Goal: Task Accomplishment & Management: Use online tool/utility

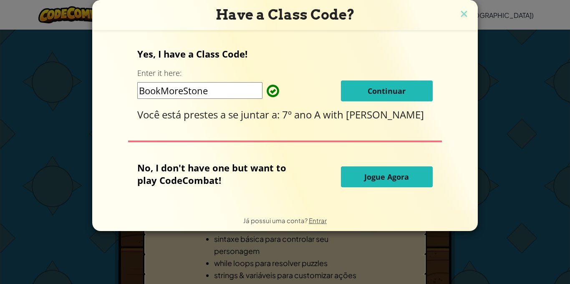
click at [400, 95] on span "Continuar" at bounding box center [386, 91] width 38 height 10
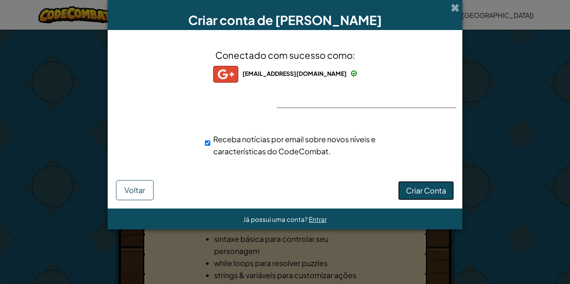
click at [429, 187] on span "Criar Conta" at bounding box center [426, 191] width 40 height 10
click at [423, 187] on button "Criar Conta" at bounding box center [426, 190] width 56 height 19
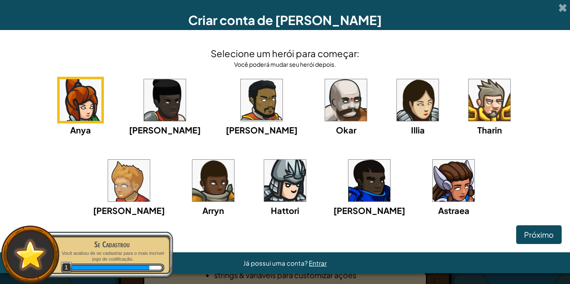
click at [432, 175] on img at bounding box center [453, 181] width 42 height 42
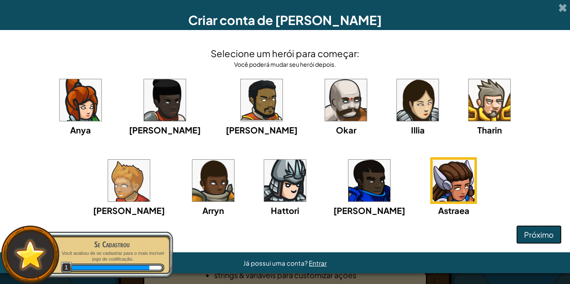
click at [534, 238] on span "Próximo" at bounding box center [539, 235] width 30 height 10
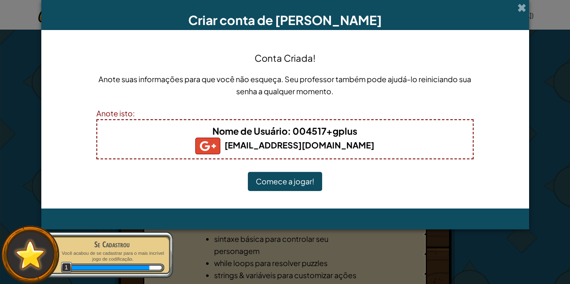
click at [309, 181] on button "Comece a jogar!" at bounding box center [285, 181] width 74 height 19
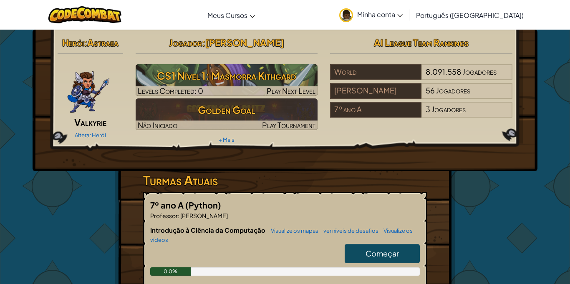
click at [378, 244] on link "Começar" at bounding box center [381, 253] width 75 height 19
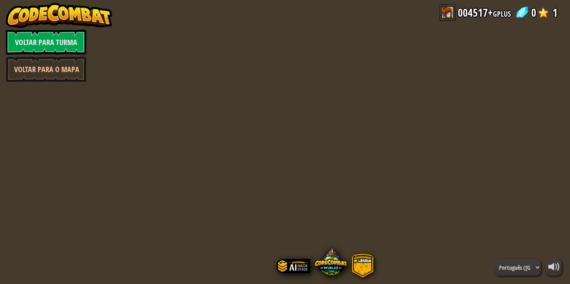
select select "pt-BR"
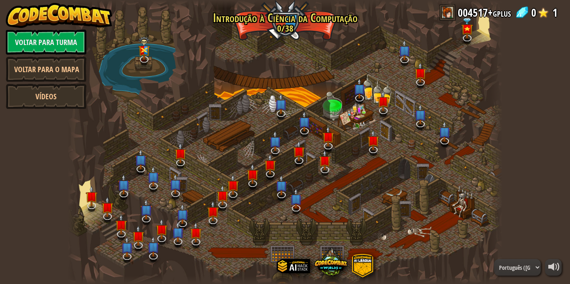
select select "pt-BR"
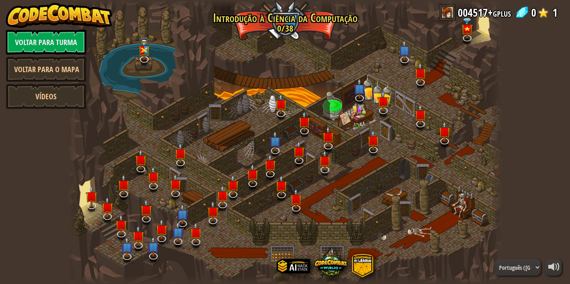
select select "pt-BR"
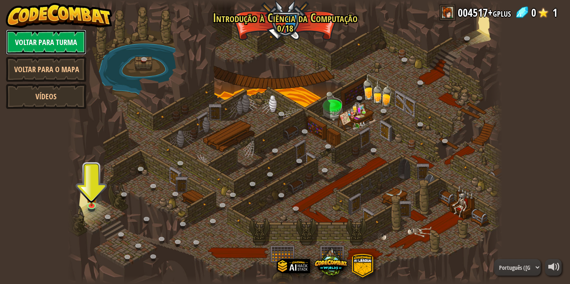
click at [46, 38] on link "Voltar para Turma" at bounding box center [46, 42] width 80 height 25
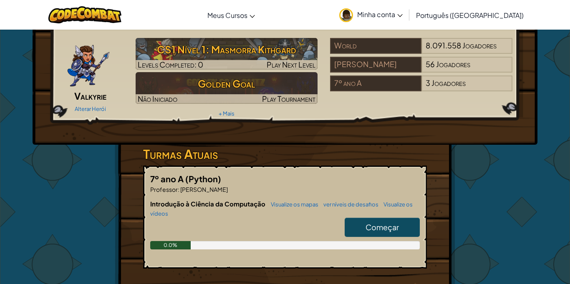
scroll to position [25, 0]
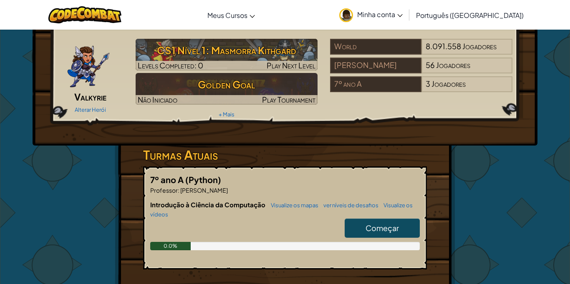
click at [372, 226] on span "Começar" at bounding box center [381, 228] width 33 height 10
select select "pt-BR"
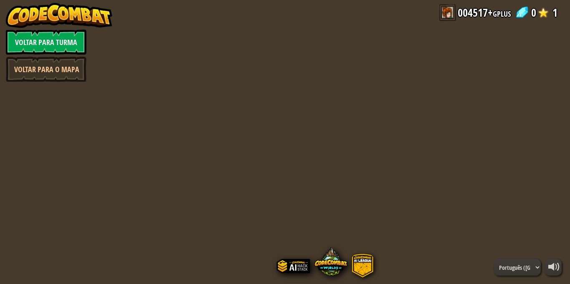
select select "pt-BR"
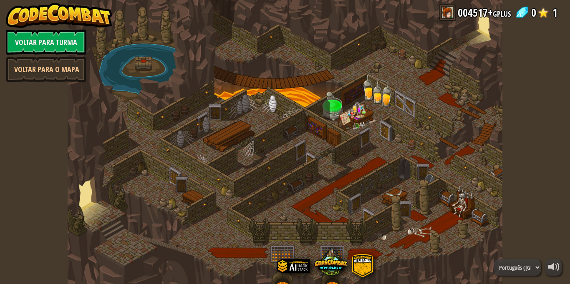
select select "pt-BR"
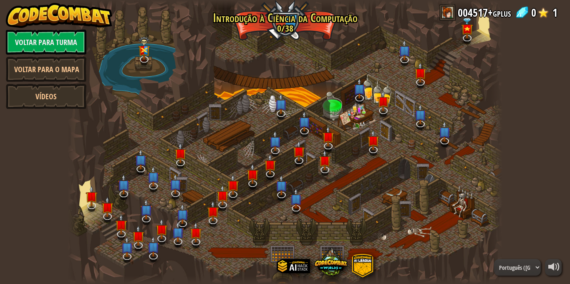
select select "pt-BR"
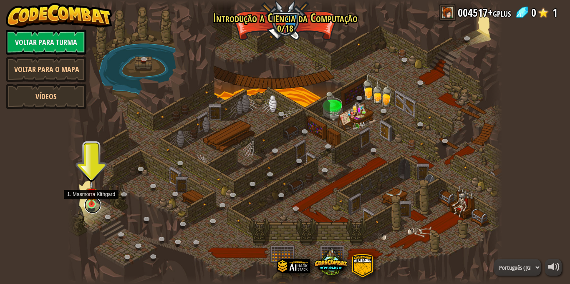
click at [90, 210] on link at bounding box center [92, 205] width 17 height 17
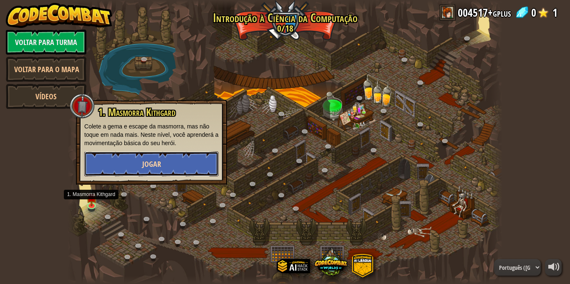
click at [168, 175] on button "Jogar" at bounding box center [151, 163] width 134 height 25
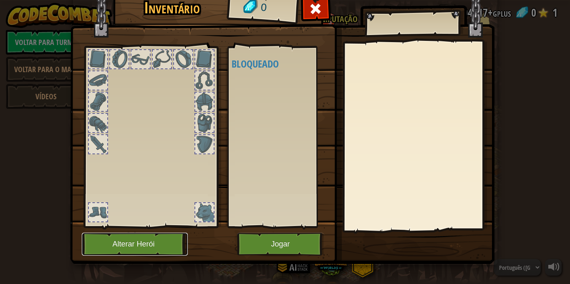
click at [137, 244] on button "Alterar Herói" at bounding box center [135, 244] width 106 height 23
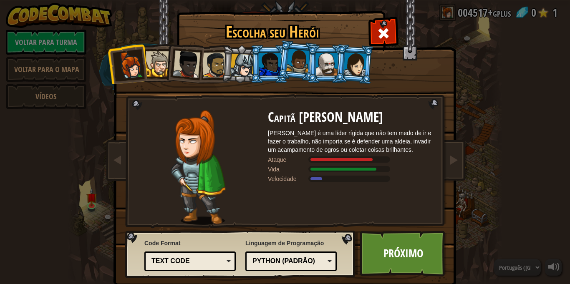
click at [384, 44] on div "Capitã [PERSON_NAME] [PERSON_NAME] é uma líder rígida que não tem medo de ir e …" at bounding box center [284, 132] width 313 height 182
click at [382, 33] on span at bounding box center [383, 33] width 13 height 13
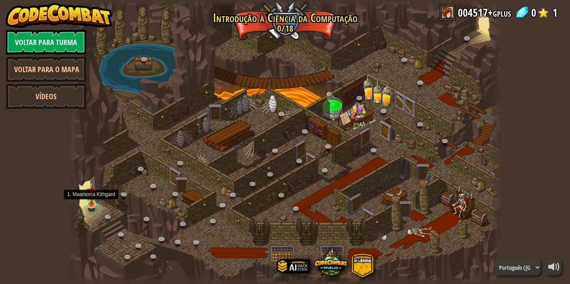
click at [91, 198] on img at bounding box center [91, 193] width 10 height 24
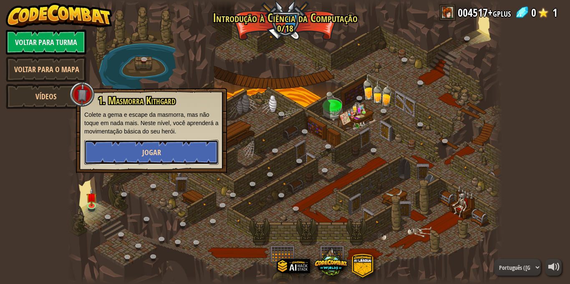
click at [163, 146] on button "Jogar" at bounding box center [151, 152] width 134 height 25
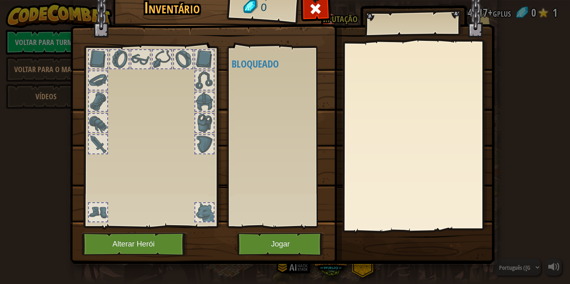
click at [123, 55] on div at bounding box center [119, 59] width 18 height 18
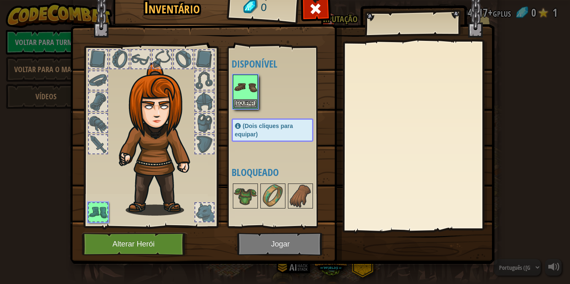
click at [135, 56] on div at bounding box center [140, 59] width 18 height 18
click at [245, 92] on img at bounding box center [245, 86] width 23 height 23
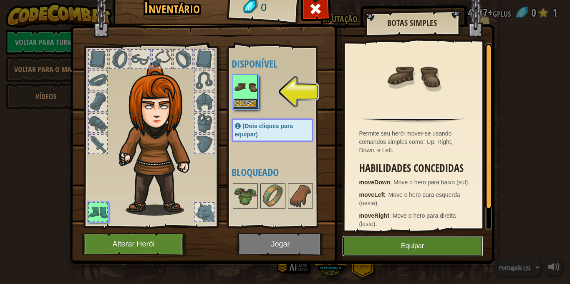
click at [379, 243] on button "Equipar" at bounding box center [412, 246] width 141 height 21
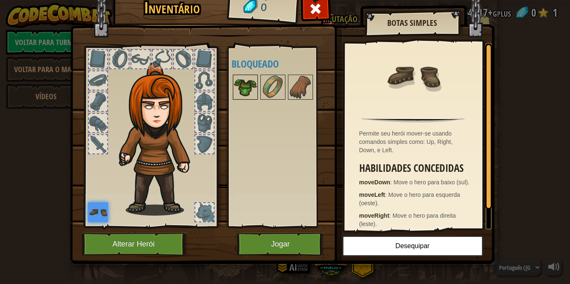
click at [249, 93] on img at bounding box center [245, 86] width 23 height 23
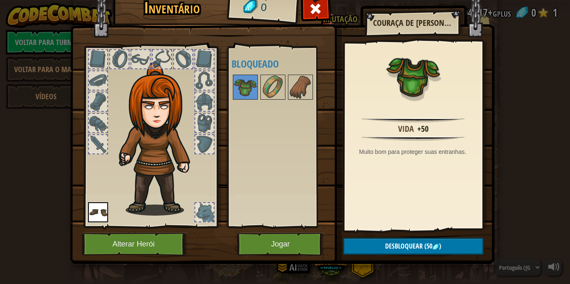
click at [123, 58] on div at bounding box center [119, 59] width 18 height 18
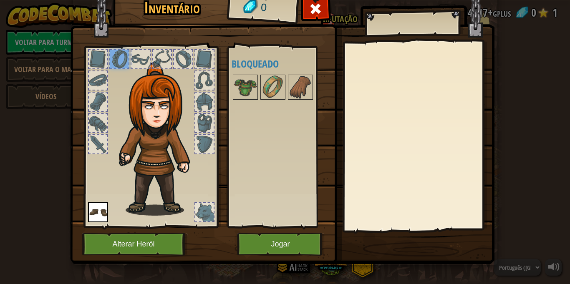
click at [123, 58] on div at bounding box center [119, 59] width 18 height 18
click at [156, 119] on img at bounding box center [160, 138] width 90 height 153
click at [150, 236] on button "Alterar Herói" at bounding box center [135, 244] width 106 height 23
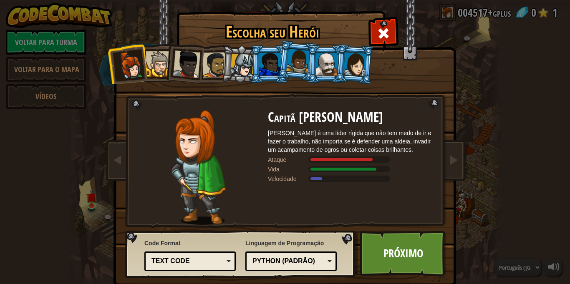
click at [184, 64] on div at bounding box center [187, 64] width 28 height 28
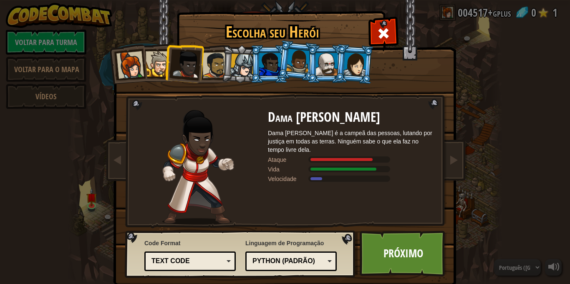
click at [219, 63] on div at bounding box center [215, 65] width 26 height 26
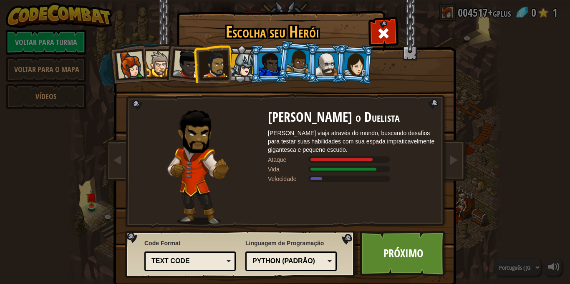
click at [239, 63] on div at bounding box center [242, 66] width 24 height 24
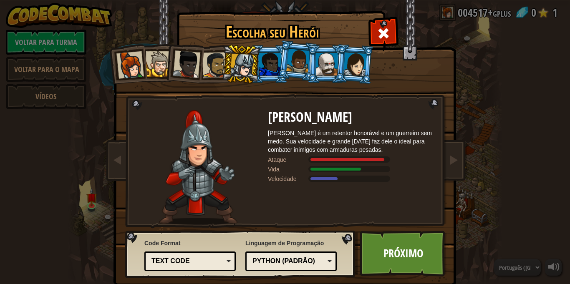
click at [258, 63] on li at bounding box center [241, 64] width 40 height 40
click at [269, 63] on div at bounding box center [270, 64] width 22 height 23
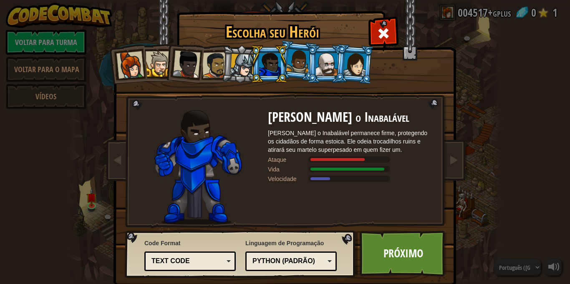
click at [299, 63] on div at bounding box center [298, 61] width 24 height 25
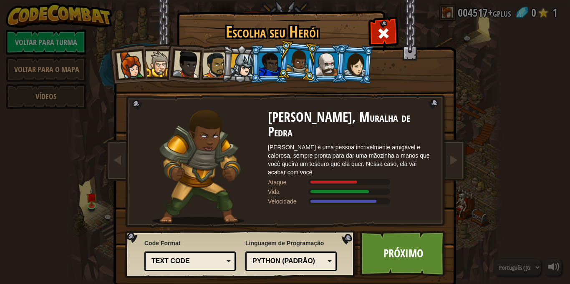
click at [320, 64] on div at bounding box center [327, 64] width 22 height 23
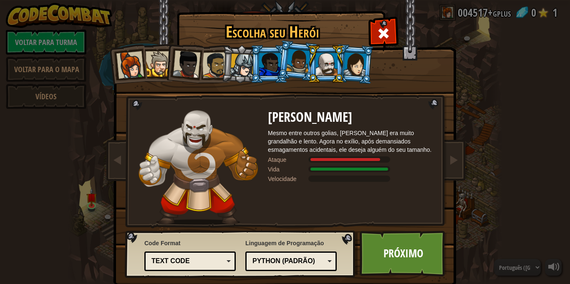
click at [350, 62] on div at bounding box center [354, 64] width 23 height 24
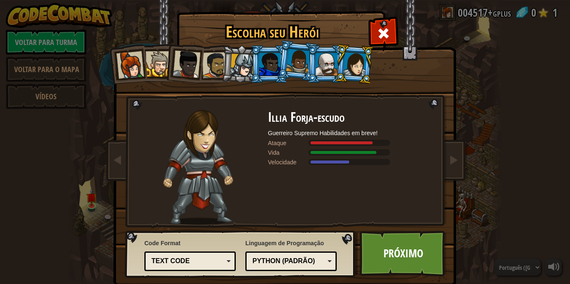
click at [295, 63] on div at bounding box center [298, 61] width 24 height 25
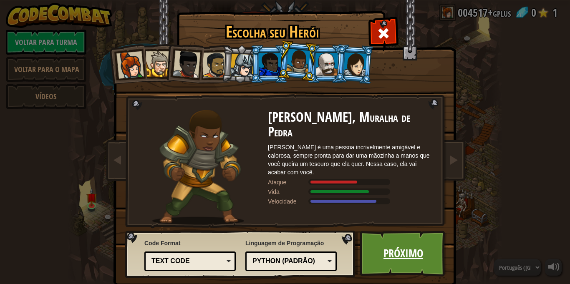
click at [379, 241] on link "Próximo" at bounding box center [402, 254] width 87 height 46
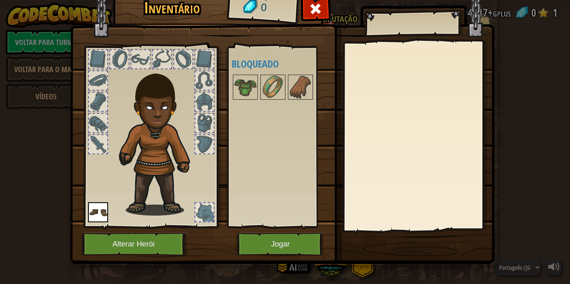
click at [159, 88] on img at bounding box center [160, 138] width 90 height 153
click at [98, 104] on div at bounding box center [98, 102] width 18 height 18
click at [98, 210] on img at bounding box center [98, 212] width 20 height 20
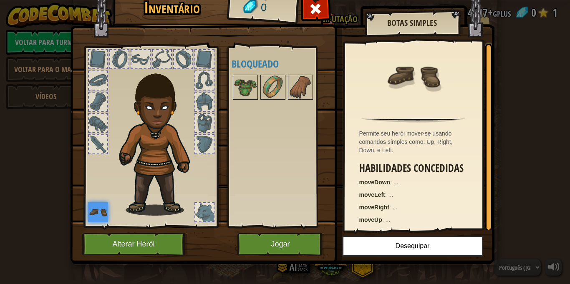
click at [206, 103] on div at bounding box center [204, 102] width 18 height 18
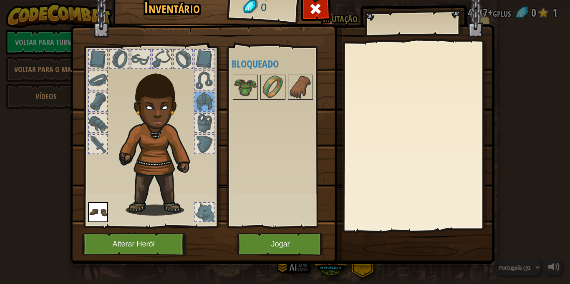
click at [209, 76] on div at bounding box center [204, 80] width 18 height 18
click at [208, 54] on div at bounding box center [204, 59] width 18 height 18
click at [190, 54] on div at bounding box center [183, 59] width 18 height 18
click at [171, 57] on div at bounding box center [162, 59] width 18 height 18
click at [119, 58] on div at bounding box center [119, 59] width 18 height 18
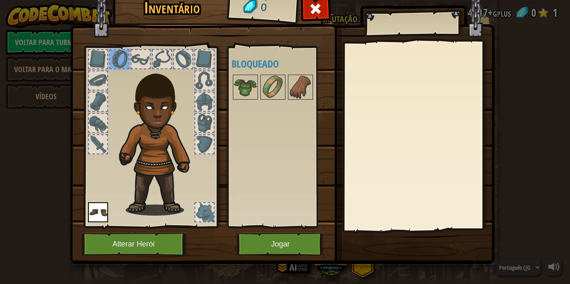
click at [100, 60] on div at bounding box center [98, 59] width 18 height 18
click at [99, 82] on div at bounding box center [98, 80] width 18 height 18
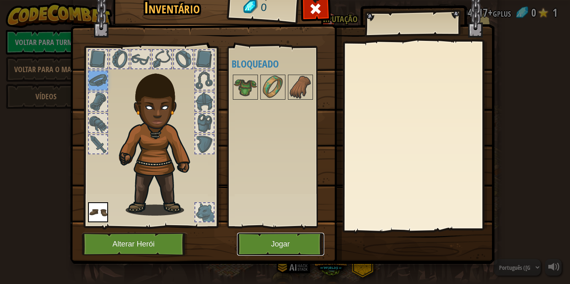
click at [284, 241] on button "Jogar" at bounding box center [280, 244] width 87 height 23
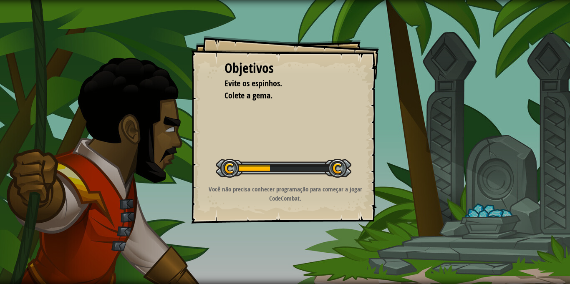
click at [284, 241] on div "Objetivos Evite os espinhos. Colete a gema. Iniciar Nível Erro ao carregar do s…" at bounding box center [285, 142] width 570 height 284
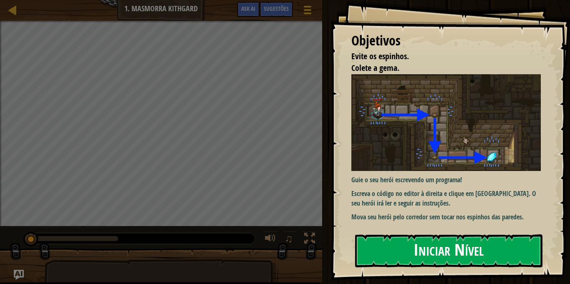
click at [394, 150] on img at bounding box center [445, 122] width 189 height 97
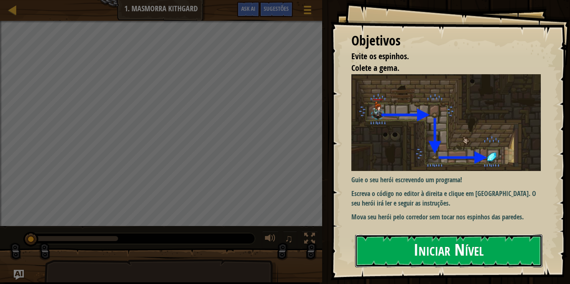
click at [407, 241] on button "Iniciar Nível" at bounding box center [448, 250] width 187 height 33
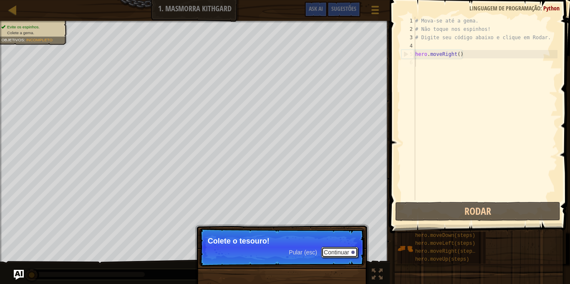
click at [347, 256] on button "Continuar" at bounding box center [339, 252] width 37 height 11
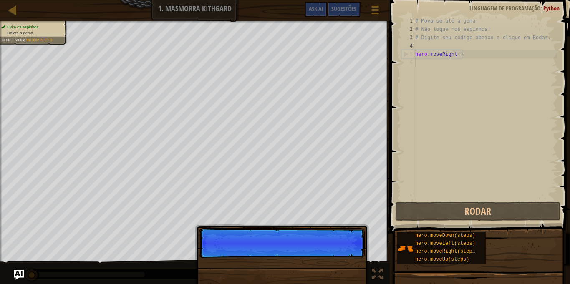
scroll to position [4, 0]
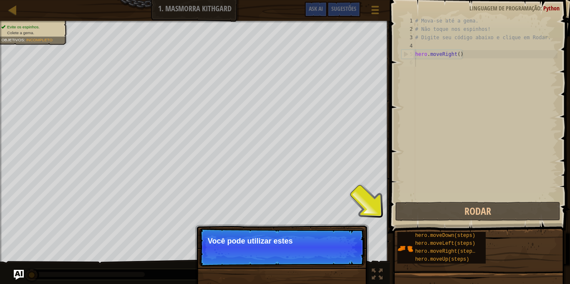
click at [347, 256] on p "Pular (esc) Continuar Você pode utilizar estes" at bounding box center [282, 247] width 166 height 38
click at [347, 256] on button "Continuar" at bounding box center [339, 252] width 37 height 11
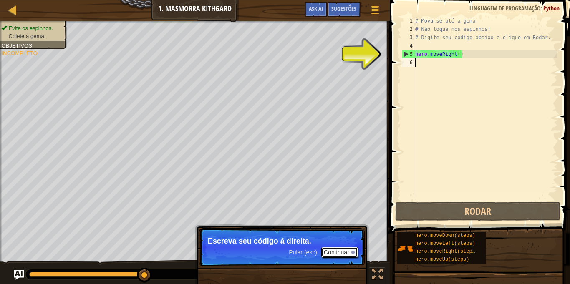
click at [329, 254] on button "Continuar" at bounding box center [339, 252] width 37 height 11
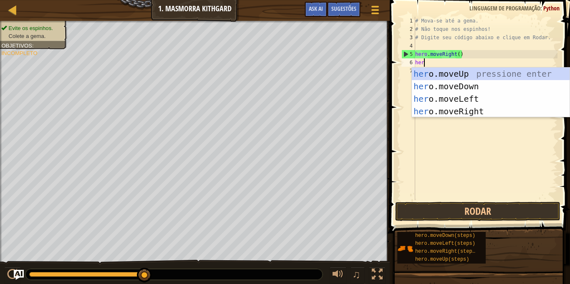
type textarea "hero"
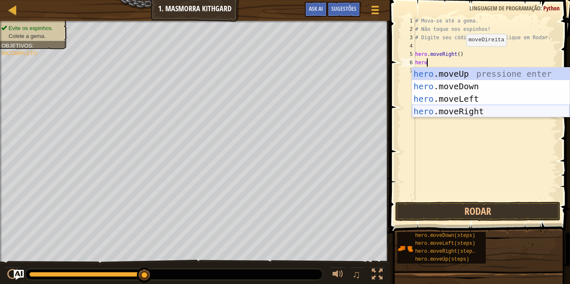
click at [482, 106] on div "hero .moveUp pressione enter hero .moveDown pressione enter hero .moveLeft pres…" at bounding box center [491, 105] width 158 height 75
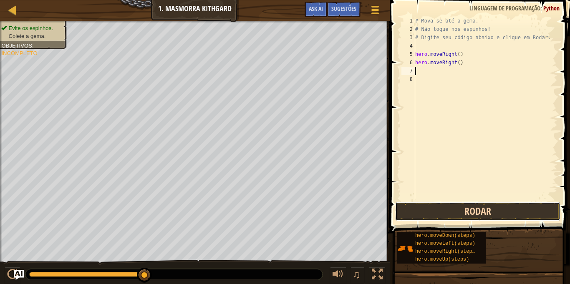
click at [503, 206] on button "Rodar" at bounding box center [477, 211] width 165 height 19
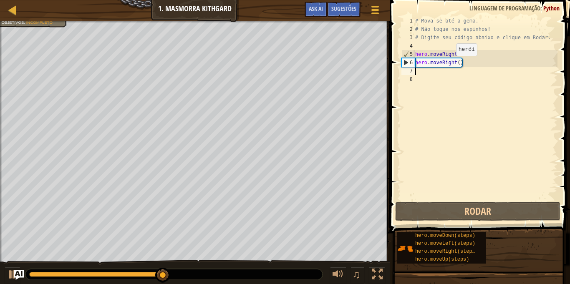
click at [449, 65] on div "# Mova-se até a gema. # Não toque nos espinhos! # Digite seu código abaixo e cl…" at bounding box center [485, 117] width 144 height 200
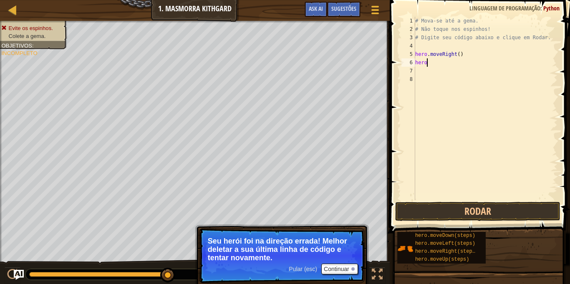
type textarea "h"
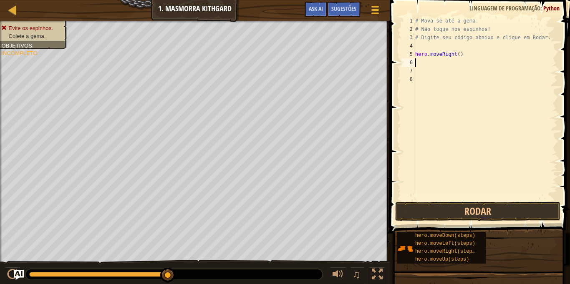
type textarea "h"
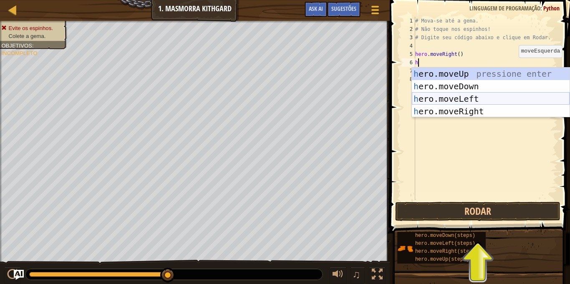
click at [493, 95] on div "h ero.moveUp pressione enter h ero.moveDown pressione enter h ero.moveLeft pres…" at bounding box center [491, 105] width 158 height 75
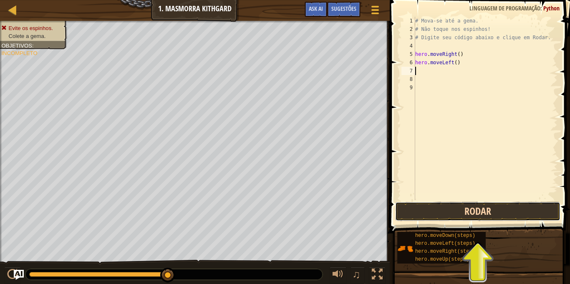
click at [424, 212] on button "Rodar" at bounding box center [477, 211] width 165 height 19
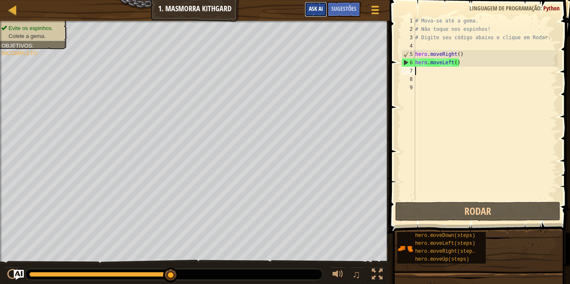
click at [317, 3] on button "Ask AI" at bounding box center [315, 9] width 23 height 15
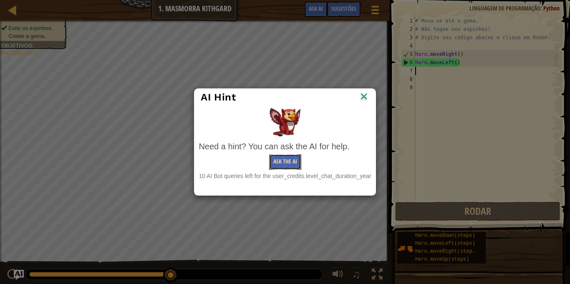
click at [292, 159] on button "Ask the AI" at bounding box center [285, 161] width 32 height 15
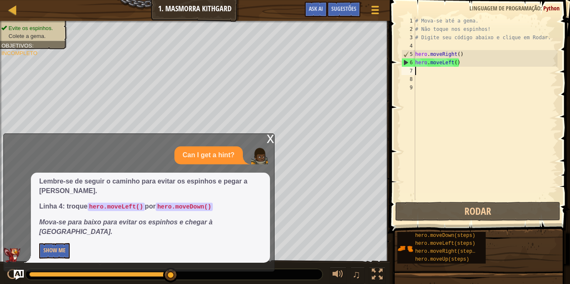
click at [420, 48] on div "# Mova-se até a gema. # Não toque nos espinhos! # Digite seu código abaixo e cl…" at bounding box center [485, 117] width 144 height 200
type textarea "h"
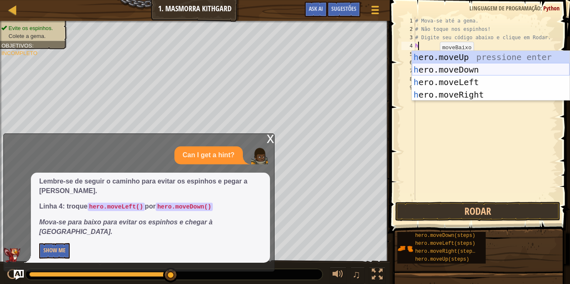
click at [448, 67] on div "h ero.moveUp pressione enter h ero.moveDown pressione enter h ero.moveLeft pres…" at bounding box center [491, 88] width 158 height 75
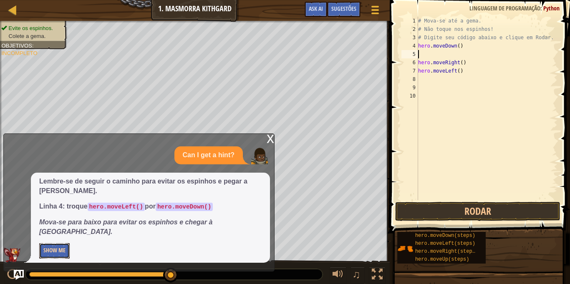
click at [56, 248] on button "Show Me" at bounding box center [54, 250] width 30 height 15
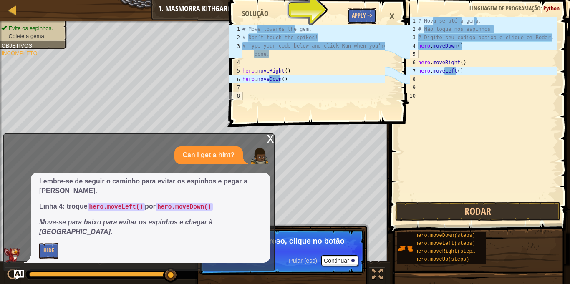
click at [354, 17] on button "Apply =>" at bounding box center [361, 15] width 29 height 15
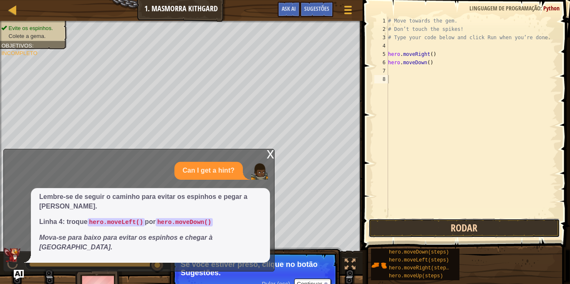
click at [443, 227] on button "Rodar" at bounding box center [463, 228] width 191 height 19
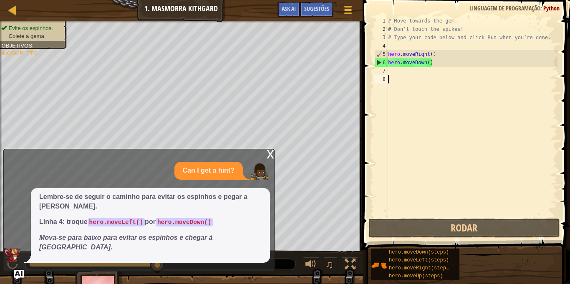
click at [270, 158] on div "x" at bounding box center [270, 153] width 8 height 8
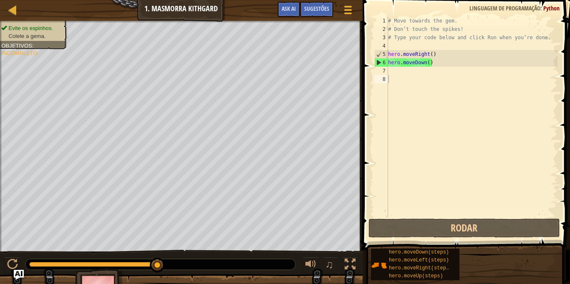
click at [399, 73] on div "# Move towards the gem. # Don’t touch the spikes! # Type your code below and cl…" at bounding box center [471, 125] width 171 height 217
type textarea "h"
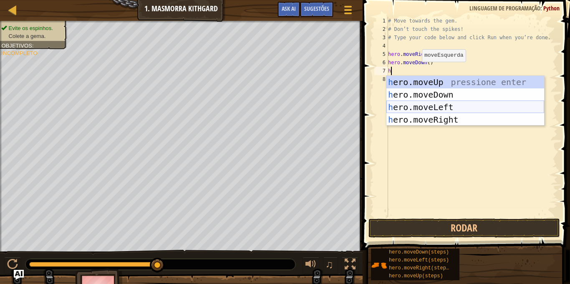
click at [453, 103] on div "h ero.moveUp pressione enter h ero.moveDown pressione enter h ero.moveLeft pres…" at bounding box center [465, 113] width 158 height 75
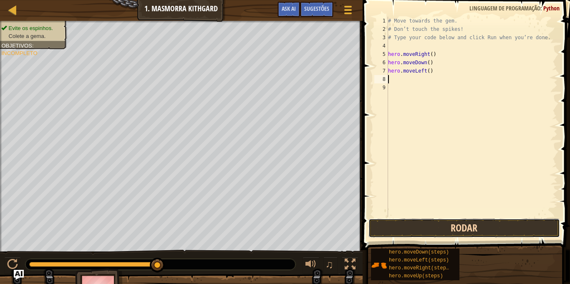
click at [417, 229] on button "Rodar" at bounding box center [463, 228] width 191 height 19
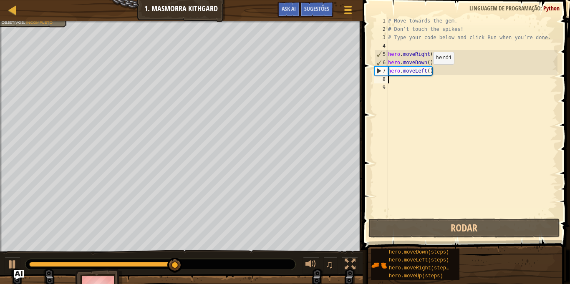
click at [426, 73] on div "# Move towards the gem. # Don’t touch the spikes! # Type your code below and cl…" at bounding box center [471, 125] width 171 height 217
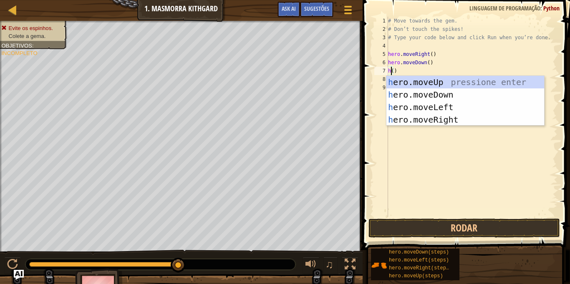
scroll to position [4, 0]
click at [464, 117] on div "h ero.moveUp pressione enter h ero.moveDown pressione enter h ero.moveLeft pres…" at bounding box center [465, 113] width 158 height 75
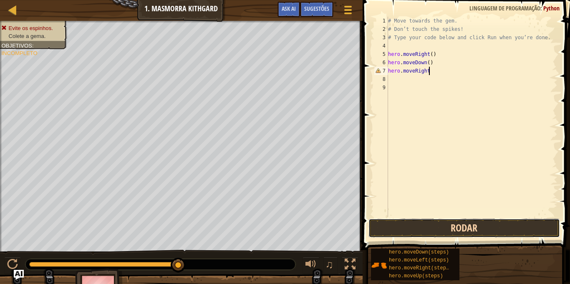
click at [419, 227] on button "Rodar" at bounding box center [463, 228] width 191 height 19
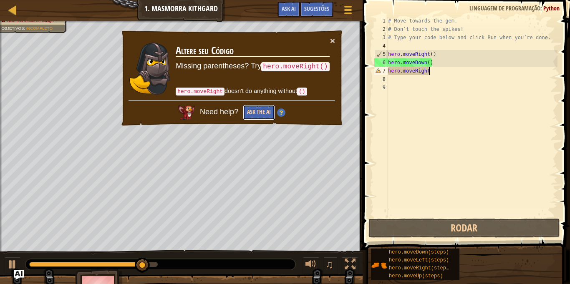
click at [259, 110] on button "Ask the AI" at bounding box center [259, 112] width 32 height 15
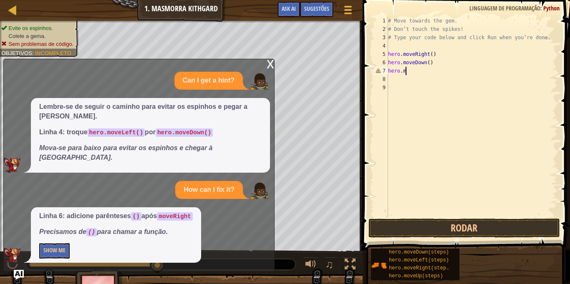
type textarea "h"
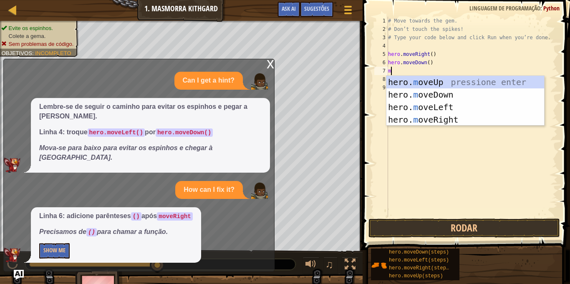
click at [434, 63] on div "# Move towards the gem. # Don’t touch the spikes! # Type your code below and cl…" at bounding box center [471, 125] width 171 height 217
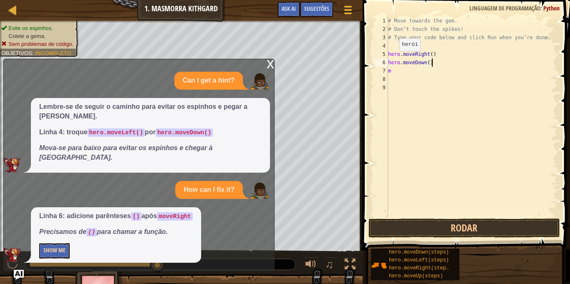
type textarea "hero.moveDown()"
click at [53, 244] on button "Show Me" at bounding box center [54, 250] width 30 height 15
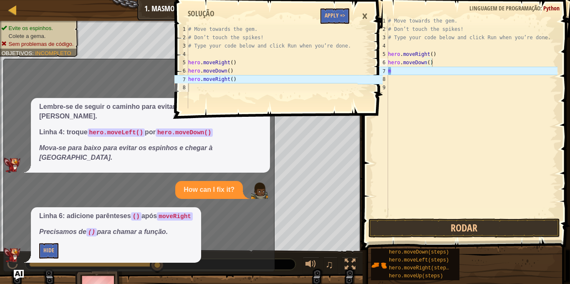
click at [405, 78] on div "# Move towards the gem. # Don’t touch the spikes! # Type your code below and cl…" at bounding box center [471, 125] width 171 height 217
click at [401, 72] on div "# Move towards the gem. # Don’t touch the spikes! # Type your code below and cl…" at bounding box center [471, 125] width 171 height 217
type textarea "m"
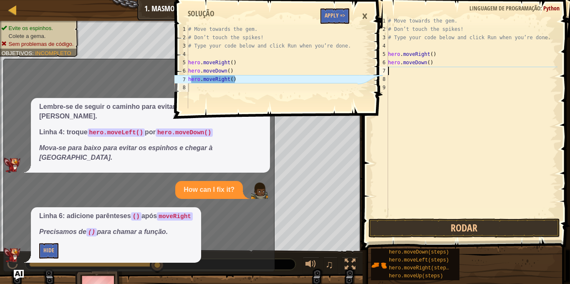
type textarea "h"
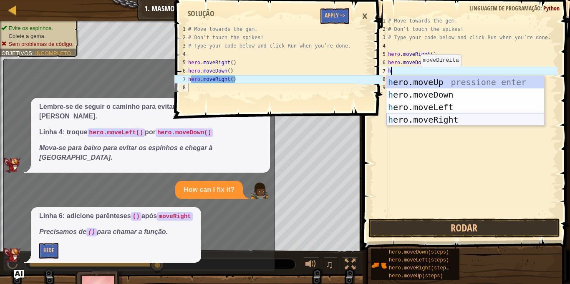
click at [459, 117] on div "h ero.moveUp pressione enter h ero.moveDown pressione enter h ero.moveLeft pres…" at bounding box center [465, 113] width 158 height 75
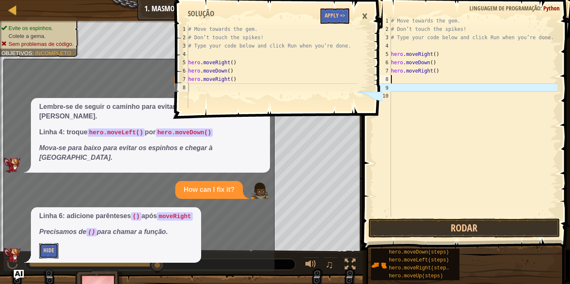
click at [43, 250] on button "Hide" at bounding box center [48, 250] width 19 height 15
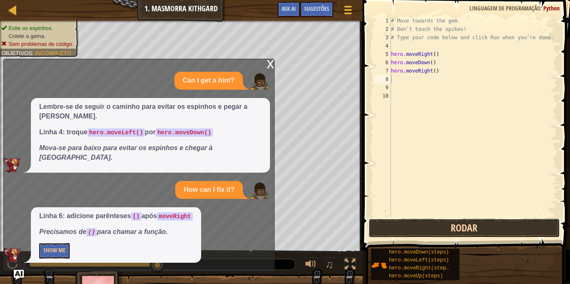
click at [457, 221] on button "Rodar" at bounding box center [463, 228] width 191 height 19
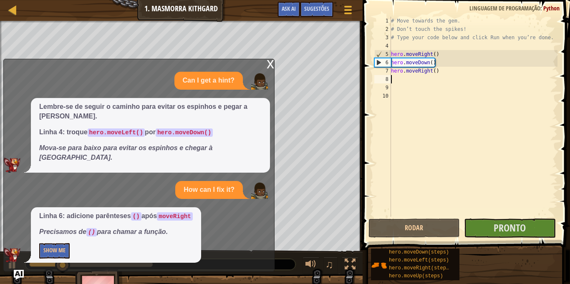
click at [268, 68] on div "x" at bounding box center [270, 63] width 8 height 8
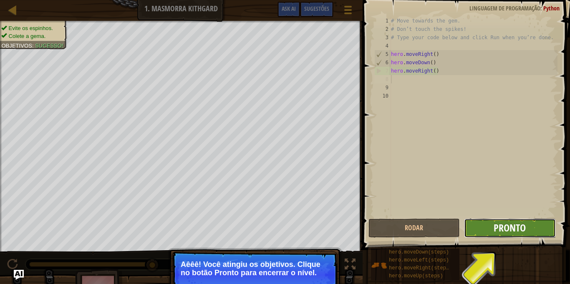
click at [497, 230] on span "Pronto" at bounding box center [509, 227] width 32 height 13
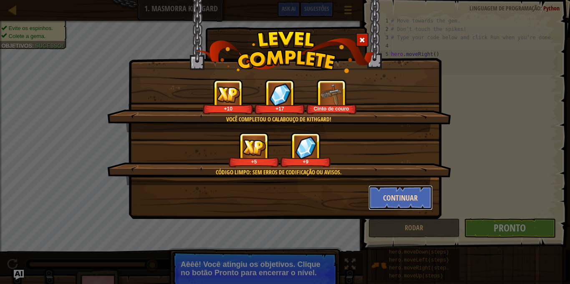
click at [421, 205] on button "Continuar" at bounding box center [400, 197] width 65 height 25
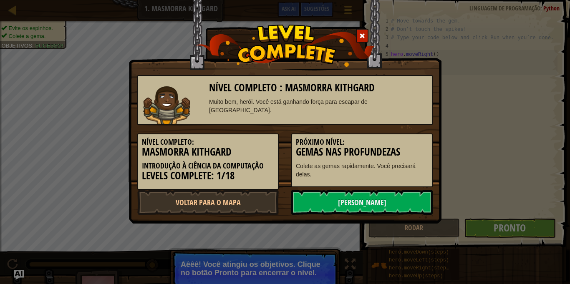
click at [410, 195] on link "[PERSON_NAME]" at bounding box center [361, 202] width 141 height 25
click at [377, 197] on link "[PERSON_NAME]" at bounding box center [361, 202] width 141 height 25
click at [381, 203] on link "[PERSON_NAME]" at bounding box center [361, 202] width 141 height 25
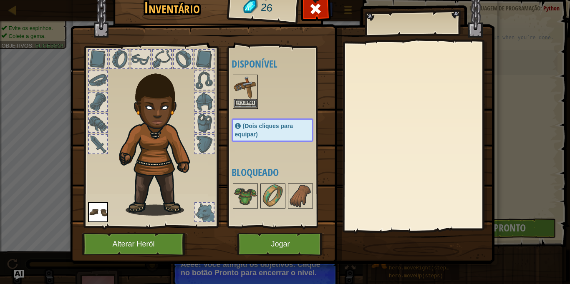
click at [243, 88] on img at bounding box center [245, 86] width 23 height 23
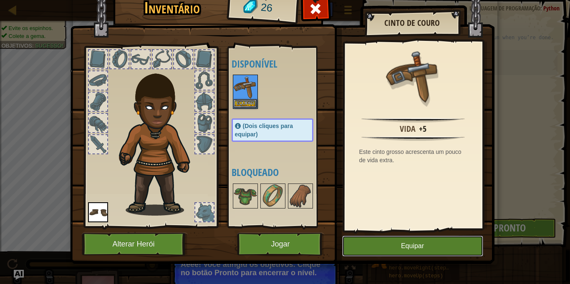
click at [392, 245] on button "Equipar" at bounding box center [412, 246] width 141 height 21
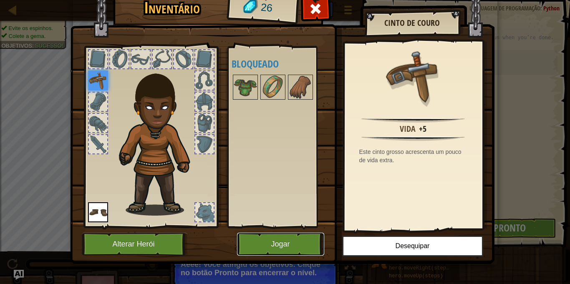
click at [285, 241] on button "Jogar" at bounding box center [280, 244] width 87 height 23
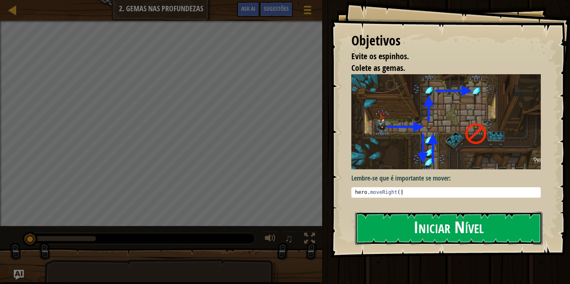
click at [426, 215] on button "Iniciar Nível" at bounding box center [448, 228] width 187 height 33
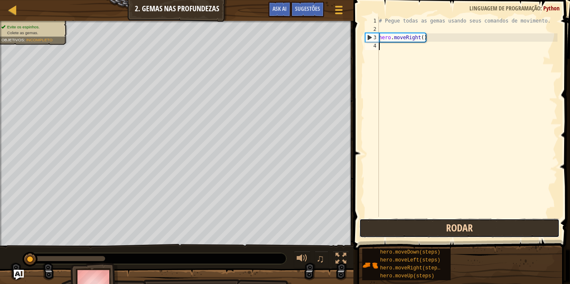
click at [413, 229] on button "Rodar" at bounding box center [459, 228] width 200 height 19
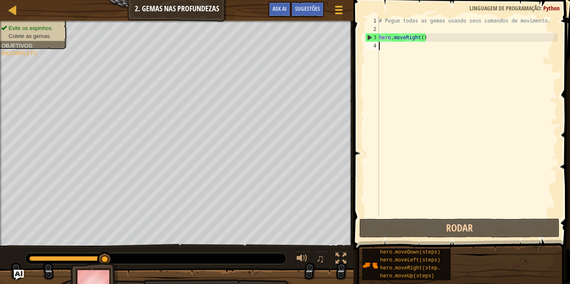
type textarea "h"
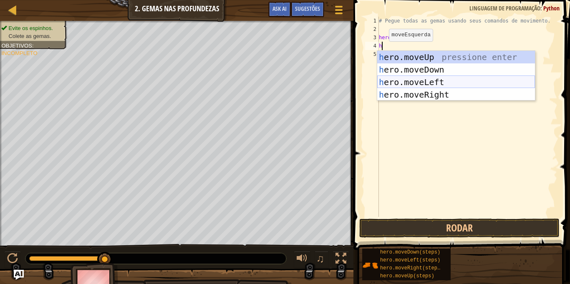
click at [412, 81] on div "h ero.moveUp pressione enter h ero.moveDown pressione enter h ero.moveLeft pres…" at bounding box center [456, 88] width 158 height 75
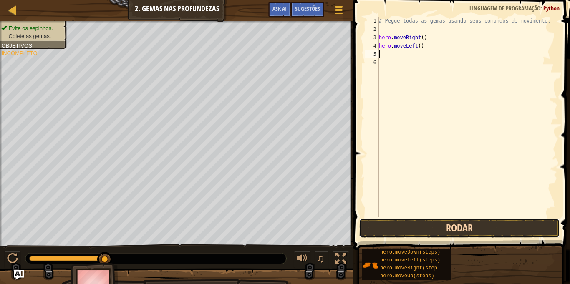
click at [390, 223] on button "Rodar" at bounding box center [459, 228] width 200 height 19
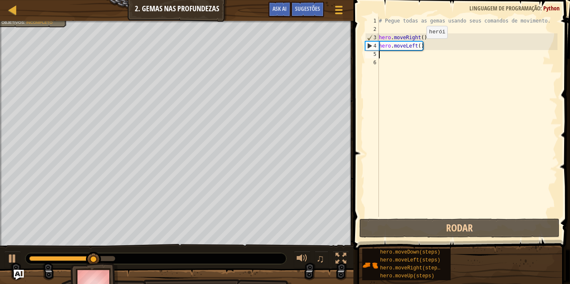
click at [419, 47] on div "# Pegue todas as gemas usando seus comandos de movimento. hero . moveRight ( ) …" at bounding box center [467, 125] width 180 height 217
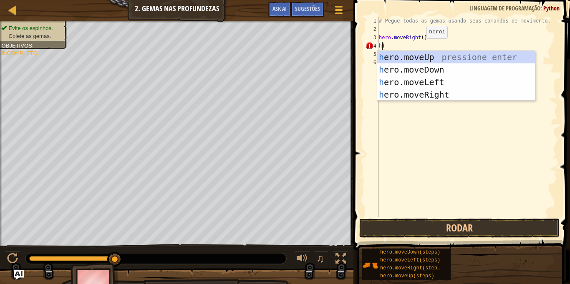
scroll to position [4, 0]
click at [448, 91] on div "h ero.moveUp pressione enter h ero.moveDown pressione enter h ero.moveLeft pres…" at bounding box center [456, 88] width 158 height 75
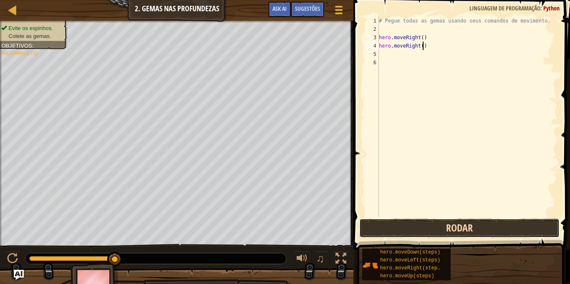
click at [411, 225] on button "Rodar" at bounding box center [459, 228] width 200 height 19
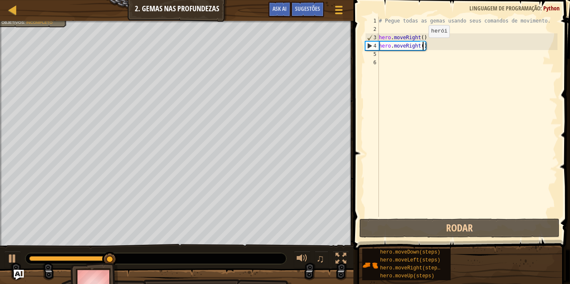
click at [421, 46] on div "# Pegue todas as gemas usando seus comandos de movimento. hero . moveRight ( ) …" at bounding box center [467, 125] width 180 height 217
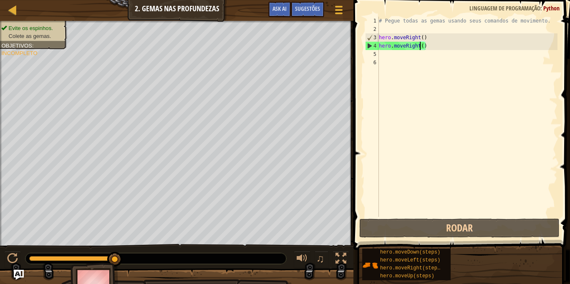
click at [425, 46] on div "# Pegue todas as gemas usando seus comandos de movimento. hero . moveRight ( ) …" at bounding box center [467, 125] width 180 height 217
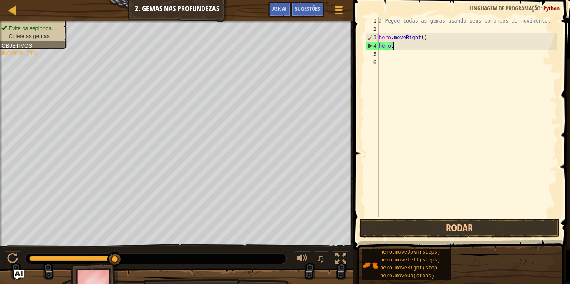
type textarea "h"
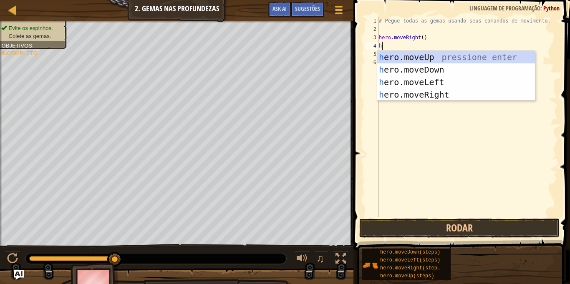
type textarea "he"
click at [445, 58] on div "he ro.moveUp pressione enter he ro.moveDown pressione enter he ro.moveLeft pres…" at bounding box center [456, 88] width 158 height 75
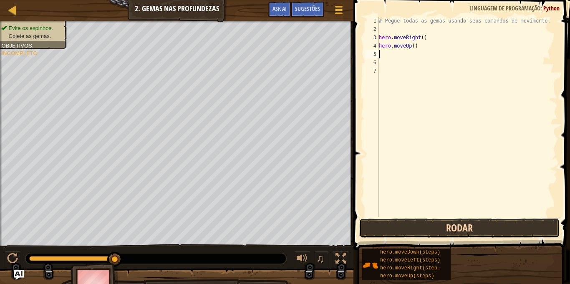
click at [413, 222] on button "Rodar" at bounding box center [459, 228] width 200 height 19
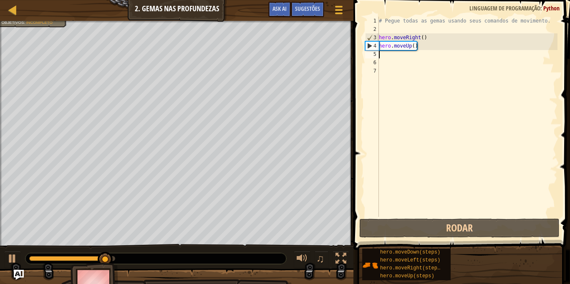
type textarea "h"
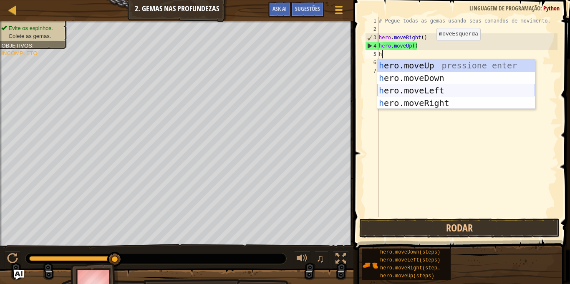
click at [423, 89] on div "h ero.moveUp pressione enter h ero.moveDown pressione enter h ero.moveLeft pres…" at bounding box center [456, 96] width 158 height 75
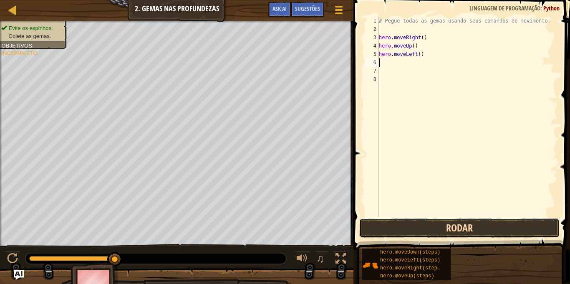
click at [440, 226] on button "Rodar" at bounding box center [459, 228] width 200 height 19
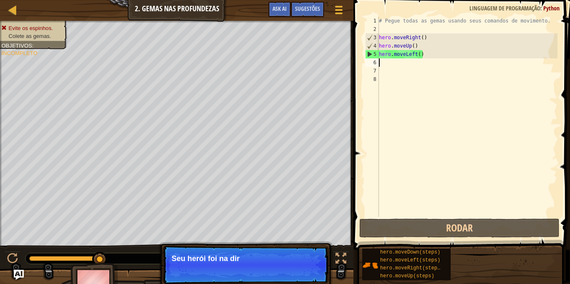
click at [422, 53] on div "# Pegue todas as gemas usando seus comandos de movimento. hero . moveRight ( ) …" at bounding box center [467, 125] width 180 height 217
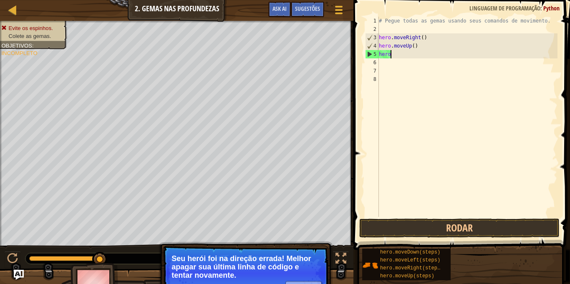
type textarea "h"
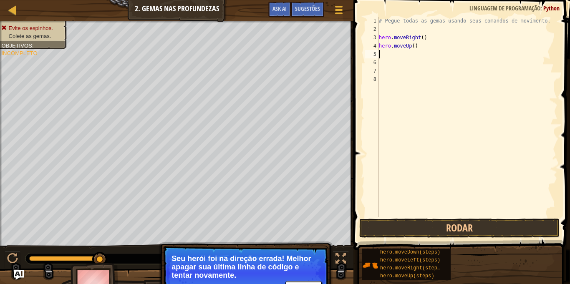
type textarea "h"
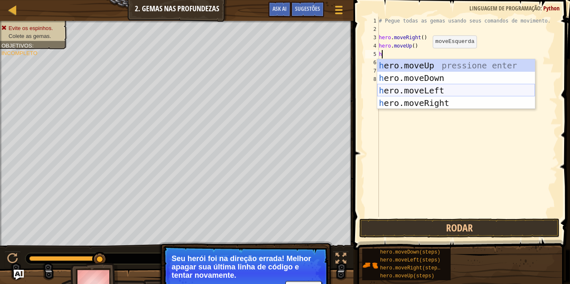
click at [444, 90] on div "h ero.moveUp pressione enter h ero.moveDown pressione enter h ero.moveLeft pres…" at bounding box center [456, 96] width 158 height 75
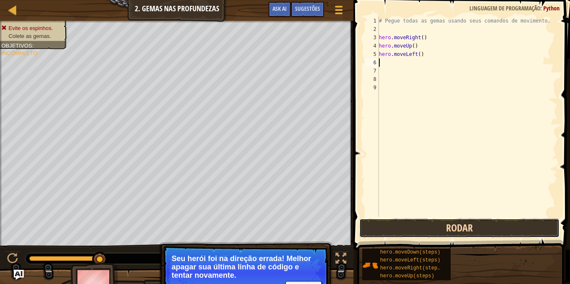
click at [406, 223] on button "Rodar" at bounding box center [459, 228] width 200 height 19
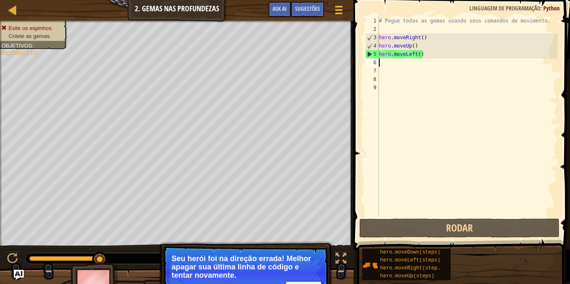
click at [422, 52] on div "# Pegue todas as gemas usando seus comandos de movimento. hero . moveRight ( ) …" at bounding box center [467, 125] width 180 height 217
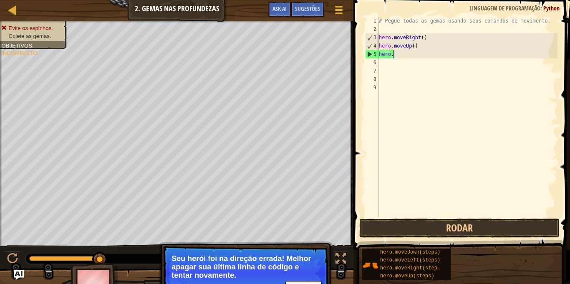
type textarea "h"
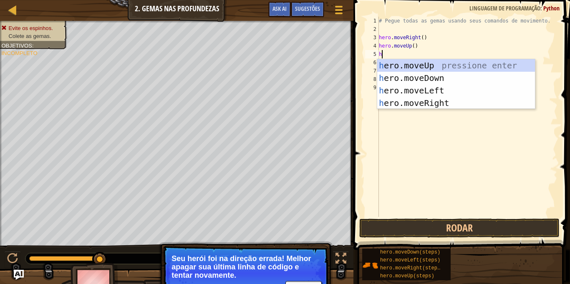
type textarea "he"
click at [451, 98] on div "he ro.moveUp pressione enter he ro.moveDown pressione enter he ro.moveLeft pres…" at bounding box center [456, 96] width 158 height 75
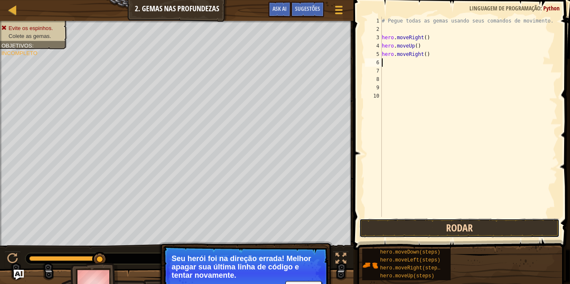
click at [388, 226] on button "Rodar" at bounding box center [459, 228] width 200 height 19
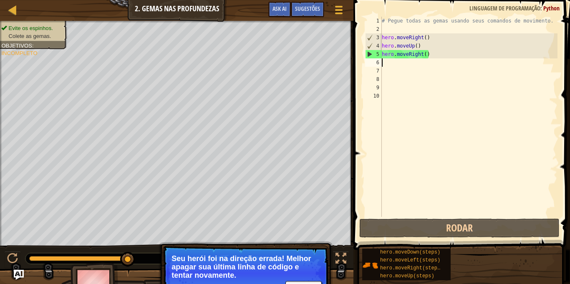
type textarea "h"
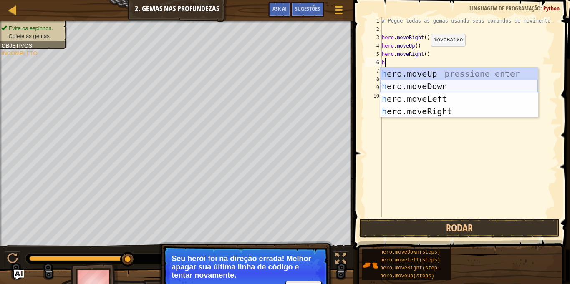
click at [415, 87] on div "h ero.moveUp pressione enter h ero.moveDown pressione enter h ero.moveLeft pres…" at bounding box center [459, 105] width 158 height 75
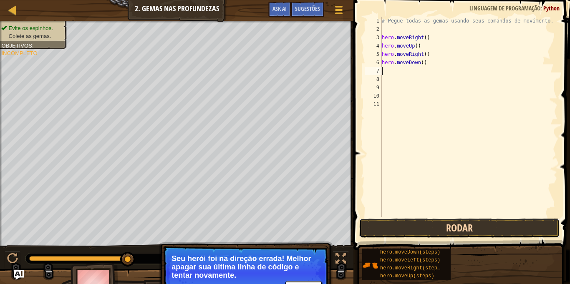
click at [429, 222] on button "Rodar" at bounding box center [459, 228] width 200 height 19
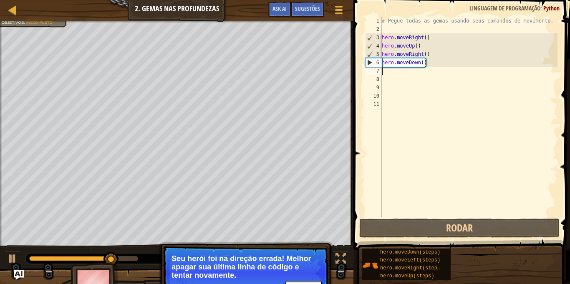
type textarea "h"
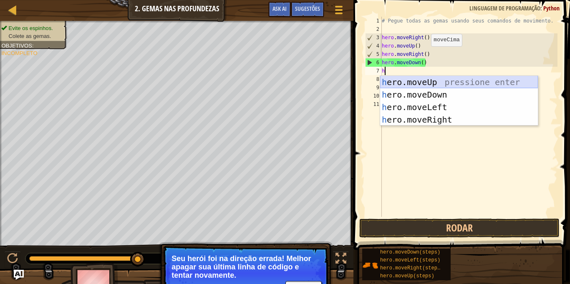
click at [418, 80] on div "h ero.moveUp pressione enter h ero.moveDown pressione enter h ero.moveLeft pres…" at bounding box center [459, 113] width 158 height 75
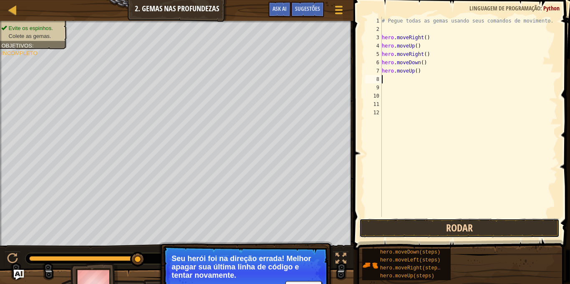
click at [452, 227] on button "Rodar" at bounding box center [459, 228] width 200 height 19
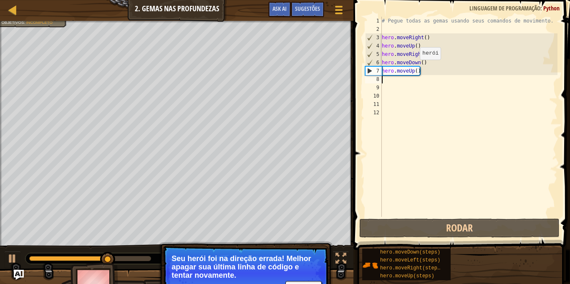
click at [415, 68] on div "# Pegue todas as gemas usando seus comandos de movimento. hero . moveRight ( ) …" at bounding box center [468, 125] width 177 height 217
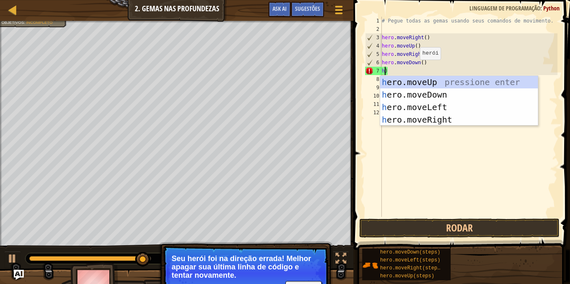
scroll to position [4, 0]
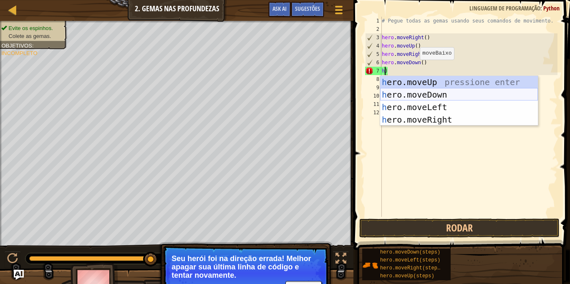
click at [443, 93] on div "h ero.moveUp pressione enter h ero.moveDown pressione enter h ero.moveLeft pres…" at bounding box center [459, 113] width 158 height 75
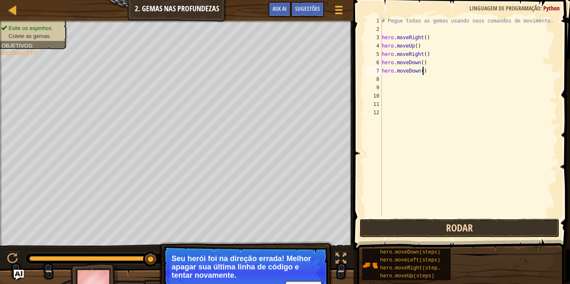
click at [457, 231] on button "Rodar" at bounding box center [459, 228] width 200 height 19
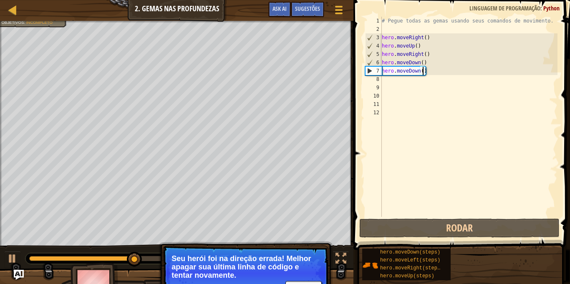
click at [425, 69] on div "# Pegue todas as gemas usando seus comandos de movimento. hero . moveRight ( ) …" at bounding box center [468, 125] width 177 height 217
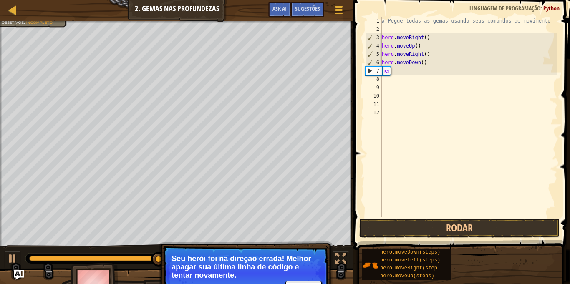
type textarea "h"
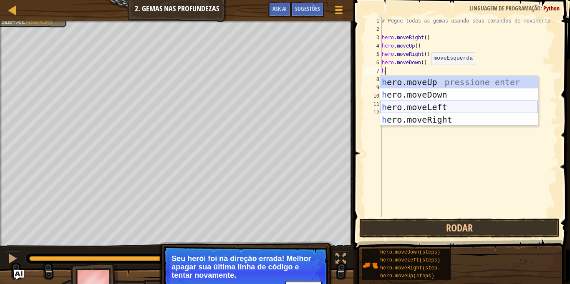
click at [443, 102] on div "h ero.moveUp pressione enter h ero.moveDown pressione enter h ero.moveLeft pres…" at bounding box center [459, 113] width 158 height 75
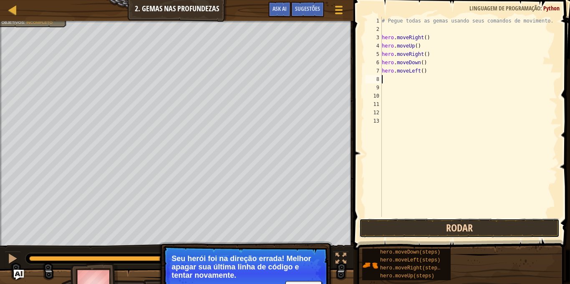
click at [462, 221] on button "Rodar" at bounding box center [459, 228] width 200 height 19
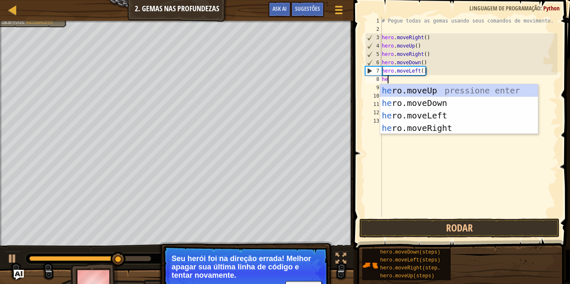
type textarea "her"
click at [413, 104] on div "her o.moveUp pressione enter her o.moveDown pressione enter her o.moveLeft pres…" at bounding box center [459, 121] width 158 height 75
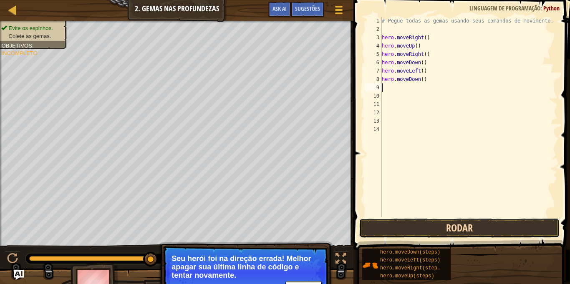
click at [428, 223] on button "Rodar" at bounding box center [459, 228] width 200 height 19
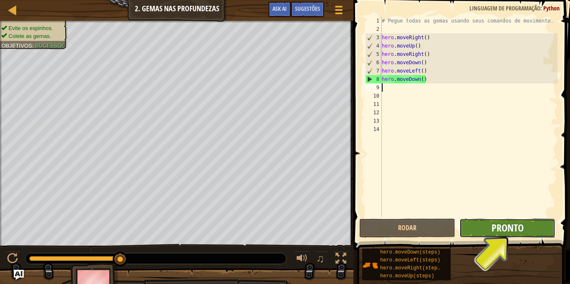
click at [513, 226] on span "Pronto" at bounding box center [507, 227] width 32 height 13
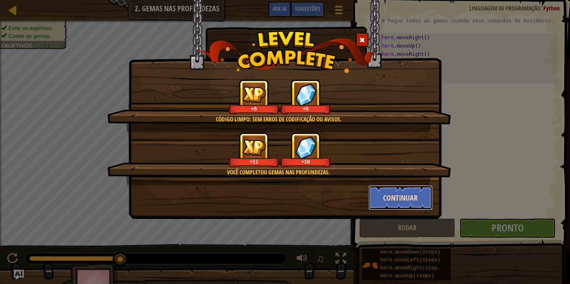
click at [412, 187] on button "Continuar" at bounding box center [400, 197] width 65 height 25
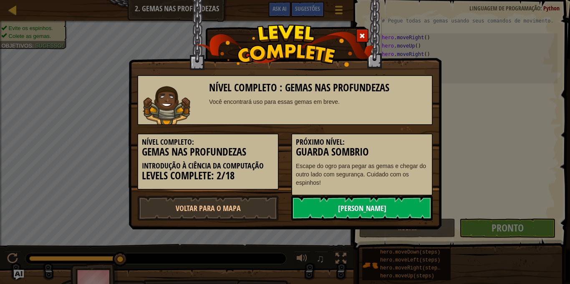
click at [318, 208] on link "[PERSON_NAME]" at bounding box center [361, 208] width 141 height 25
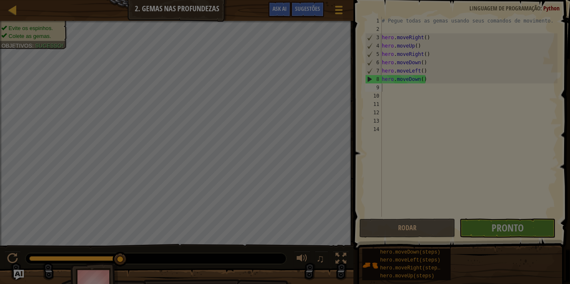
click at [327, 207] on div at bounding box center [285, 142] width 570 height 284
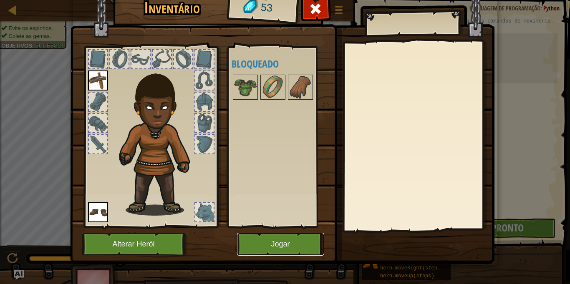
click at [281, 233] on button "Jogar" at bounding box center [280, 244] width 87 height 23
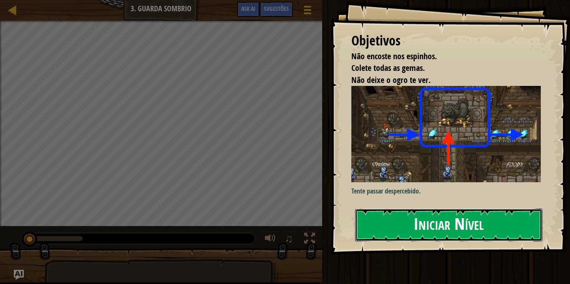
click at [442, 216] on button "Iniciar Nível" at bounding box center [448, 224] width 187 height 33
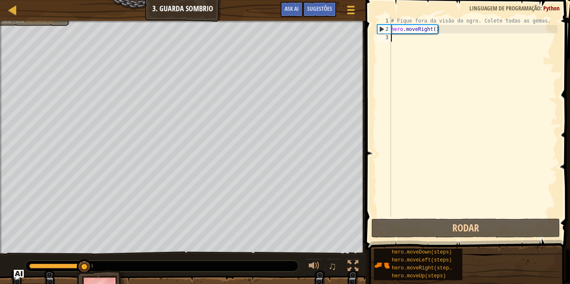
type textarea "h"
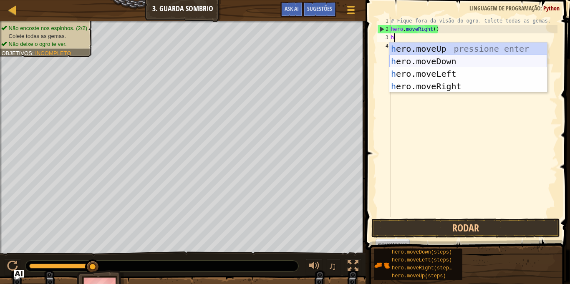
click at [457, 58] on div "h ero.moveUp pressione enter h ero.moveDown pressione enter h ero.moveLeft pres…" at bounding box center [468, 80] width 158 height 75
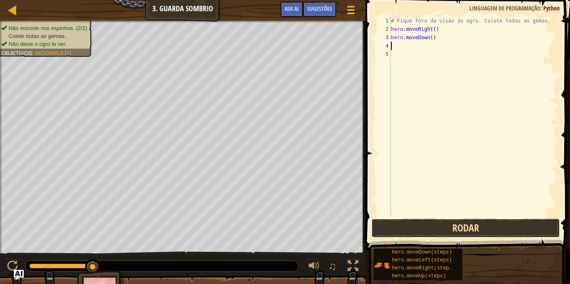
click at [445, 223] on button "Rodar" at bounding box center [465, 228] width 188 height 19
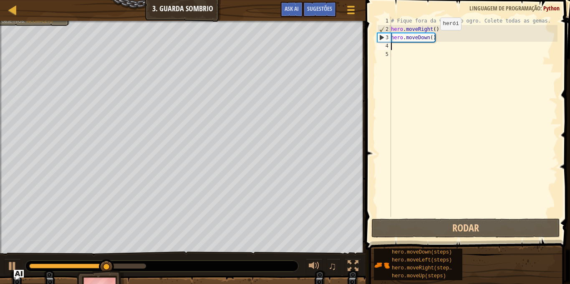
click at [433, 38] on div "# Fique fora da visão do ogro. Colete todas as gemas. hero . moveRight ( ) hero…" at bounding box center [473, 125] width 168 height 217
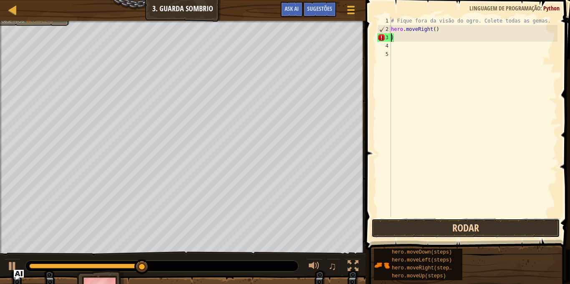
click at [497, 219] on button "Rodar" at bounding box center [465, 228] width 188 height 19
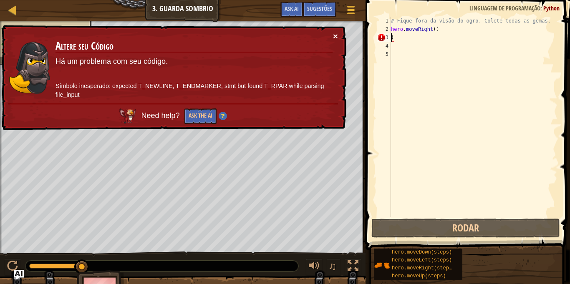
click at [336, 35] on button "×" at bounding box center [335, 36] width 5 height 9
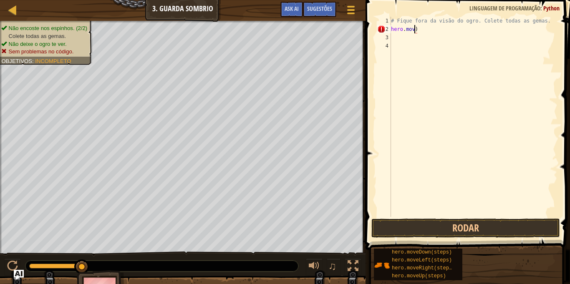
scroll to position [4, 4]
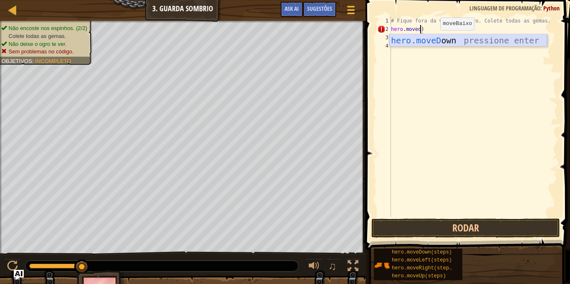
click at [447, 40] on div "hero.moveD own pressione enter" at bounding box center [468, 53] width 158 height 38
type textarea "hero.moveDown()"
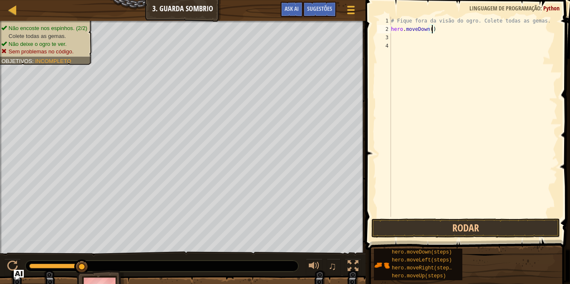
click at [394, 38] on div "# Fique fora da visão do ogro. Colete todas as gemas. hero . moveDown ( )" at bounding box center [473, 125] width 168 height 217
click at [457, 226] on button "Rodar" at bounding box center [465, 228] width 188 height 19
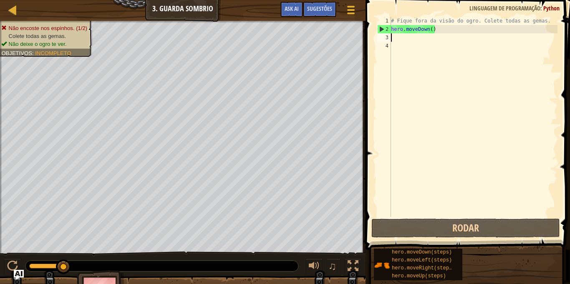
type textarea "h"
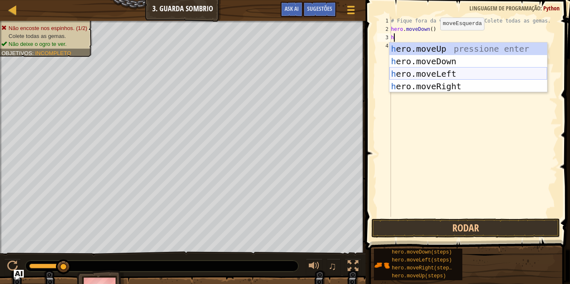
click at [464, 73] on div "h ero.moveUp pressione enter h ero.moveDown pressione enter h ero.moveLeft pres…" at bounding box center [468, 80] width 158 height 75
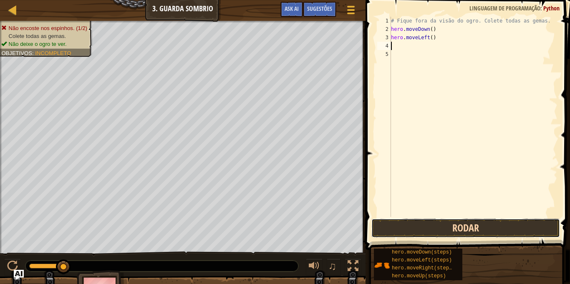
click at [467, 233] on button "Rodar" at bounding box center [465, 228] width 188 height 19
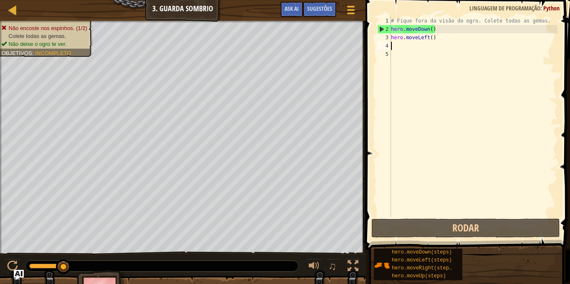
click at [434, 39] on div "# Fique fora da visão do ogro. Colete todas as gemas. hero . moveDown ( ) hero …" at bounding box center [473, 125] width 168 height 217
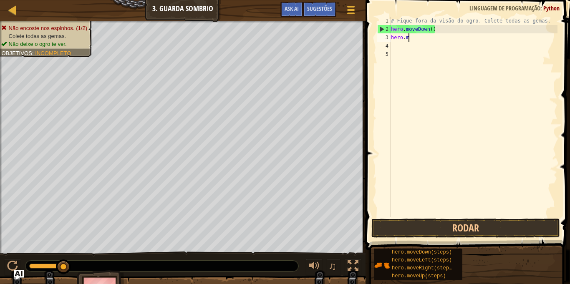
type textarea "h"
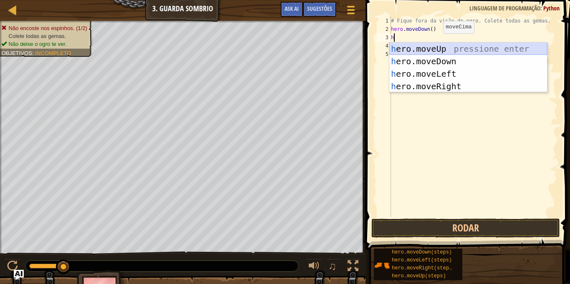
click at [459, 45] on div "h ero.moveUp pressione enter h ero.moveDown pressione enter h ero.moveLeft pres…" at bounding box center [468, 80] width 158 height 75
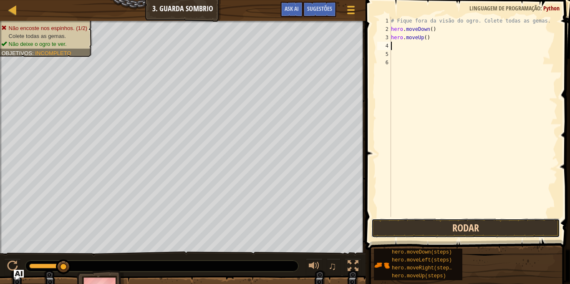
click at [500, 226] on button "Rodar" at bounding box center [465, 228] width 188 height 19
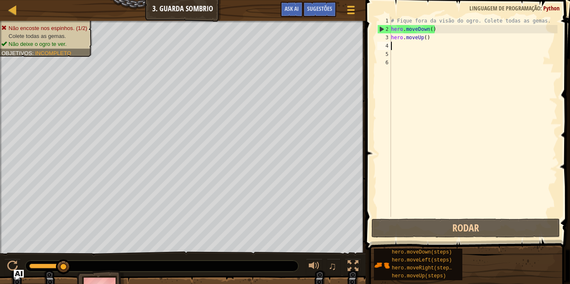
click at [430, 39] on div "# Fique fora da visão do ogro. Colete todas as gemas. hero . moveDown ( ) hero …" at bounding box center [473, 125] width 168 height 217
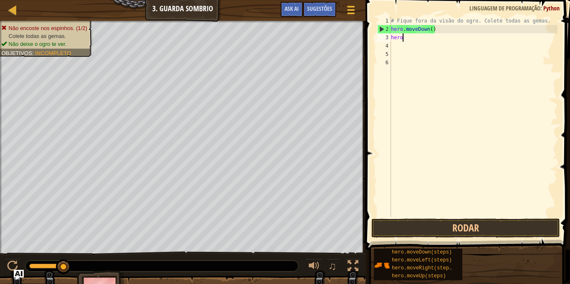
type textarea "h"
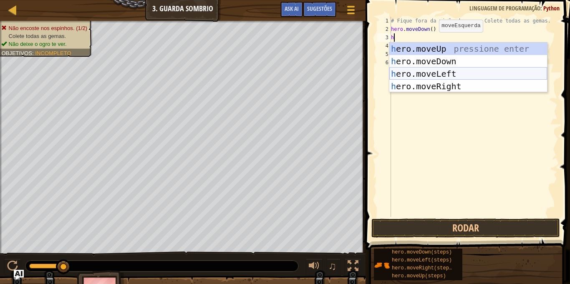
click at [449, 69] on div "h ero.moveUp pressione enter h ero.moveDown pressione enter h ero.moveLeft pres…" at bounding box center [468, 80] width 158 height 75
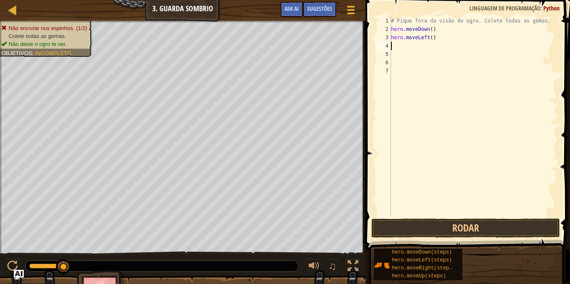
click at [404, 213] on div "# Fique fora da visão do ogro. Colete todas as gemas. hero . moveDown ( ) hero …" at bounding box center [473, 125] width 168 height 217
click at [411, 220] on button "Rodar" at bounding box center [465, 228] width 188 height 19
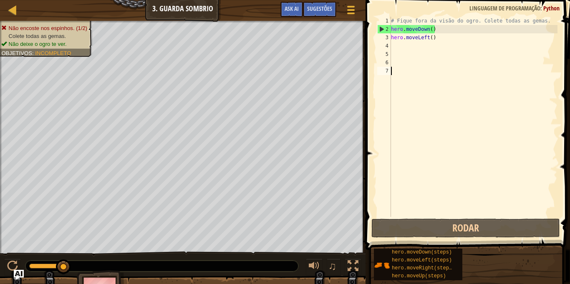
click at [437, 38] on div "# Fique fora da visão do ogro. Colete todas as gemas. hero . moveDown ( ) hero …" at bounding box center [473, 125] width 168 height 217
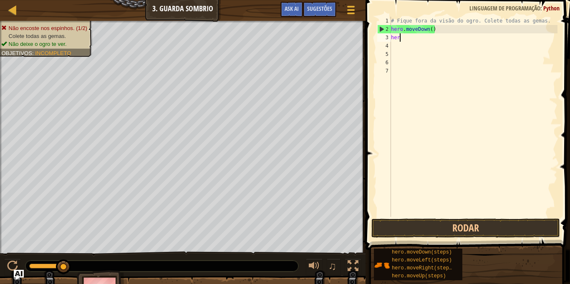
type textarea "h"
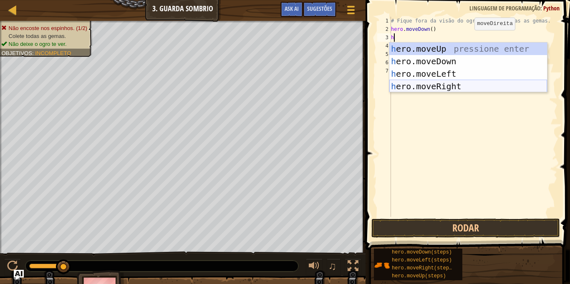
click at [476, 85] on div "h ero.moveUp pressione enter h ero.moveDown pressione enter h ero.moveLeft pres…" at bounding box center [468, 80] width 158 height 75
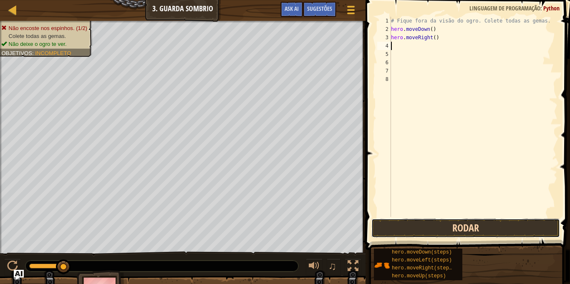
click at [476, 219] on button "Rodar" at bounding box center [465, 228] width 188 height 19
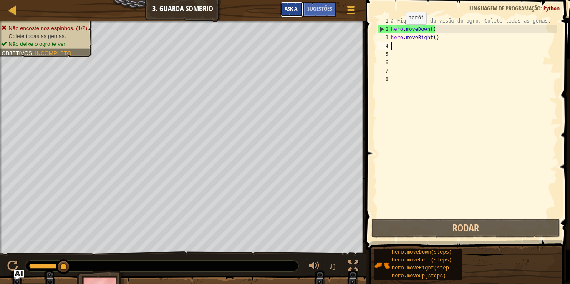
click at [291, 9] on span "Ask AI" at bounding box center [291, 9] width 14 height 8
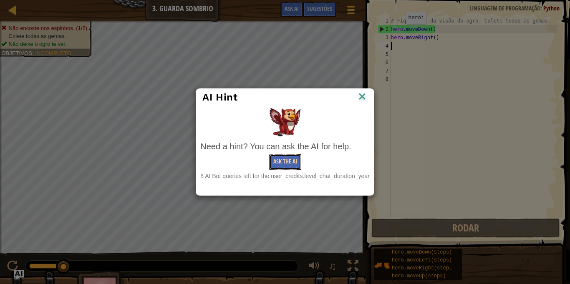
click at [290, 158] on button "Ask the AI" at bounding box center [285, 161] width 32 height 15
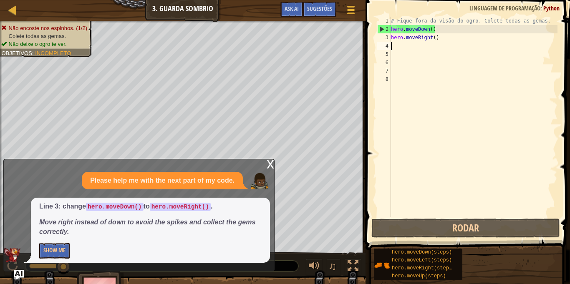
click at [444, 30] on div "# Fique fora da visão do ogro. Colete todas as gemas. hero . moveDown ( ) hero …" at bounding box center [473, 125] width 168 height 217
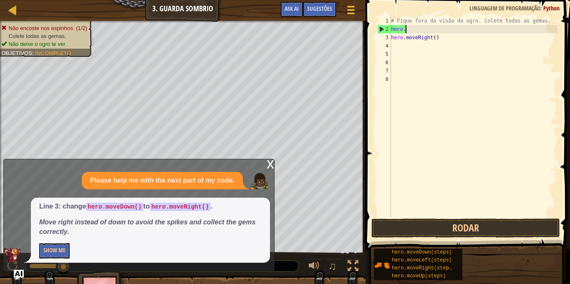
type textarea "h"
click at [44, 249] on button "Show Me" at bounding box center [54, 250] width 30 height 15
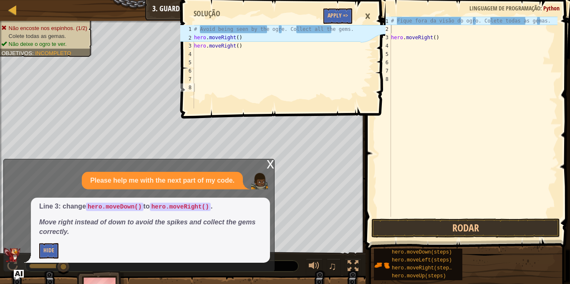
click at [400, 29] on div "# Fique fora da visão do ogro. Colete todas as gemas. hero . moveRight ( )" at bounding box center [473, 125] width 168 height 217
type textarea "h"
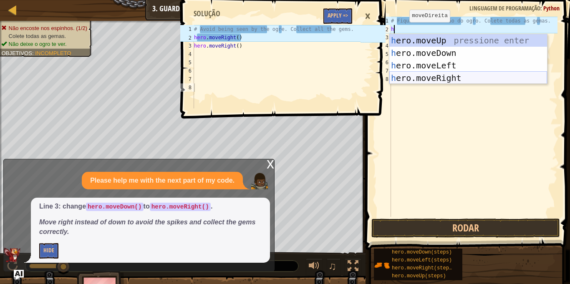
click at [460, 77] on div "h ero.moveUp pressione enter h ero.moveDown pressione enter h ero.moveLeft pres…" at bounding box center [468, 71] width 158 height 75
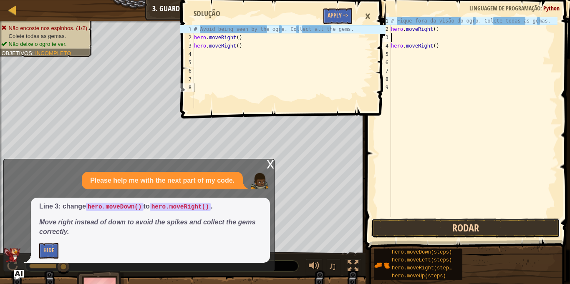
click at [461, 226] on button "Rodar" at bounding box center [465, 228] width 188 height 19
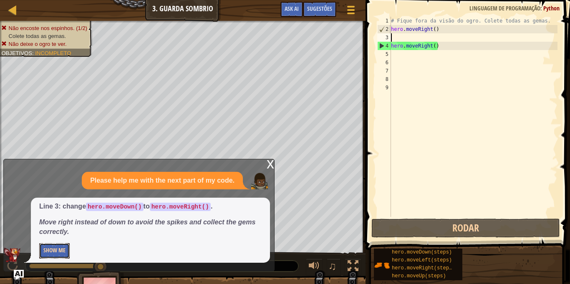
click at [41, 253] on button "Show Me" at bounding box center [54, 250] width 30 height 15
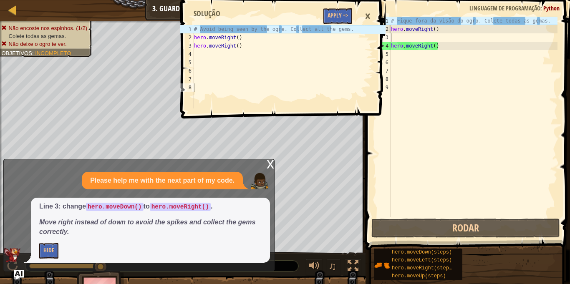
click at [403, 35] on div "# Fique fora da visão do ogro. Colete todas as gemas. hero . moveRight ( ) hero…" at bounding box center [473, 125] width 168 height 217
type textarea "h"
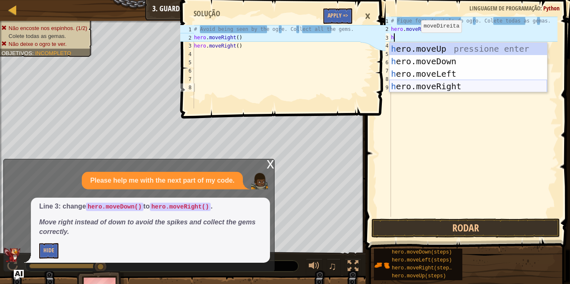
click at [457, 81] on div "h ero.moveUp pressione enter h ero.moveDown pressione enter h ero.moveLeft pres…" at bounding box center [468, 80] width 158 height 75
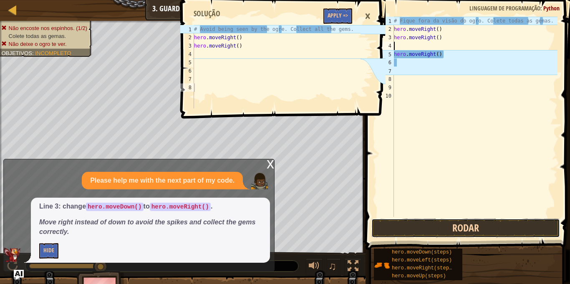
click at [452, 228] on button "Rodar" at bounding box center [465, 228] width 188 height 19
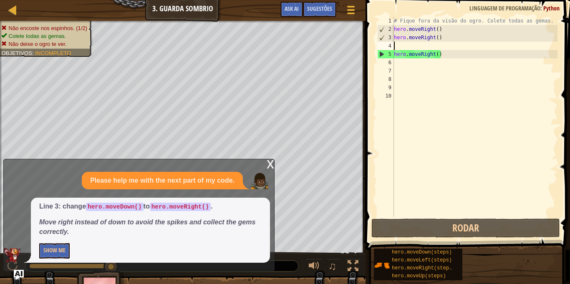
click at [263, 164] on div "x Please help me with the next part of my code. Line 3: change hero.moveDown() …" at bounding box center [138, 215] width 271 height 113
click at [274, 165] on div "x" at bounding box center [270, 163] width 8 height 8
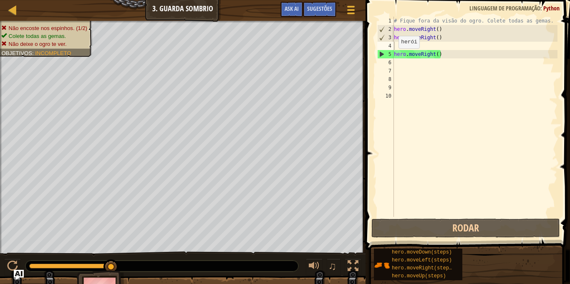
click at [384, 56] on div "5" at bounding box center [385, 54] width 16 height 8
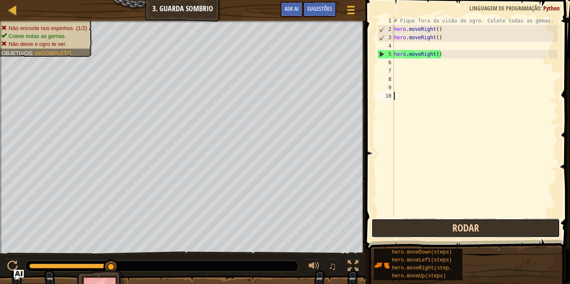
click at [448, 231] on button "Rodar" at bounding box center [465, 228] width 188 height 19
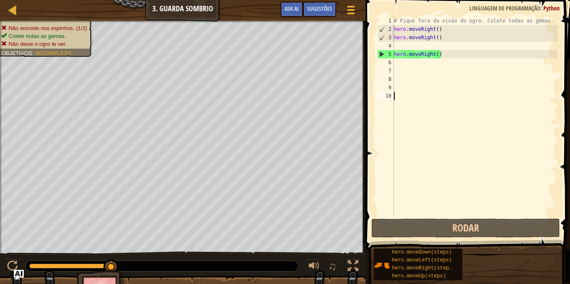
click at [400, 65] on div "# Fique fora da visão do ogro. Colete todas as gemas. hero . moveRight ( ) hero…" at bounding box center [474, 125] width 165 height 217
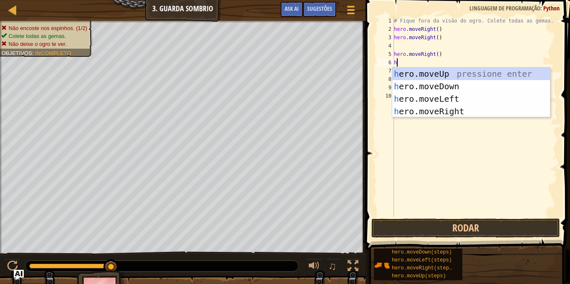
type textarea "h["
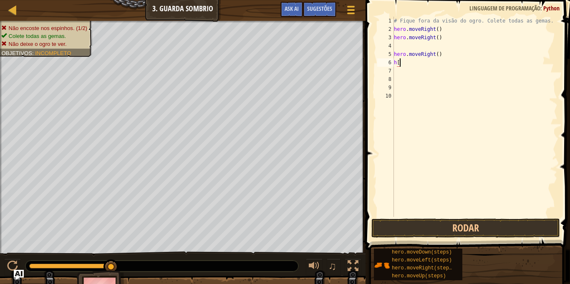
type textarea "h"
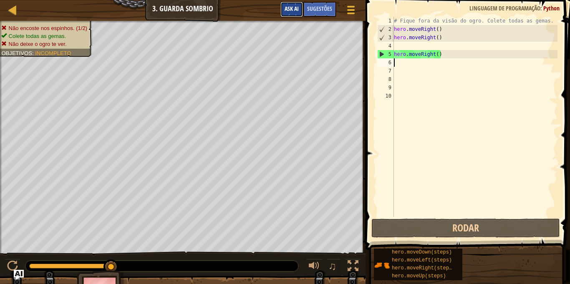
click at [297, 8] on span "Ask AI" at bounding box center [291, 9] width 14 height 8
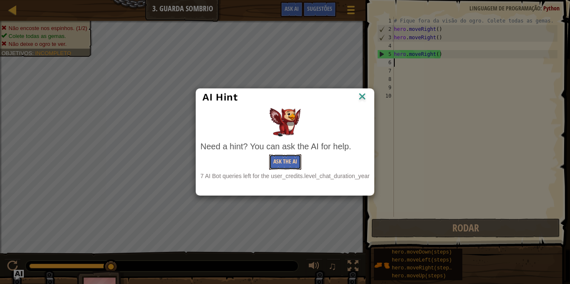
click at [278, 159] on button "Ask the AI" at bounding box center [285, 161] width 32 height 15
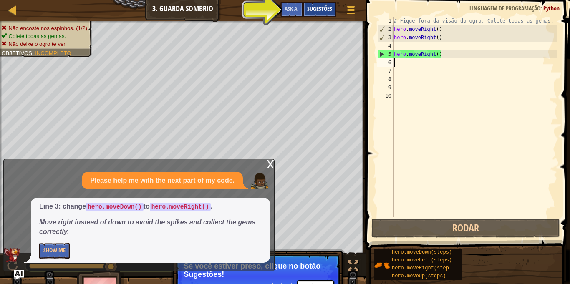
click at [318, 11] on span "Sugestões" at bounding box center [319, 9] width 25 height 8
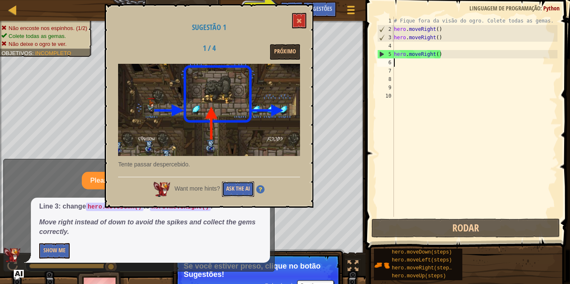
click at [239, 182] on button "Ask the AI" at bounding box center [238, 188] width 32 height 15
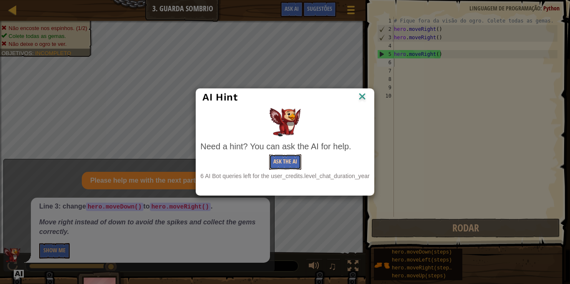
click at [291, 161] on button "Ask the AI" at bounding box center [285, 161] width 32 height 15
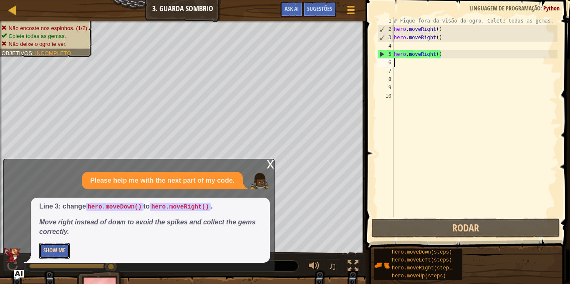
click at [62, 244] on button "Show Me" at bounding box center [54, 250] width 30 height 15
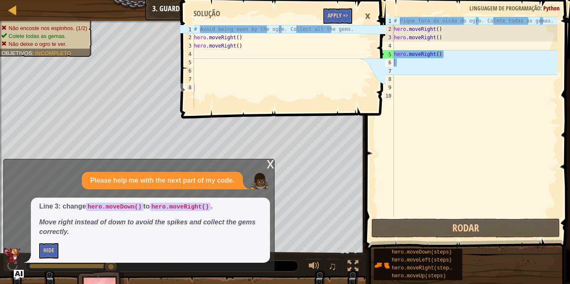
click at [456, 56] on div "# Fique fora da visão do ogro. Colete todas as gemas. hero . moveRight ( ) hero…" at bounding box center [474, 125] width 165 height 217
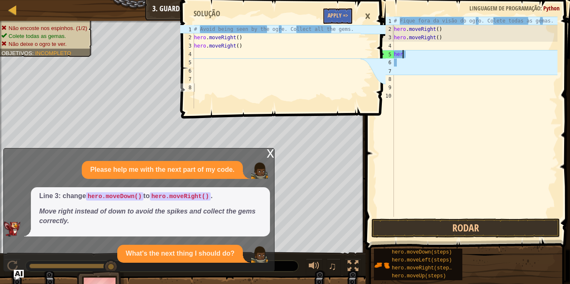
type textarea "h"
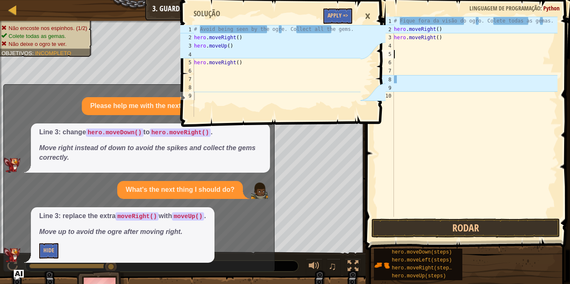
type textarea "h"
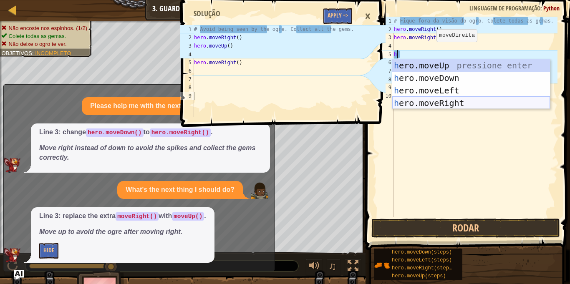
click at [462, 99] on div "h ero.moveUp pressione enter h ero.moveDown pressione enter h ero.moveLeft pres…" at bounding box center [471, 96] width 158 height 75
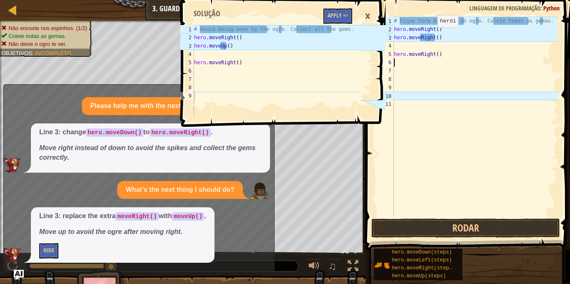
click at [433, 35] on div "# Fique fora da visão do ogro. Colete todas as gemas. hero . moveRight ( ) hero…" at bounding box center [474, 125] width 165 height 217
click at [442, 37] on div "# Fique fora da visão do ogro. Colete todas as gemas. hero . moveRight ( ) hero…" at bounding box center [474, 125] width 165 height 217
type textarea "h"
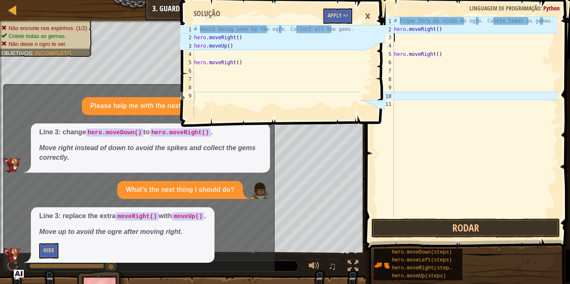
type textarea "h"
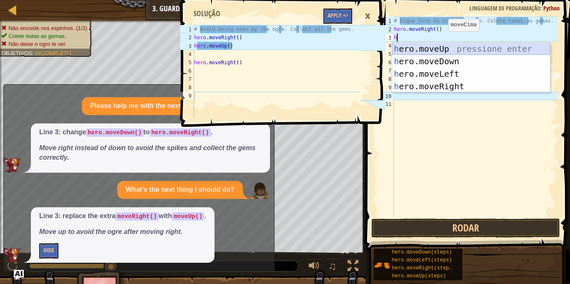
click at [464, 47] on div "h ero.moveUp pressione enter h ero.moveDown pressione enter h ero.moveLeft pres…" at bounding box center [471, 80] width 158 height 75
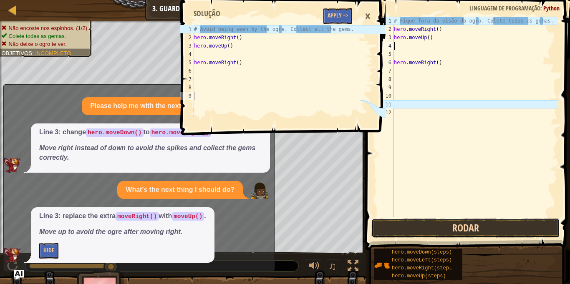
click at [445, 226] on button "Rodar" at bounding box center [465, 228] width 188 height 19
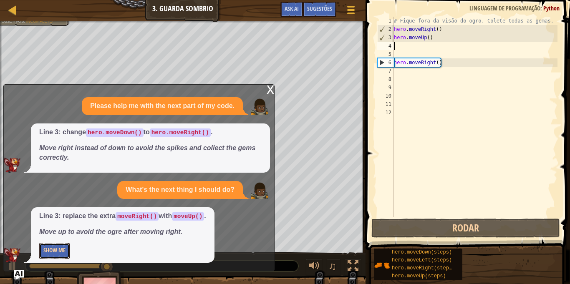
click at [48, 251] on button "Show Me" at bounding box center [54, 250] width 30 height 15
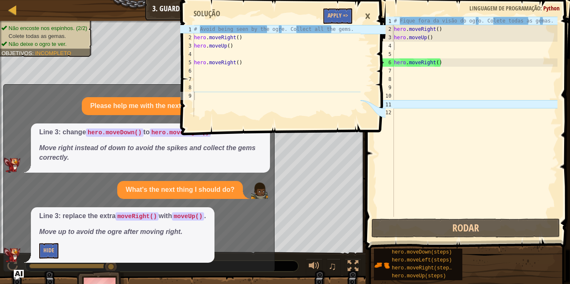
click at [368, 17] on div "×" at bounding box center [367, 16] width 14 height 19
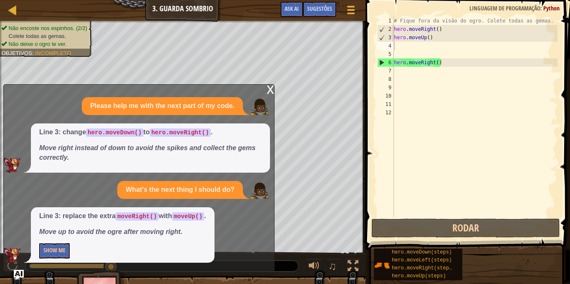
click at [269, 85] on div "x" at bounding box center [270, 89] width 8 height 8
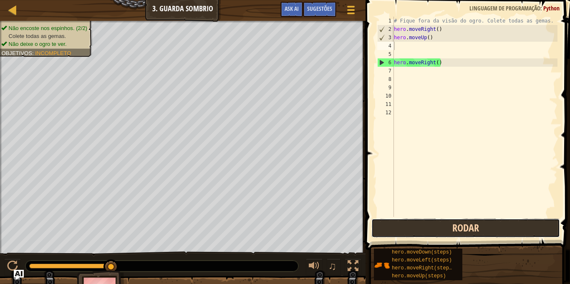
click at [391, 222] on button "Rodar" at bounding box center [465, 228] width 188 height 19
type textarea "h"
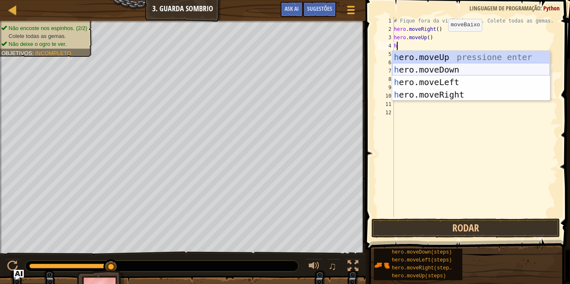
click at [436, 69] on div "h ero.moveUp pressione enter h ero.moveDown pressione enter h ero.moveLeft pres…" at bounding box center [471, 88] width 158 height 75
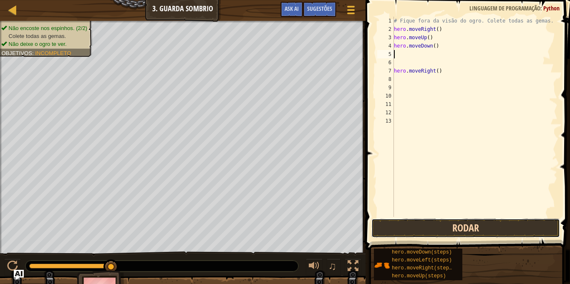
click at [456, 224] on button "Rodar" at bounding box center [465, 228] width 188 height 19
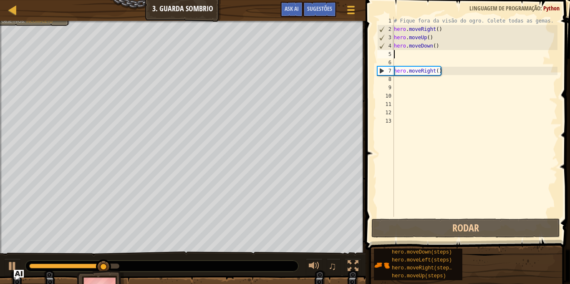
click at [449, 46] on div "# Fique fora da visão do ogro. Colete todas as gemas. hero . moveRight ( ) hero…" at bounding box center [474, 125] width 165 height 217
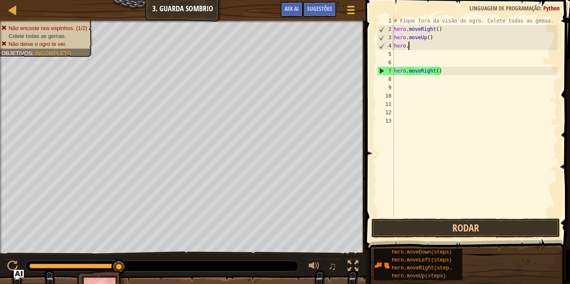
type textarea "h"
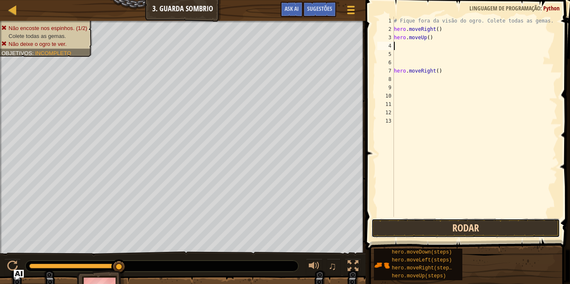
click at [438, 224] on button "Rodar" at bounding box center [465, 228] width 188 height 19
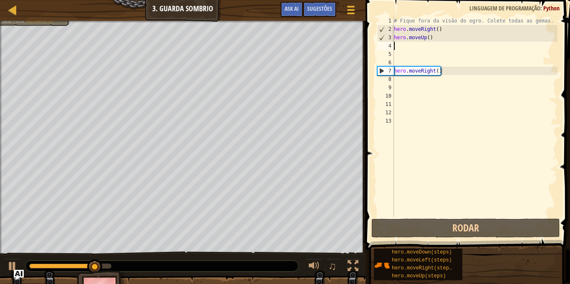
type textarea "h"
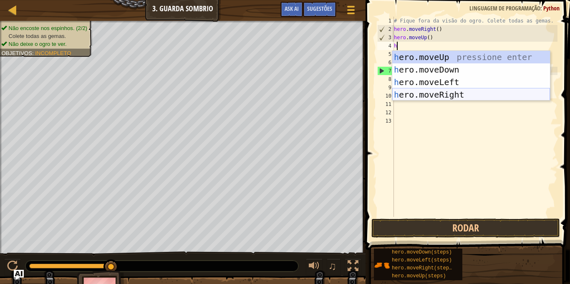
click at [438, 93] on div "h ero.moveUp pressione enter h ero.moveDown pressione enter h ero.moveLeft pres…" at bounding box center [471, 88] width 158 height 75
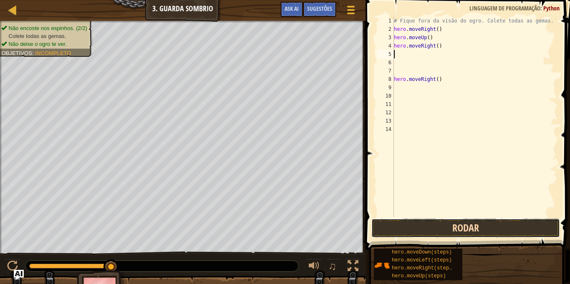
click at [435, 233] on button "Rodar" at bounding box center [465, 228] width 188 height 19
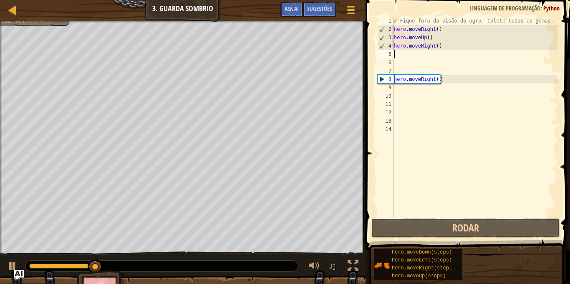
type textarea "hero.moveRight()"
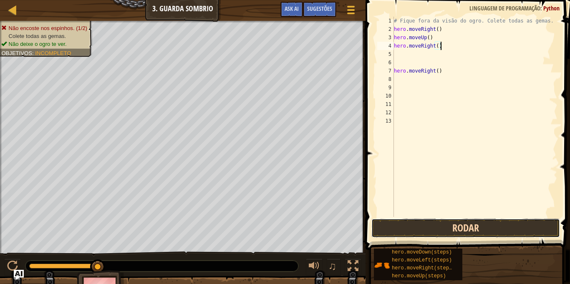
click at [412, 231] on button "Rodar" at bounding box center [465, 228] width 188 height 19
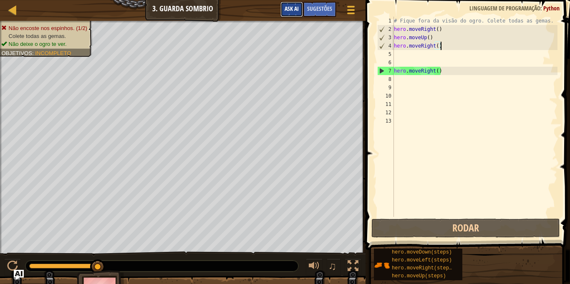
click at [295, 3] on button "Ask AI" at bounding box center [291, 9] width 23 height 15
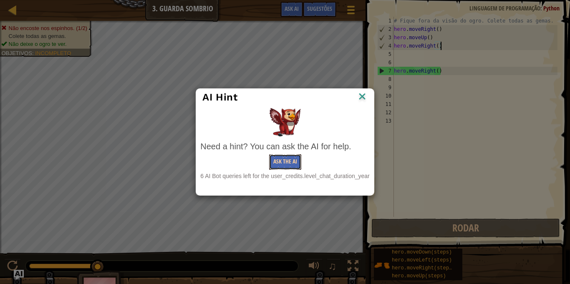
click at [284, 158] on button "Ask the AI" at bounding box center [285, 161] width 32 height 15
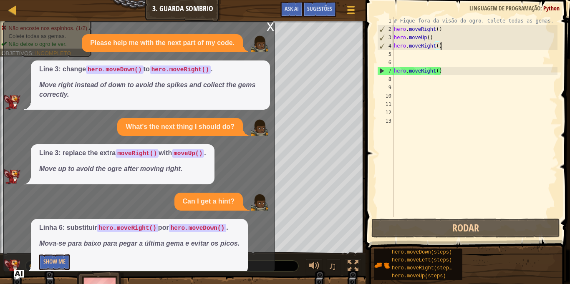
scroll to position [13, 0]
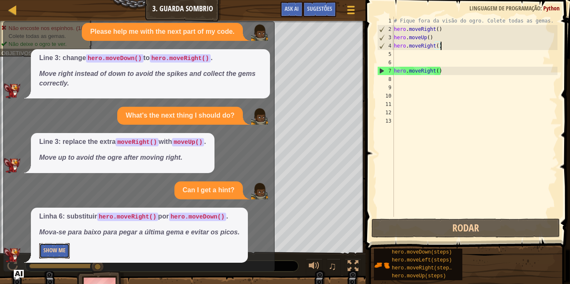
click at [49, 245] on button "Show Me" at bounding box center [54, 250] width 30 height 15
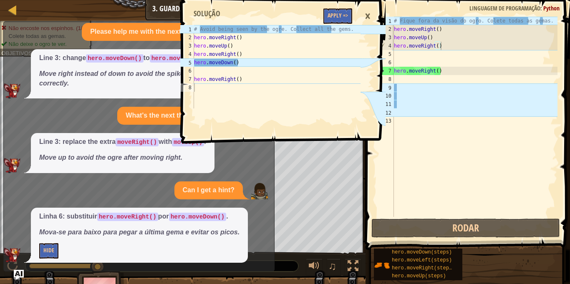
click at [402, 53] on div "# Fique fora da visão do ogro. Colete todas as gemas. hero . moveRight ( ) hero…" at bounding box center [474, 125] width 165 height 217
type textarea "h"
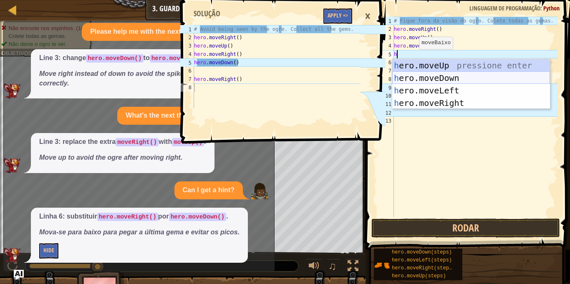
click at [444, 76] on div "h ero.moveUp pressione enter h ero.moveDown pressione enter h ero.moveLeft pres…" at bounding box center [471, 96] width 158 height 75
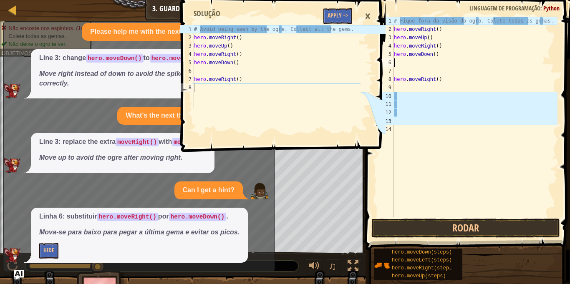
click at [398, 70] on div "# Fique fora da visão do ogro. Colete todas as gemas. hero . moveRight ( ) hero…" at bounding box center [474, 125] width 165 height 217
type textarea "h"
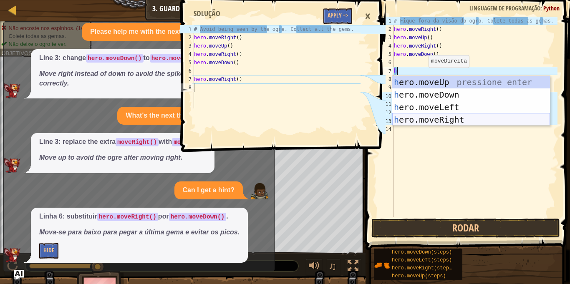
click at [466, 118] on div "h ero.moveUp pressione enter h ero.moveDown pressione enter h ero.moveLeft pres…" at bounding box center [471, 113] width 158 height 75
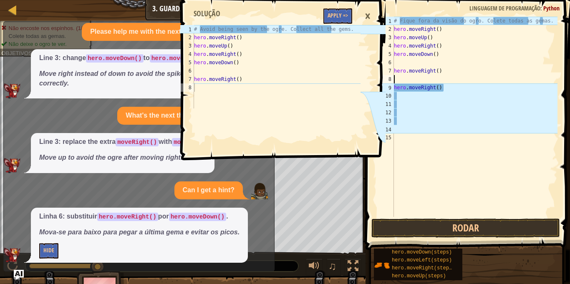
click at [452, 85] on div "# Fique fora da visão do ogro. Colete todas as gemas. hero . moveRight ( ) hero…" at bounding box center [474, 125] width 165 height 217
type textarea "h"
click at [367, 11] on div "×" at bounding box center [367, 16] width 14 height 19
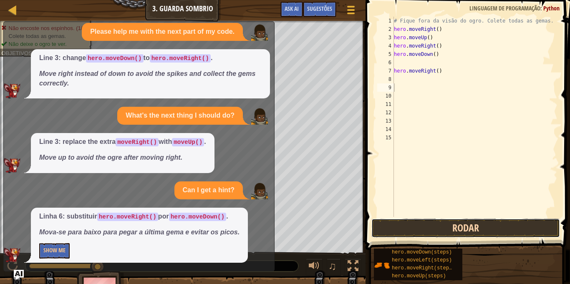
click at [445, 226] on button "Rodar" at bounding box center [465, 228] width 188 height 19
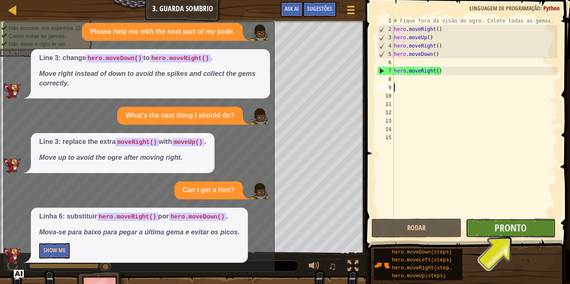
click at [489, 227] on button "Pronto" at bounding box center [510, 228] width 90 height 19
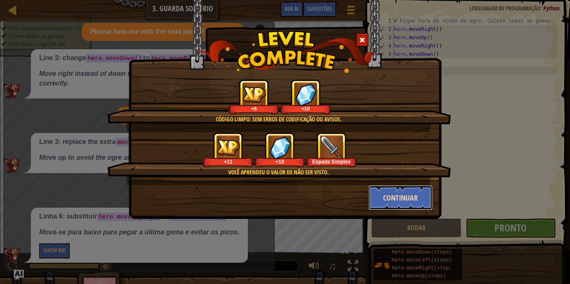
click at [389, 196] on button "Continuar" at bounding box center [400, 197] width 65 height 25
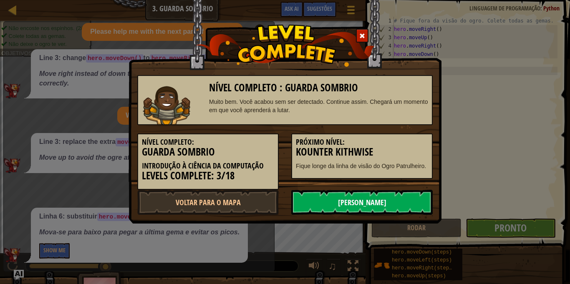
click at [351, 203] on link "[PERSON_NAME]" at bounding box center [361, 202] width 141 height 25
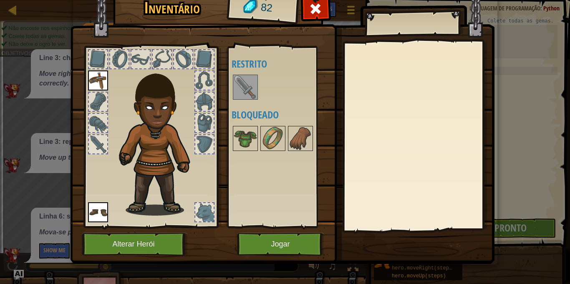
click at [245, 90] on img at bounding box center [245, 86] width 23 height 23
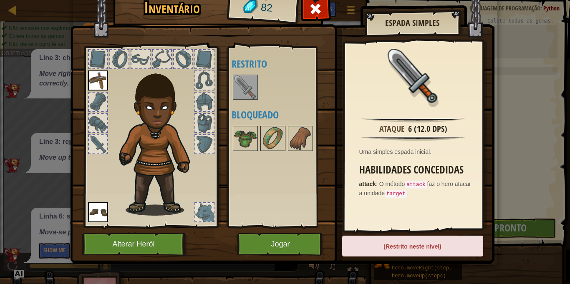
click at [404, 247] on div "(Restrito neste nível)" at bounding box center [412, 246] width 141 height 21
click at [289, 236] on button "Jogar" at bounding box center [280, 244] width 87 height 23
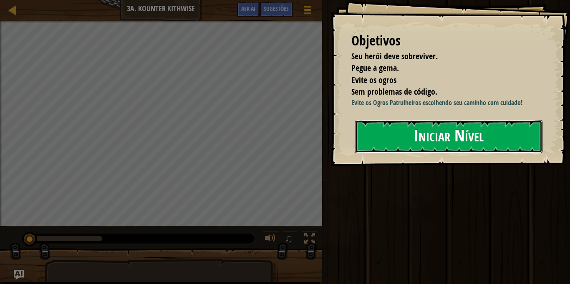
click at [449, 153] on button "Iniciar Nível" at bounding box center [448, 136] width 187 height 33
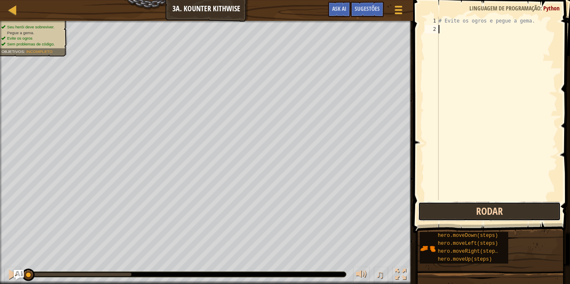
click at [448, 208] on button "Rodar" at bounding box center [489, 211] width 143 height 19
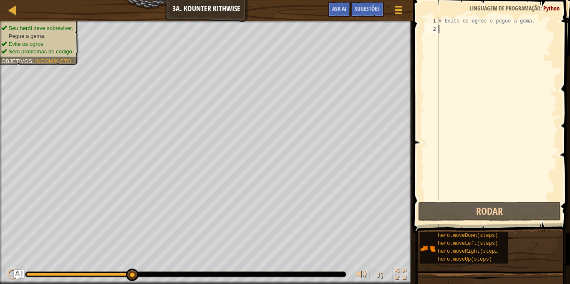
type textarea "h"
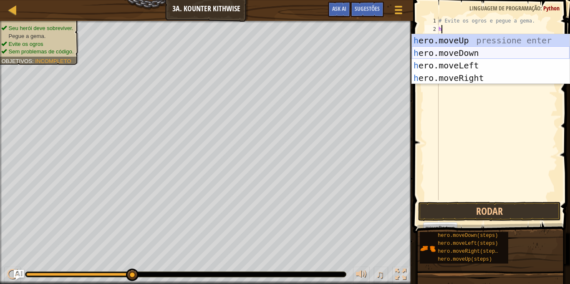
click at [467, 55] on div "h ero.moveUp pressione enter h ero.moveDown pressione enter h ero.moveLeft pres…" at bounding box center [491, 71] width 158 height 75
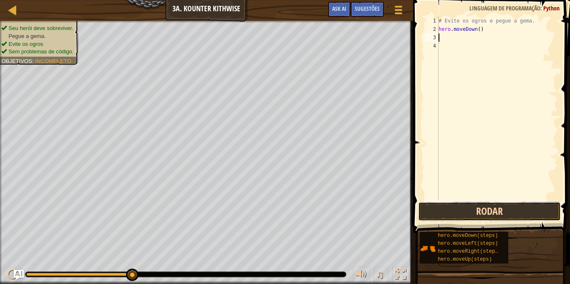
click at [505, 213] on button "Rodar" at bounding box center [489, 211] width 143 height 19
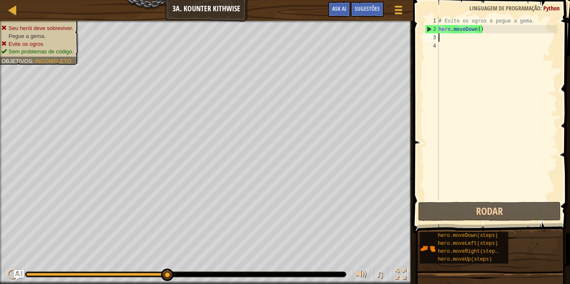
type textarea "h"
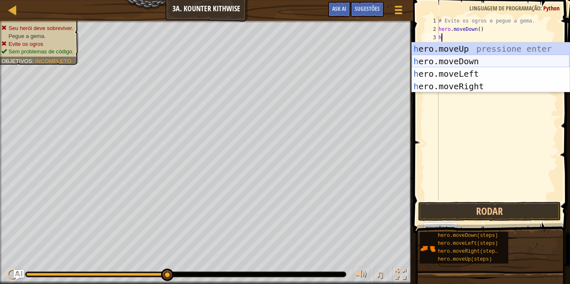
click at [482, 58] on div "h ero.moveUp pressione enter h ero.moveDown pressione enter h ero.moveLeft pres…" at bounding box center [491, 80] width 158 height 75
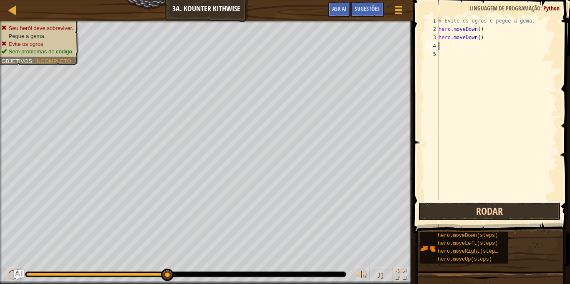
click at [447, 207] on button "Rodar" at bounding box center [489, 211] width 143 height 19
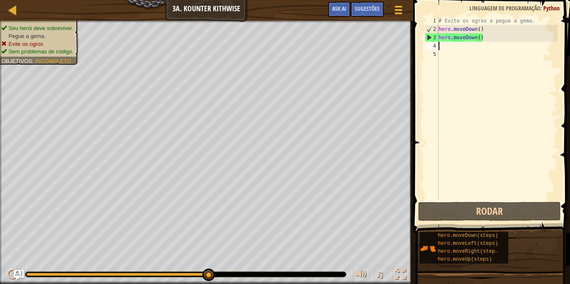
type textarea "h"
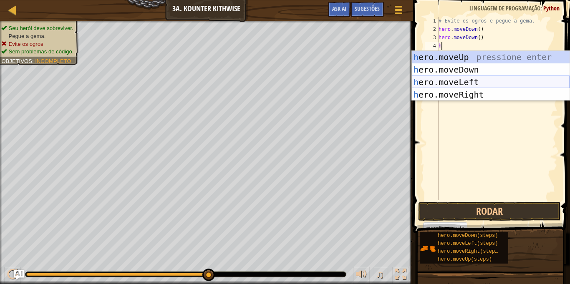
click at [474, 83] on div "h ero.moveUp pressione enter h ero.moveDown pressione enter h ero.moveLeft pres…" at bounding box center [491, 88] width 158 height 75
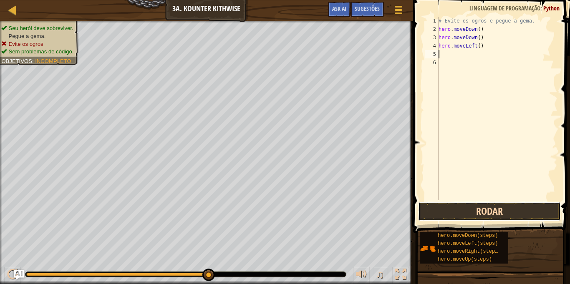
click at [481, 208] on button "Rodar" at bounding box center [489, 211] width 143 height 19
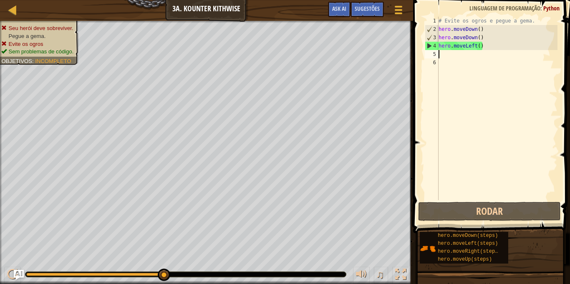
click at [481, 47] on div "# Evite os ogros e pegue a gema. hero . moveDown ( ) hero . moveDown ( ) hero .…" at bounding box center [497, 117] width 121 height 200
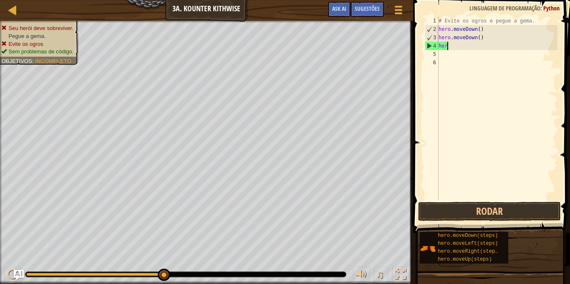
type textarea "h"
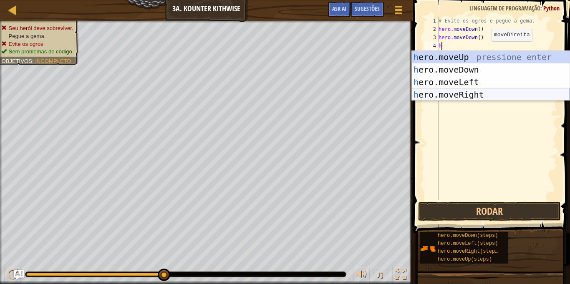
click at [503, 90] on div "h ero.moveUp pressione enter h ero.moveDown pressione enter h ero.moveLeft pres…" at bounding box center [491, 88] width 158 height 75
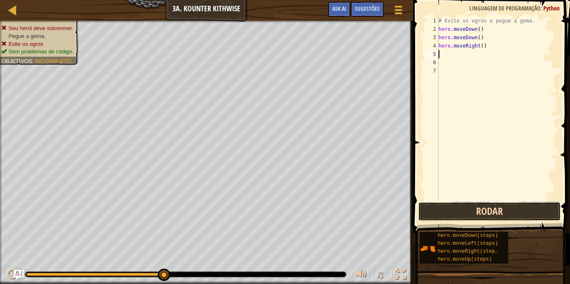
click at [478, 204] on button "Rodar" at bounding box center [489, 211] width 143 height 19
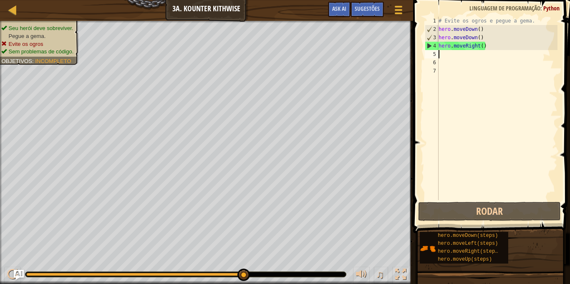
type textarea "h"
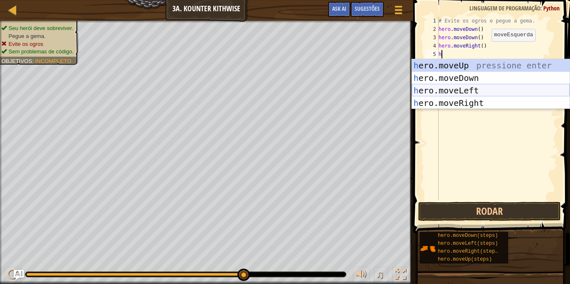
click at [458, 88] on div "h ero.moveUp pressione enter h ero.moveDown pressione enter h ero.moveLeft pres…" at bounding box center [491, 96] width 158 height 75
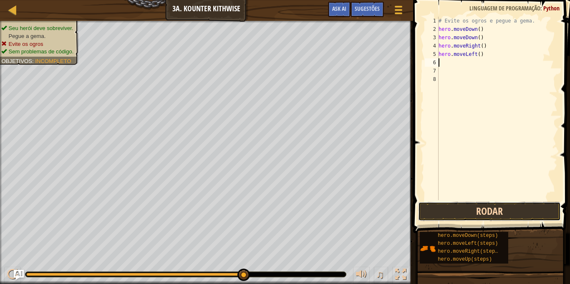
click at [510, 203] on button "Rodar" at bounding box center [489, 211] width 143 height 19
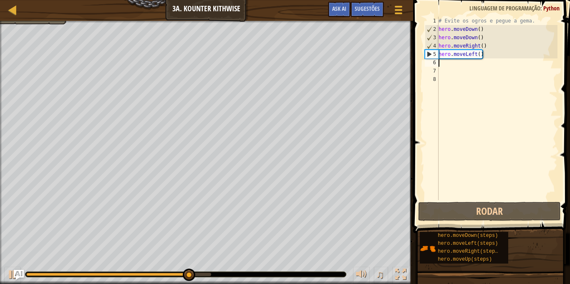
click at [482, 56] on div "# Evite os ogros e pegue a gema. hero . moveDown ( ) hero . moveDown ( ) hero .…" at bounding box center [497, 117] width 121 height 200
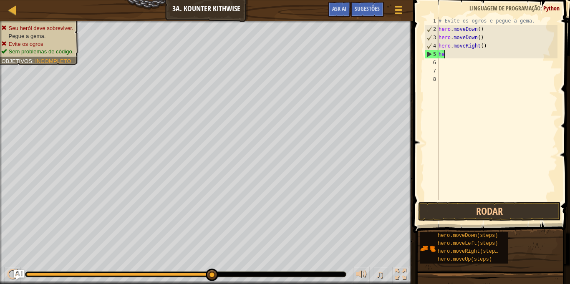
type textarea "h"
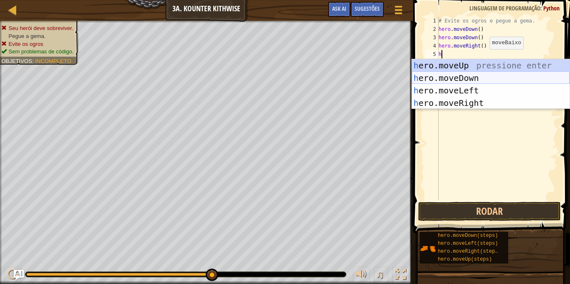
click at [484, 73] on div "h ero.moveUp pressione enter h ero.moveDown pressione enter h ero.moveLeft pres…" at bounding box center [491, 96] width 158 height 75
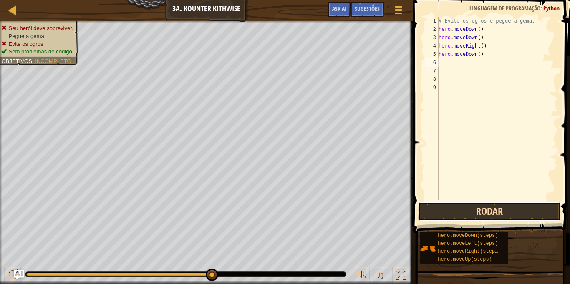
click at [465, 209] on button "Rodar" at bounding box center [489, 211] width 143 height 19
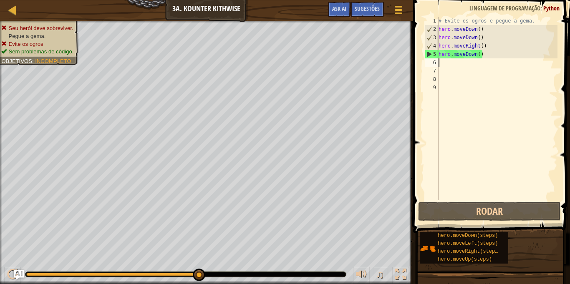
click at [482, 53] on div "# Evite os ogros e pegue a gema. hero . moveDown ( ) hero . moveDown ( ) hero .…" at bounding box center [497, 117] width 121 height 200
type textarea "hero.moveDown()"
click at [444, 65] on div "# Evite os ogros e pegue a gema. hero . moveDown ( ) hero . moveDown ( ) hero .…" at bounding box center [497, 117] width 121 height 200
type textarea "h"
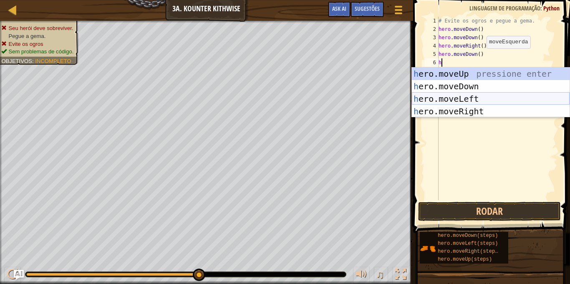
click at [466, 98] on div "h ero.moveUp pressione enter h ero.moveDown pressione enter h ero.moveLeft pres…" at bounding box center [491, 105] width 158 height 75
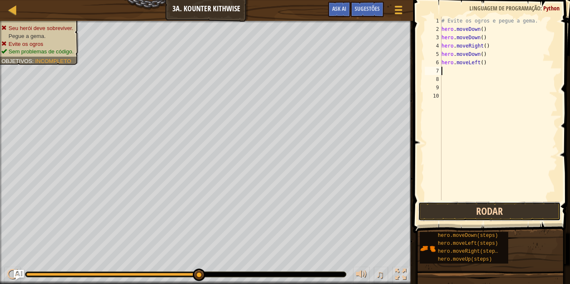
click at [483, 202] on button "Rodar" at bounding box center [489, 211] width 143 height 19
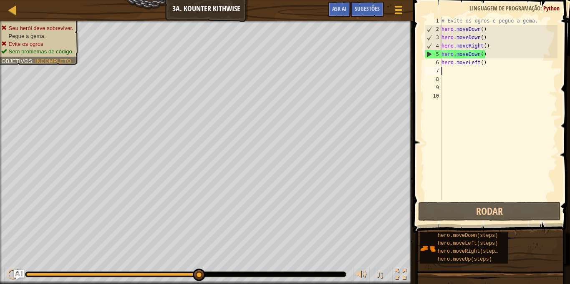
click at [489, 60] on div "# Evite os ogros e pegue a gema. hero . moveDown ( ) hero . moveDown ( ) hero .…" at bounding box center [499, 117] width 118 height 200
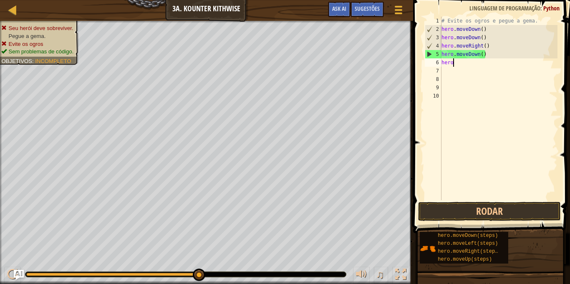
type textarea "h"
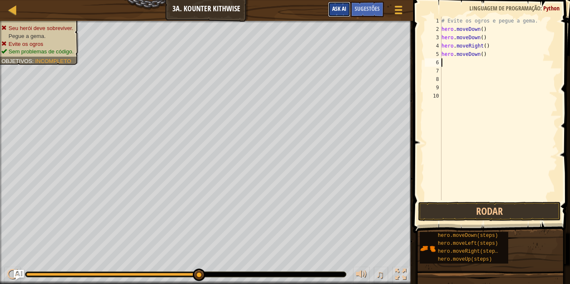
click at [330, 2] on button "Ask AI" at bounding box center [339, 9] width 23 height 15
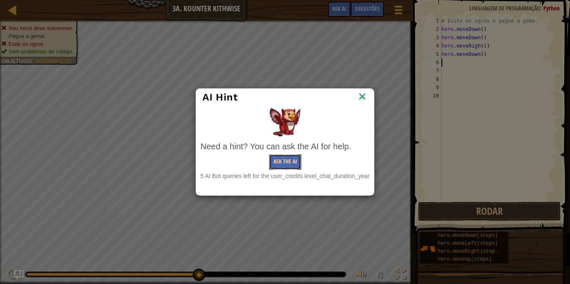
click at [289, 159] on button "Ask the AI" at bounding box center [285, 161] width 32 height 15
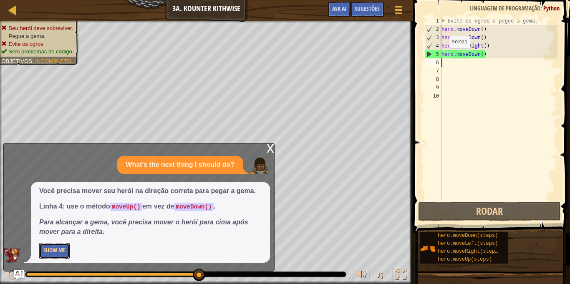
click at [55, 246] on button "Show Me" at bounding box center [54, 250] width 30 height 15
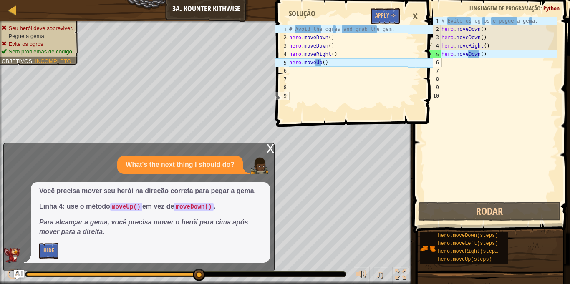
click at [486, 53] on div "# Evite os ogros e pegue a gema. hero . moveDown ( ) hero . moveDown ( ) hero .…" at bounding box center [499, 117] width 118 height 200
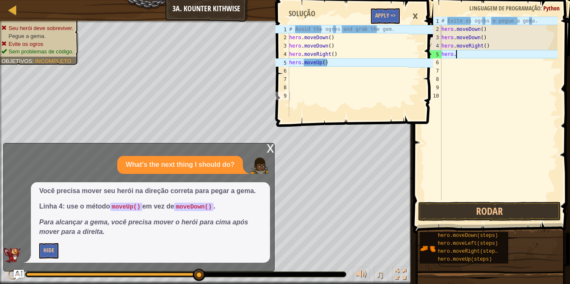
type textarea "h"
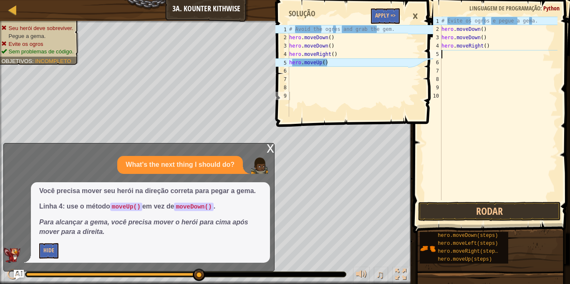
type textarea "h"
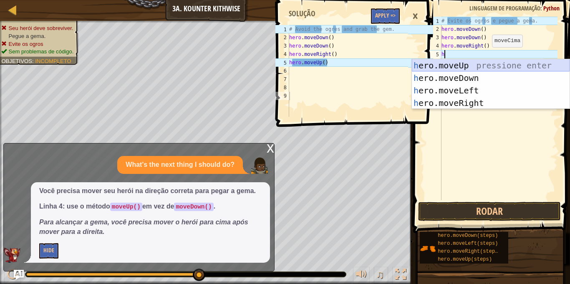
click at [476, 62] on div "h ero.moveUp pressione enter h ero.moveDown pressione enter h ero.moveLeft pres…" at bounding box center [491, 96] width 158 height 75
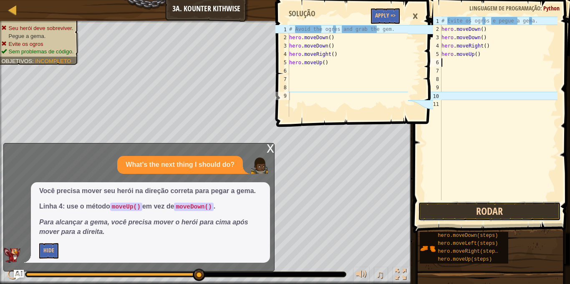
click at [512, 207] on button "Rodar" at bounding box center [489, 211] width 143 height 19
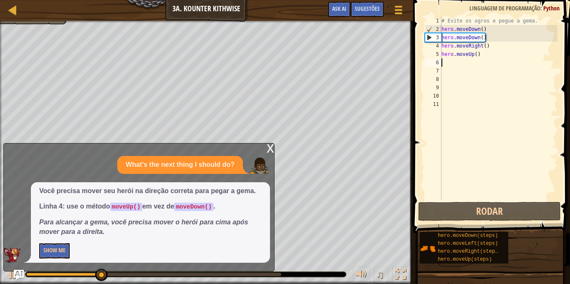
click at [266, 147] on div "x What's the next thing I should do? Você precisa mover seu herói na direção co…" at bounding box center [138, 207] width 271 height 128
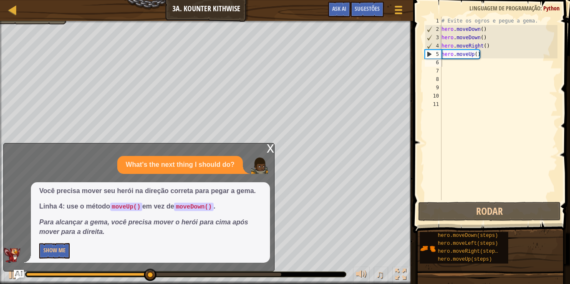
click at [267, 147] on div "x" at bounding box center [270, 147] width 8 height 8
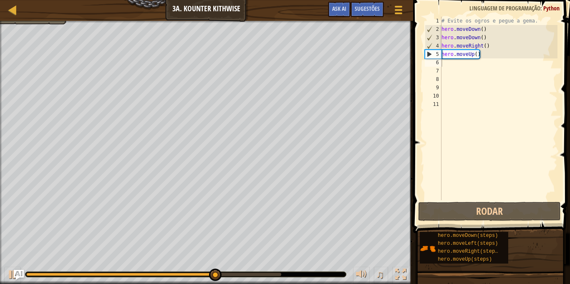
click at [451, 68] on div "# Evite os ogros e pegue a gema. hero . moveDown ( ) hero . moveDown ( ) hero .…" at bounding box center [499, 117] width 118 height 200
click at [446, 64] on div "# Evite os ogros e pegue a gema. hero . moveDown ( ) hero . moveDown ( ) hero .…" at bounding box center [499, 117] width 118 height 200
type textarea "h"
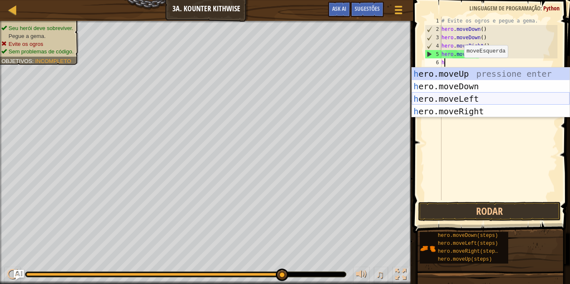
click at [488, 94] on div "h ero.moveUp pressione enter h ero.moveDown pressione enter h ero.moveLeft pres…" at bounding box center [491, 105] width 158 height 75
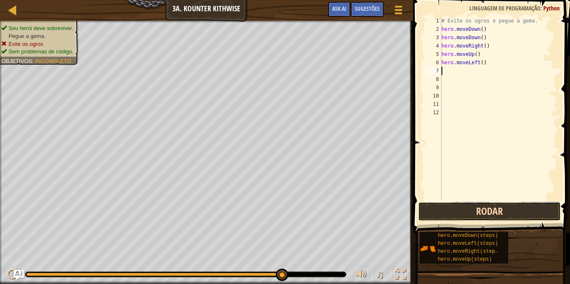
click at [493, 211] on button "Rodar" at bounding box center [489, 211] width 143 height 19
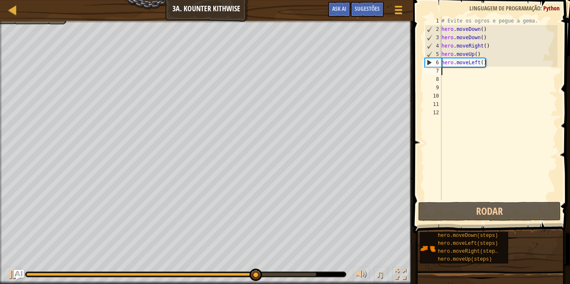
click at [485, 64] on div "# Evite os ogros e pegue a gema. hero . moveDown ( ) hero . moveDown ( ) hero .…" at bounding box center [499, 117] width 118 height 200
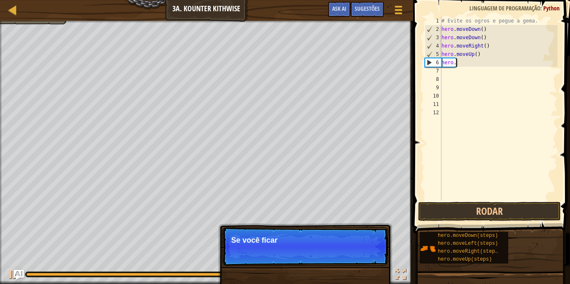
type textarea "h"
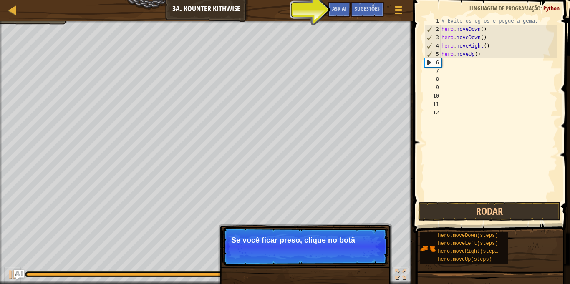
type textarea "h"
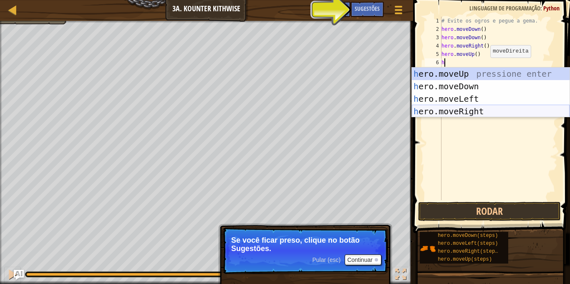
click at [500, 110] on div "h ero.moveUp pressione enter h ero.moveDown pressione enter h ero.moveLeft pres…" at bounding box center [491, 105] width 158 height 75
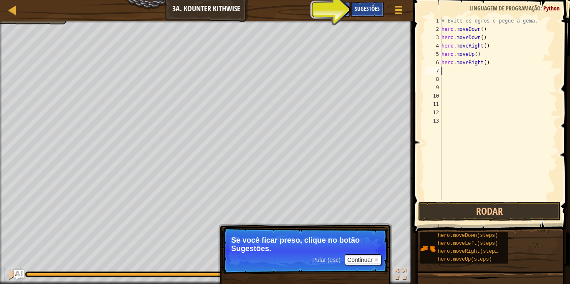
click at [366, 4] on div "Sugestões" at bounding box center [366, 9] width 33 height 15
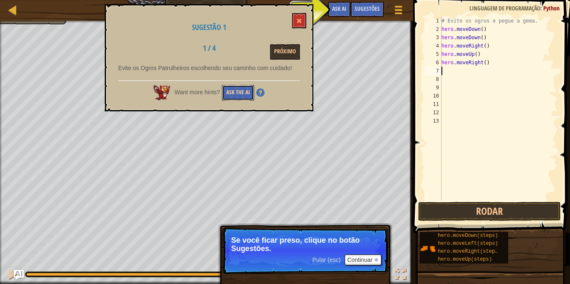
click at [241, 91] on button "Ask the AI" at bounding box center [238, 92] width 32 height 15
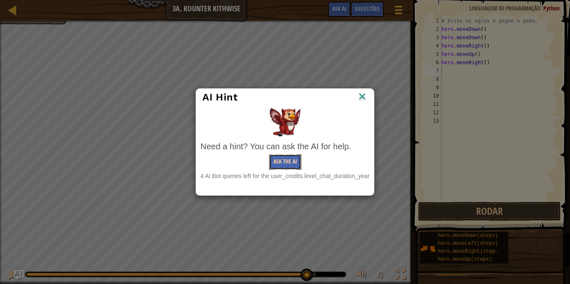
click at [292, 161] on button "Ask the AI" at bounding box center [285, 161] width 32 height 15
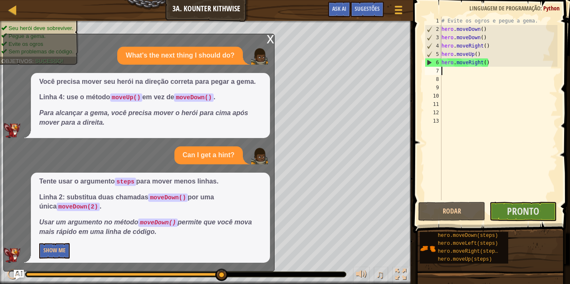
click at [490, 28] on div "# Evite os ogros e pegue a gema. hero . moveDown ( ) hero . moveDown ( ) hero .…" at bounding box center [499, 117] width 118 height 200
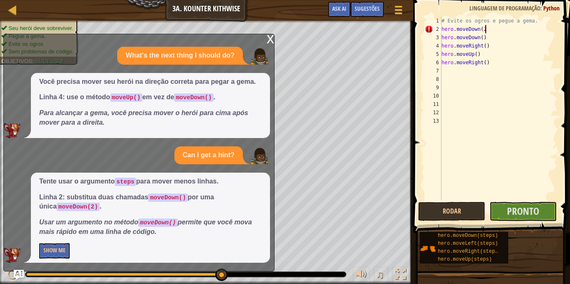
scroll to position [4, 6]
type textarea "hero.moveDown(2)"
click at [46, 246] on button "Show Me" at bounding box center [54, 250] width 30 height 15
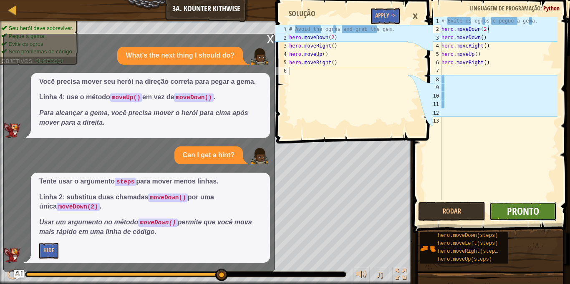
click at [525, 208] on span "Pronto" at bounding box center [523, 210] width 32 height 13
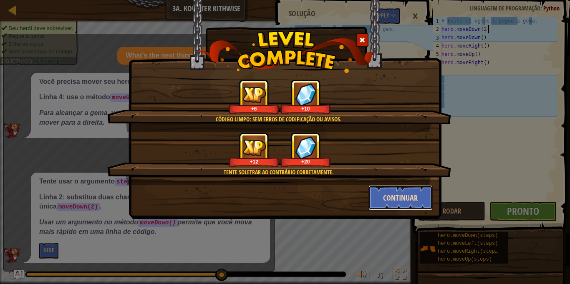
click at [413, 195] on button "Continuar" at bounding box center [400, 197] width 65 height 25
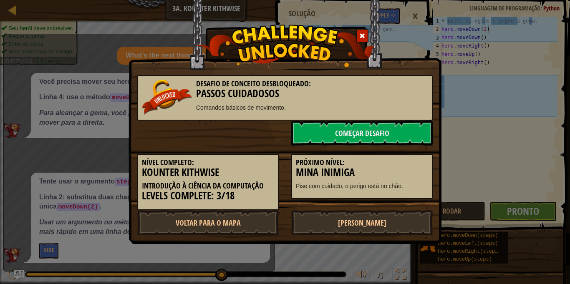
click at [385, 200] on div "Nível Completo: Kounter Kithwise Introdução à Ciência da Computação Levels Comp…" at bounding box center [285, 178] width 308 height 65
click at [382, 137] on link "Começar Desafio" at bounding box center [361, 133] width 141 height 25
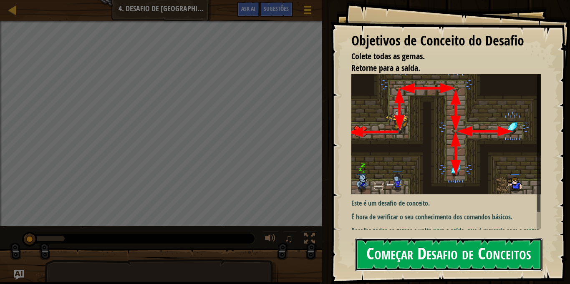
click at [409, 263] on button "Começar Desafio de Conceitos" at bounding box center [448, 254] width 187 height 33
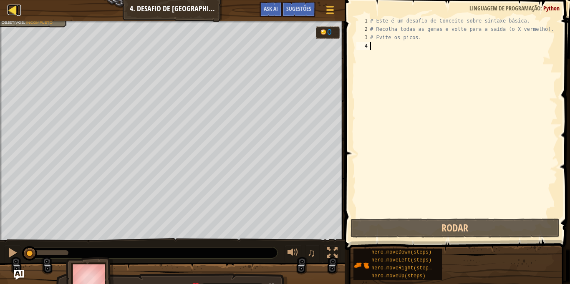
click at [20, 11] on link "Mapa" at bounding box center [19, 10] width 4 height 11
select select "pt-BR"
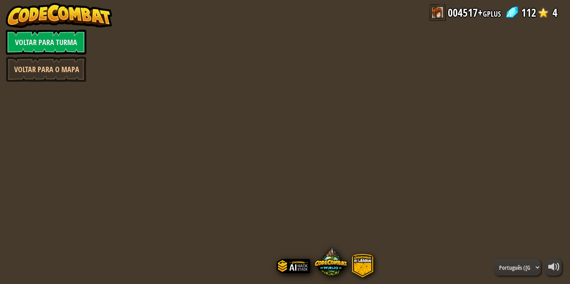
select select "pt-BR"
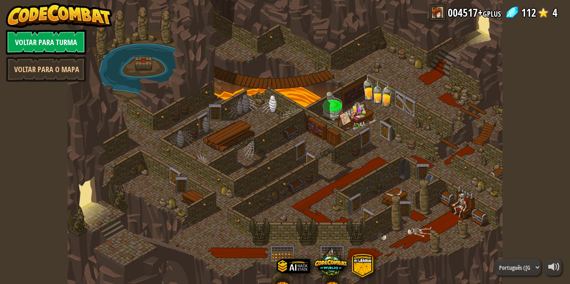
select select "pt-BR"
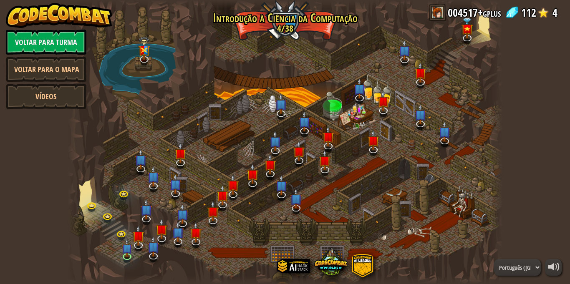
select select "pt-BR"
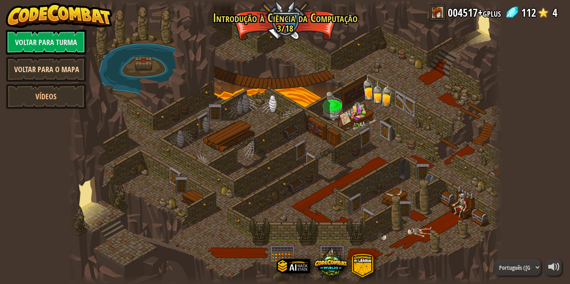
select select "pt-BR"
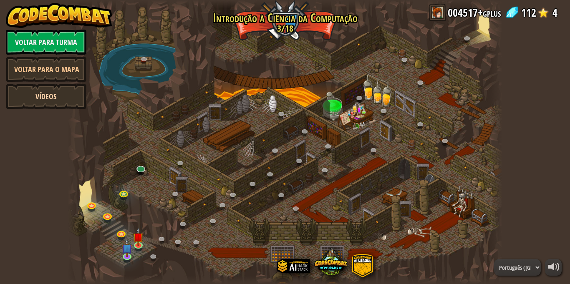
select select "pt-BR"
click at [60, 43] on link "Voltar para Turma" at bounding box center [46, 42] width 80 height 25
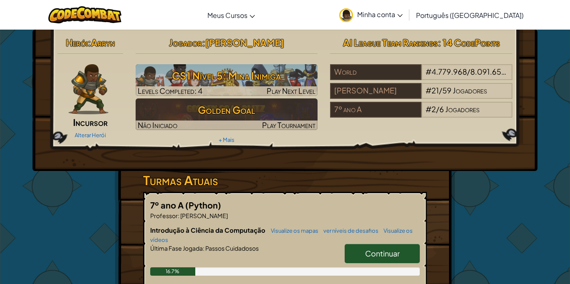
click at [392, 257] on span "Continuar" at bounding box center [382, 254] width 35 height 10
select select "pt-BR"
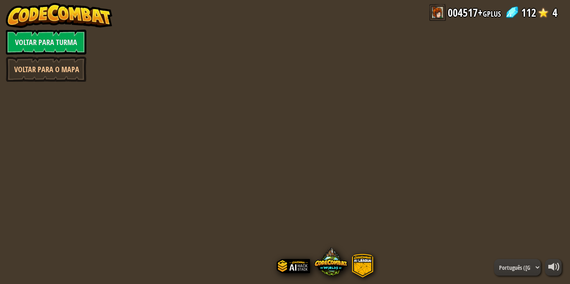
select select "pt-BR"
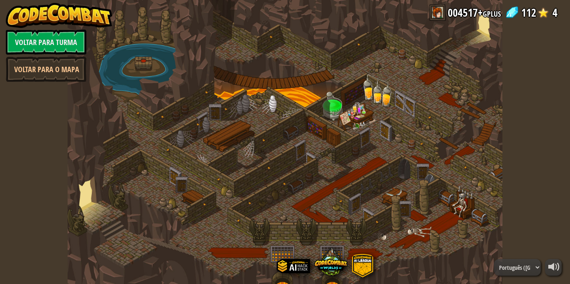
select select "pt-BR"
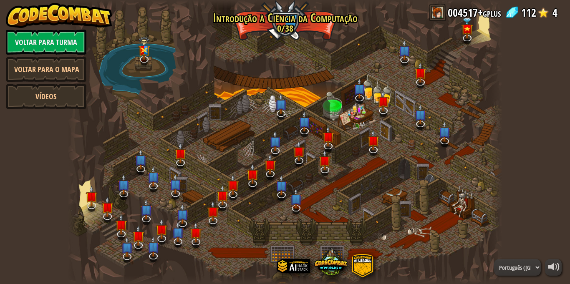
select select "pt-BR"
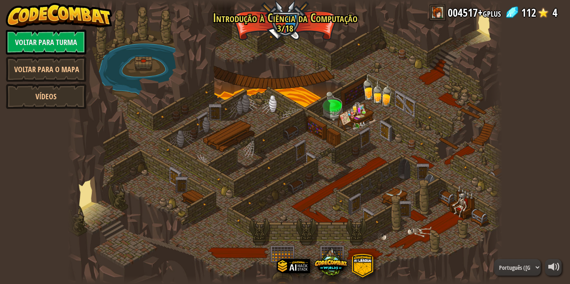
select select "pt-BR"
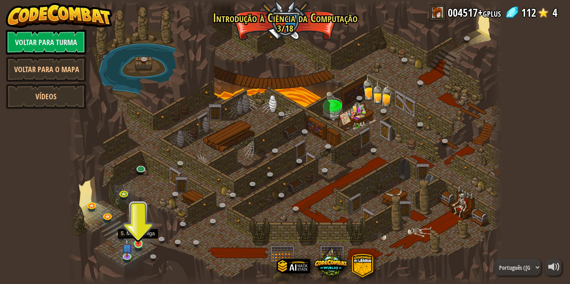
click at [140, 240] on img at bounding box center [138, 232] width 10 height 24
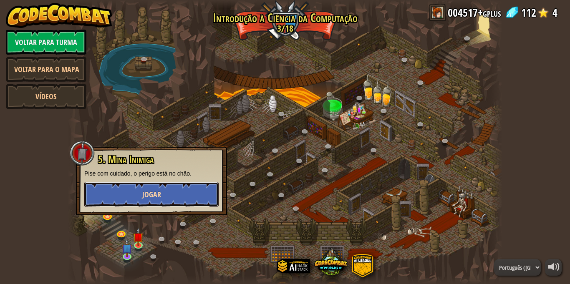
click at [175, 192] on button "Jogar" at bounding box center [151, 194] width 134 height 25
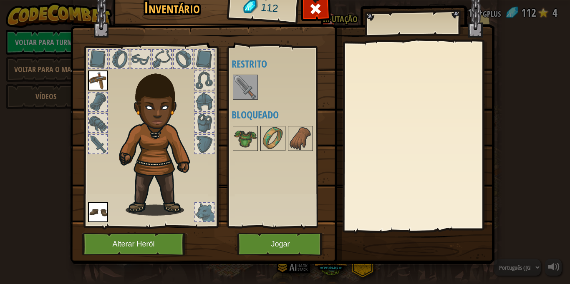
click at [236, 90] on img at bounding box center [245, 86] width 23 height 23
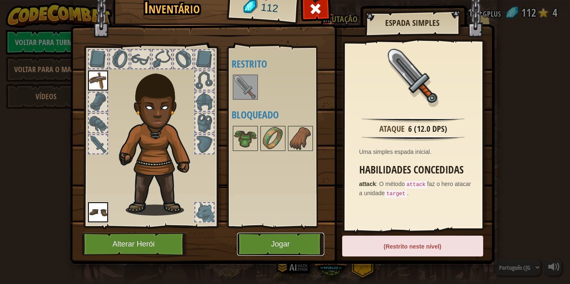
click at [284, 237] on button "Jogar" at bounding box center [280, 244] width 87 height 23
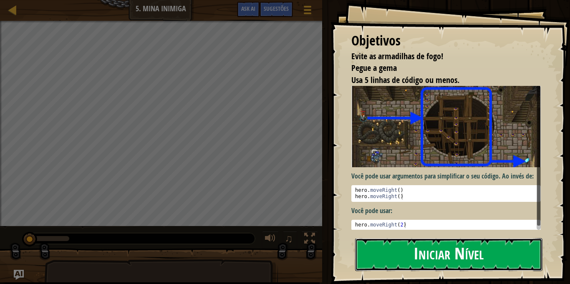
click at [379, 264] on button "Iniciar Nível" at bounding box center [448, 254] width 187 height 33
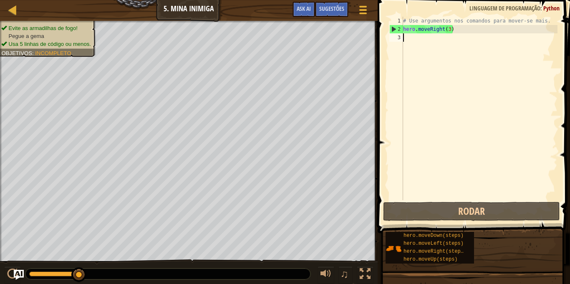
type textarea "h"
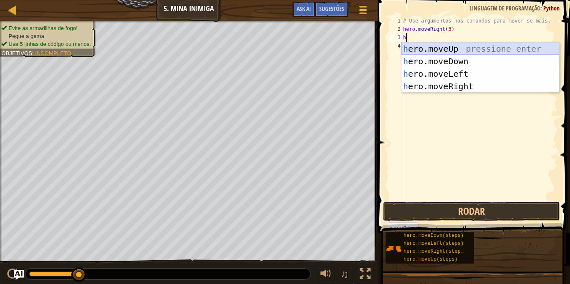
click at [441, 52] on div "h ero.moveUp pressione enter h ero.moveDown pressione enter h ero.moveLeft pres…" at bounding box center [480, 80] width 158 height 75
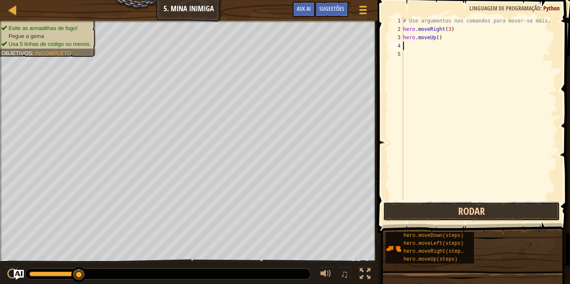
click at [430, 211] on button "Rodar" at bounding box center [471, 211] width 177 height 19
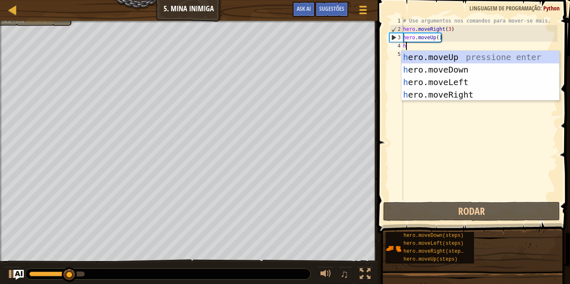
type textarea "h"
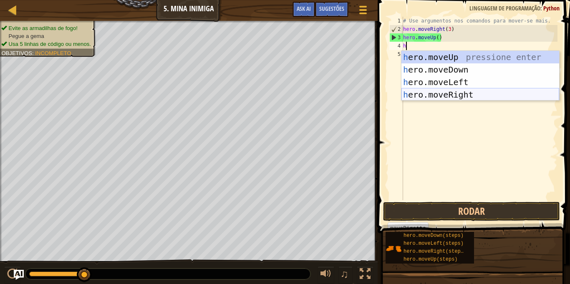
click at [469, 91] on div "h ero.moveUp pressione enter h ero.moveDown pressione enter h ero.moveLeft pres…" at bounding box center [480, 88] width 158 height 75
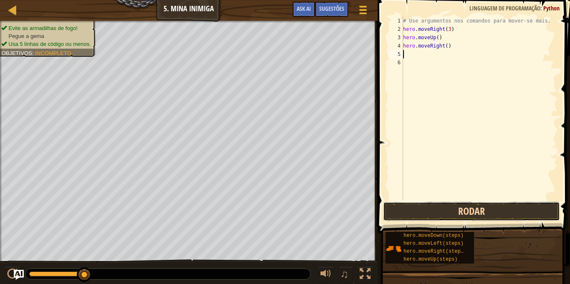
click at [432, 212] on button "Rodar" at bounding box center [471, 211] width 177 height 19
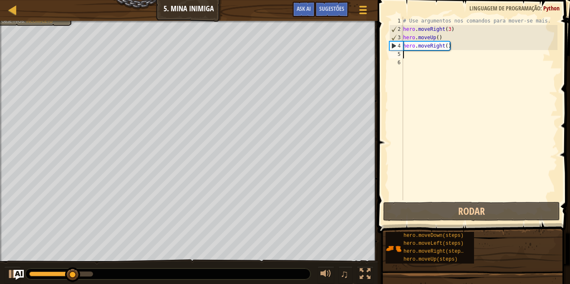
type textarea "h"
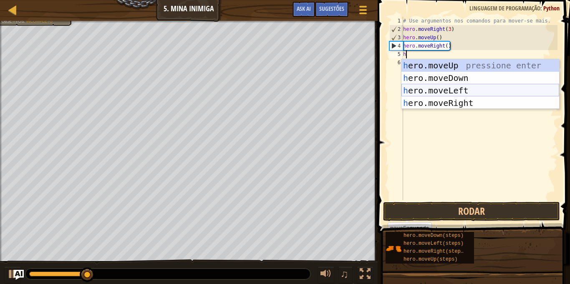
click at [482, 88] on div "h ero.moveUp pressione enter h ero.moveDown pressione enter h ero.moveLeft pres…" at bounding box center [480, 96] width 158 height 75
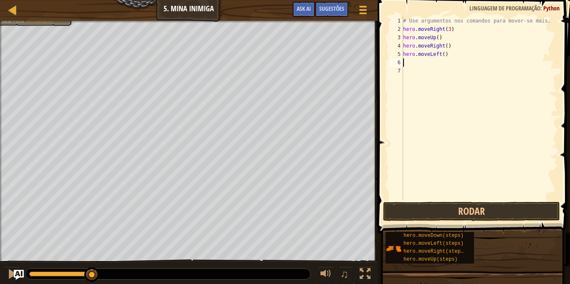
click at [450, 51] on div "# Use argumentos nos comandos para mover-se mais. hero . moveRight ( 3 ) hero .…" at bounding box center [479, 117] width 156 height 200
type textarea "h"
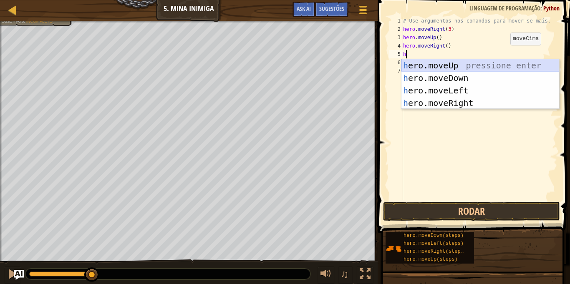
click at [472, 61] on div "h ero.moveUp pressione enter h ero.moveDown pressione enter h ero.moveLeft pres…" at bounding box center [480, 96] width 158 height 75
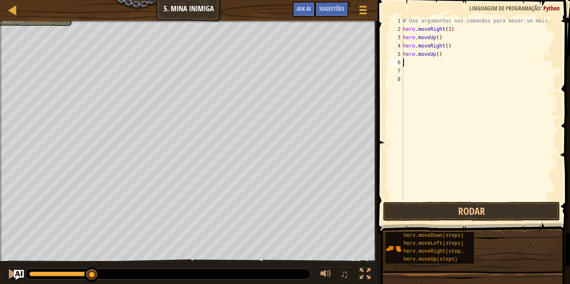
click at [442, 60] on div "# Use argumentos nos comandos para mover-se mais. hero . moveRight ( 3 ) hero .…" at bounding box center [479, 117] width 156 height 200
click at [441, 58] on div "# Use argumentos nos comandos para mover-se mais. hero . moveRight ( 3 ) hero .…" at bounding box center [479, 117] width 156 height 200
type textarea "h"
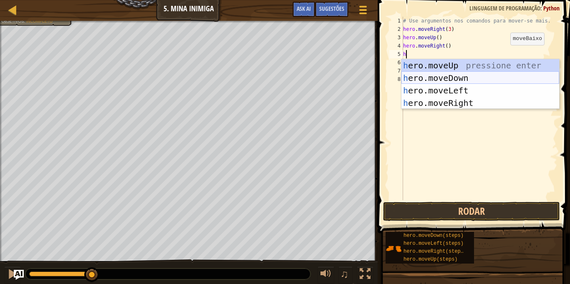
click at [478, 78] on div "h ero.moveUp pressione enter h ero.moveDown pressione enter h ero.moveLeft pres…" at bounding box center [480, 96] width 158 height 75
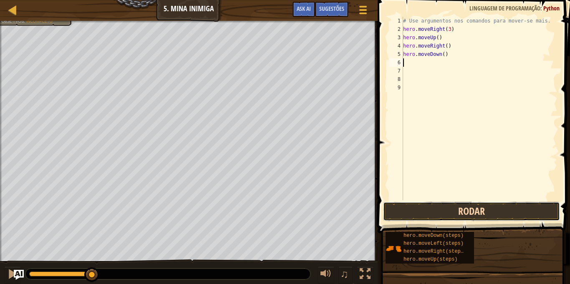
click at [420, 204] on button "Rodar" at bounding box center [471, 211] width 177 height 19
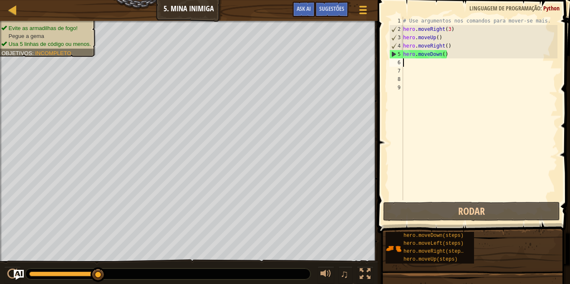
type textarea "h"
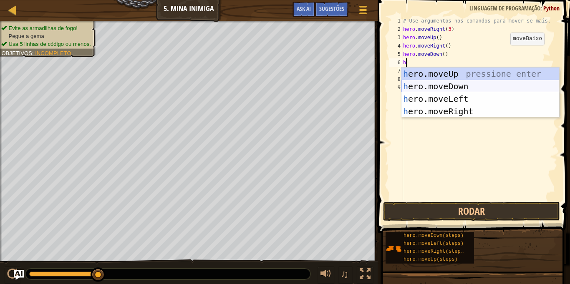
click at [466, 87] on div "h ero.moveUp pressione enter h ero.moveDown pressione enter h ero.moveLeft pres…" at bounding box center [480, 105] width 158 height 75
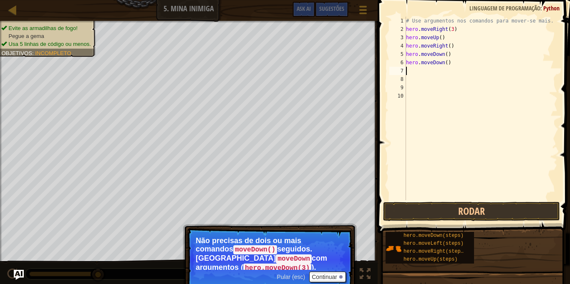
click at [452, 61] on div "# Use argumentos nos comandos para mover-se mais. hero . moveRight ( 3 ) hero .…" at bounding box center [480, 117] width 153 height 200
type textarea "h"
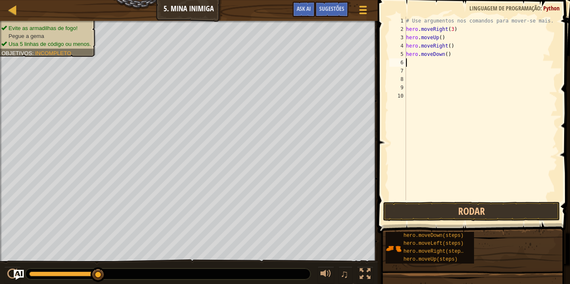
click at [453, 55] on div "# Use argumentos nos comandos para mover-se mais. hero . moveRight ( 3 ) hero .…" at bounding box center [480, 117] width 153 height 200
type textarea "hero.moveDown(3)"
click at [453, 204] on button "Rodar" at bounding box center [471, 211] width 177 height 19
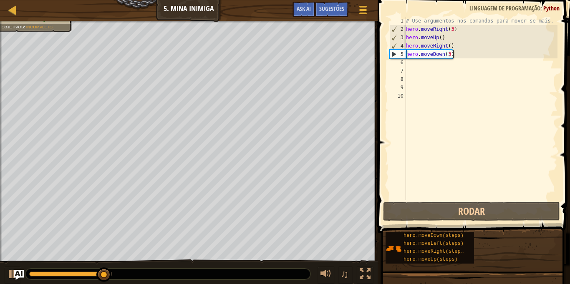
click at [412, 65] on div "# Use argumentos nos comandos para mover-se mais. hero . moveRight ( 3 ) hero .…" at bounding box center [480, 117] width 153 height 200
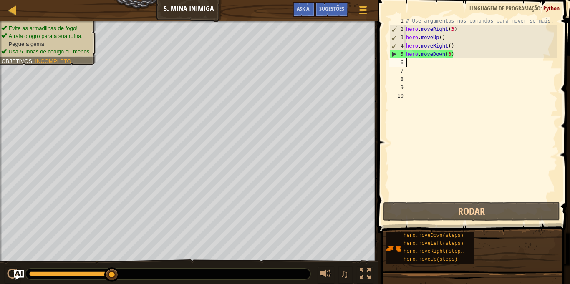
type textarea "h"
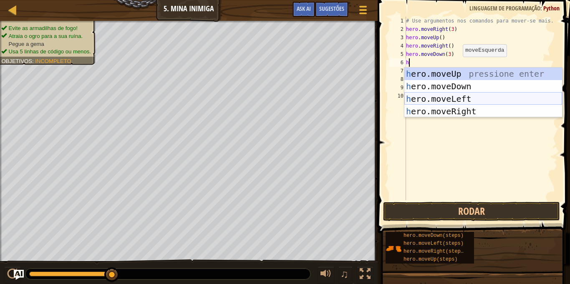
click at [454, 94] on div "h ero.moveUp pressione enter h ero.moveDown pressione enter h ero.moveLeft pres…" at bounding box center [483, 105] width 158 height 75
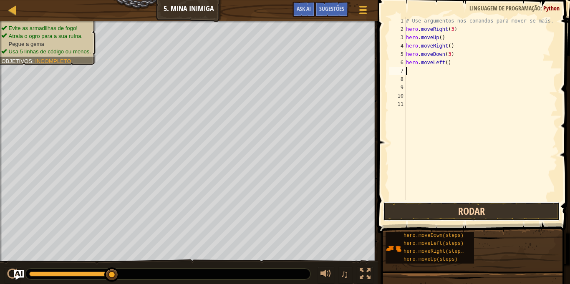
click at [408, 205] on button "Rodar" at bounding box center [471, 211] width 177 height 19
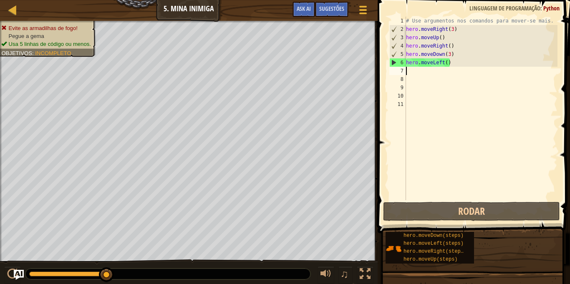
click at [461, 64] on div "# Use argumentos nos comandos para mover-se mais. hero . moveRight ( 3 ) hero .…" at bounding box center [480, 117] width 153 height 200
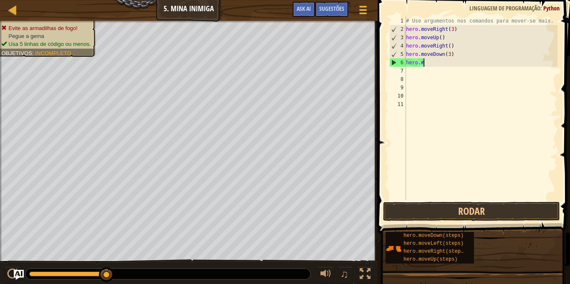
type textarea "h"
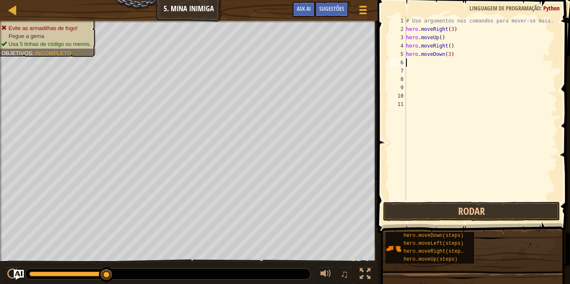
type textarea "h"
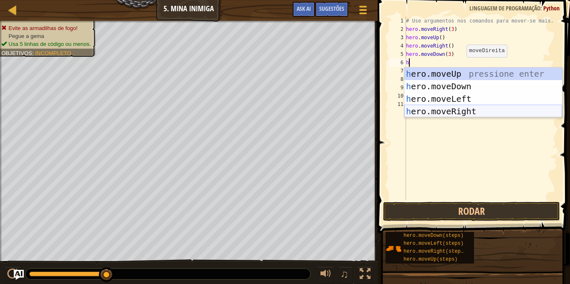
click at [448, 110] on div "h ero.moveUp pressione enter h ero.moveDown pressione enter h ero.moveLeft pres…" at bounding box center [483, 105] width 158 height 75
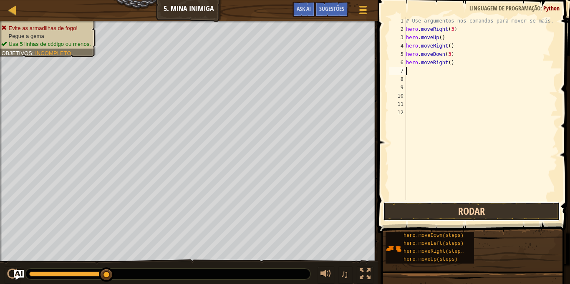
click at [447, 210] on button "Rodar" at bounding box center [471, 211] width 177 height 19
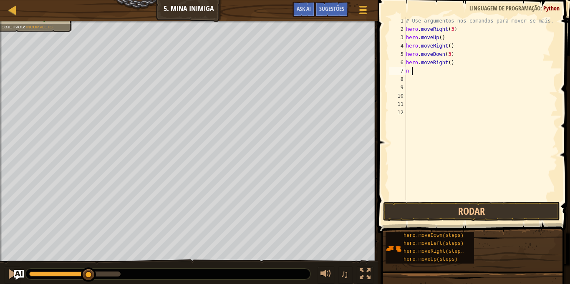
type textarea "n"
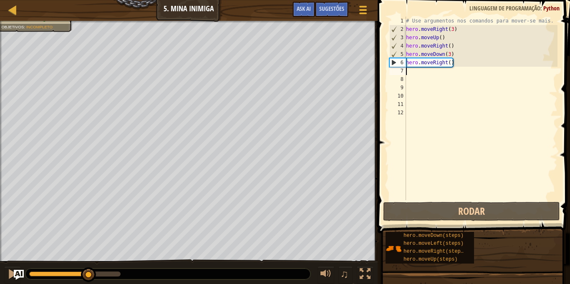
type textarea "h"
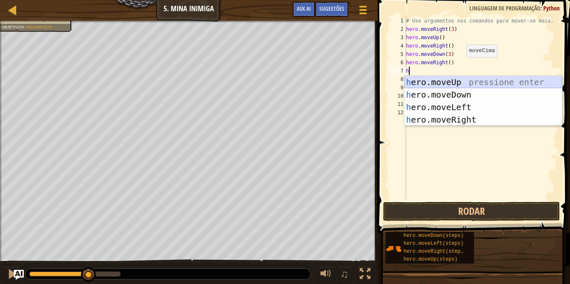
click at [455, 80] on div "h ero.moveUp pressione enter h ero.moveDown pressione enter h ero.moveLeft pres…" at bounding box center [483, 113] width 158 height 75
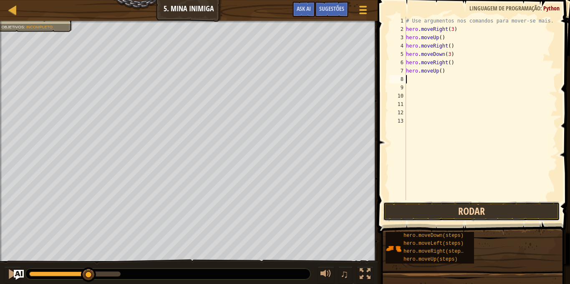
click at [454, 214] on button "Rodar" at bounding box center [471, 211] width 177 height 19
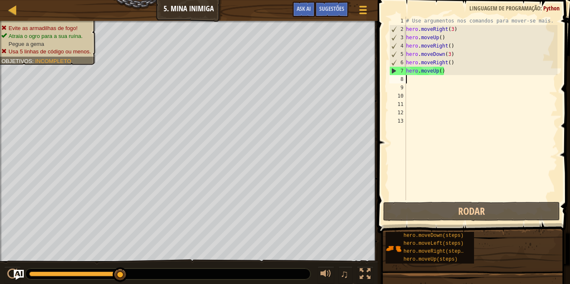
click at [450, 72] on div "# Use argumentos nos comandos para mover-se mais. hero . moveRight ( 3 ) hero .…" at bounding box center [480, 117] width 153 height 200
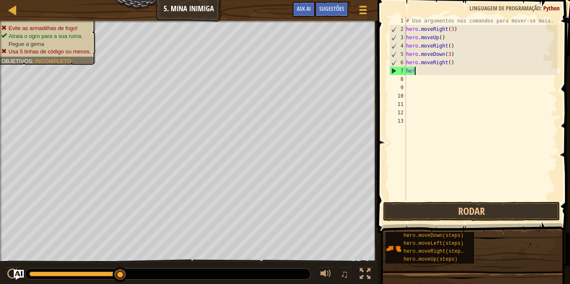
type textarea "h"
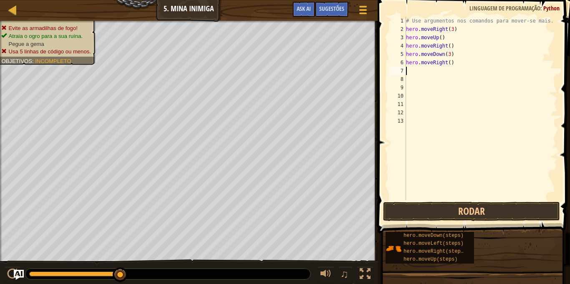
click at [455, 63] on div "# Use argumentos nos comandos para mover-se mais. hero . moveRight ( 3 ) hero .…" at bounding box center [480, 117] width 153 height 200
type textarea "h"
click at [432, 216] on button "Rodar" at bounding box center [471, 211] width 177 height 19
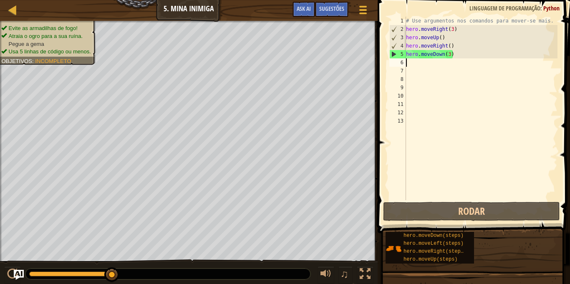
type textarea "h"
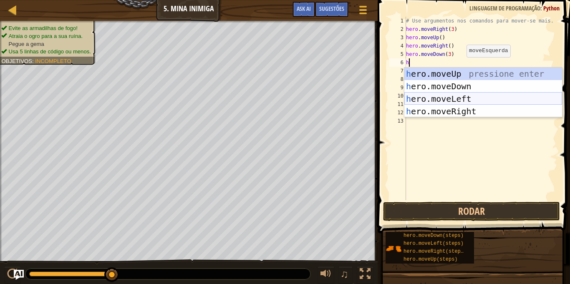
click at [466, 95] on div "h ero.moveUp pressione enter h ero.moveDown pressione enter h ero.moveLeft pres…" at bounding box center [483, 105] width 158 height 75
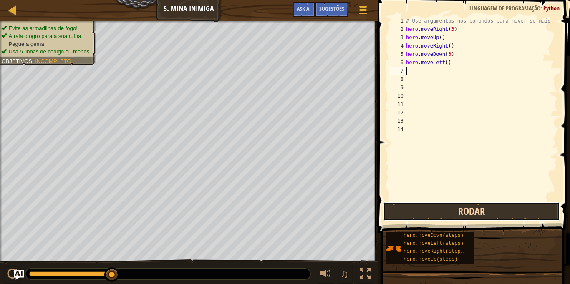
click at [457, 203] on button "Rodar" at bounding box center [471, 211] width 177 height 19
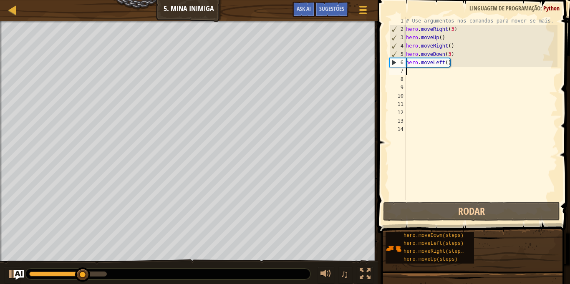
click at [457, 64] on div "# Use argumentos nos comandos para mover-se mais. hero . moveRight ( 3 ) hero .…" at bounding box center [480, 117] width 153 height 200
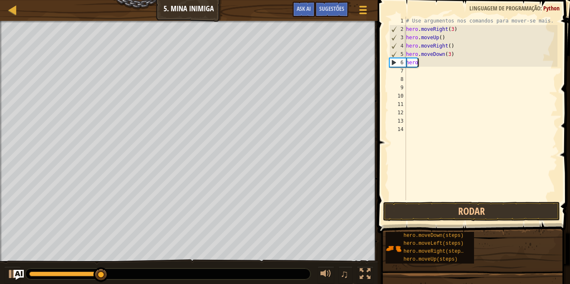
type textarea "h"
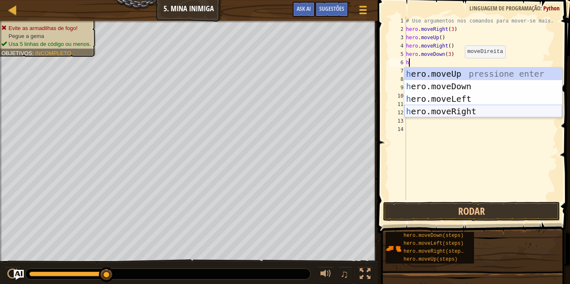
click at [478, 109] on div "h ero.moveUp pressione enter h ero.moveDown pressione enter h ero.moveLeft pres…" at bounding box center [483, 105] width 158 height 75
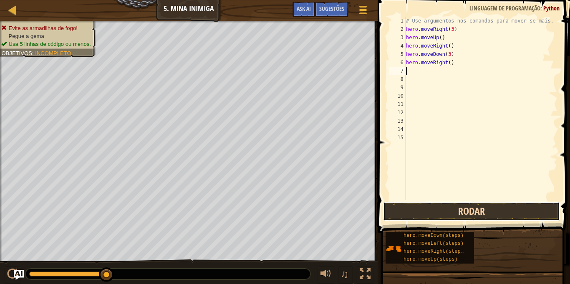
click at [468, 207] on button "Rodar" at bounding box center [471, 211] width 177 height 19
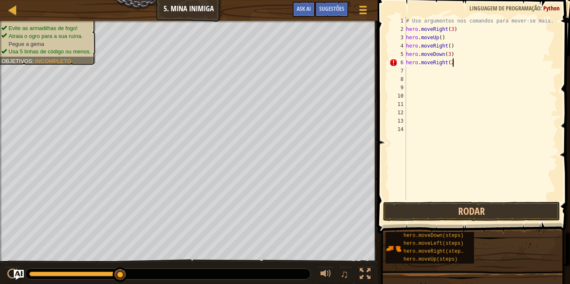
scroll to position [4, 7]
type textarea "hero.moveRight(2)"
click at [477, 207] on button "Rodar" at bounding box center [471, 211] width 177 height 19
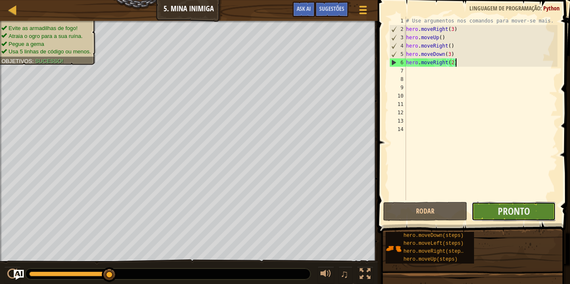
click at [484, 208] on button "Pronto" at bounding box center [513, 211] width 84 height 19
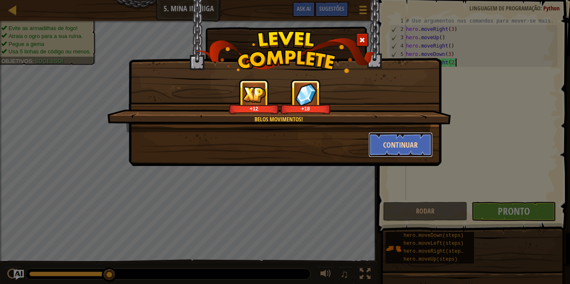
click at [415, 145] on button "Continuar" at bounding box center [400, 144] width 65 height 25
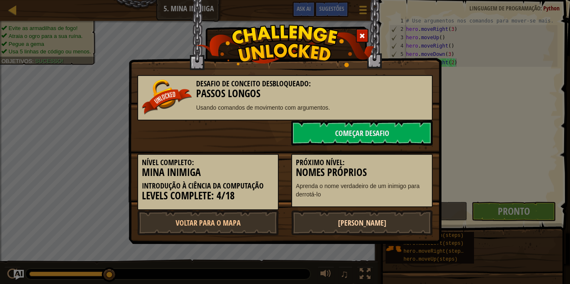
click at [325, 226] on link "[PERSON_NAME]" at bounding box center [361, 222] width 141 height 25
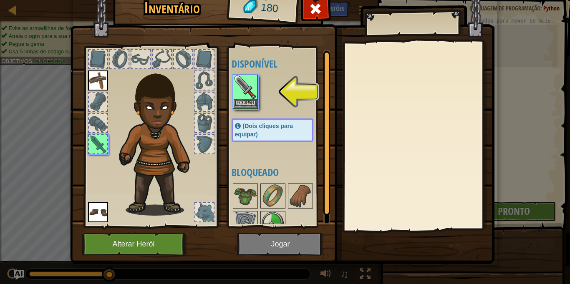
click at [235, 87] on img at bounding box center [245, 86] width 23 height 23
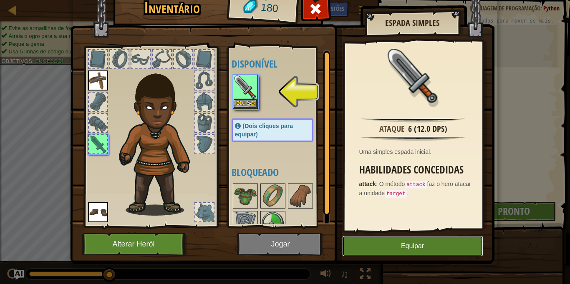
click at [404, 236] on button "Equipar" at bounding box center [412, 246] width 141 height 21
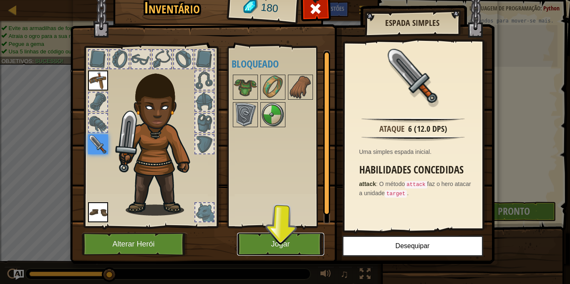
click at [300, 241] on button "Jogar" at bounding box center [280, 244] width 87 height 23
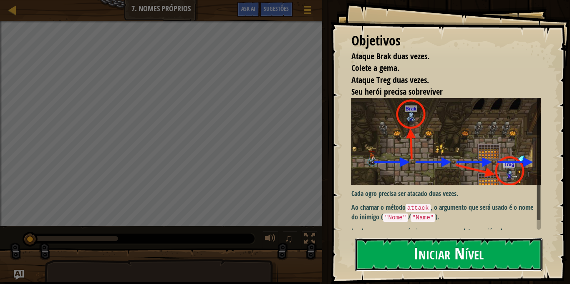
click at [464, 249] on button "Iniciar Nível" at bounding box center [448, 254] width 187 height 33
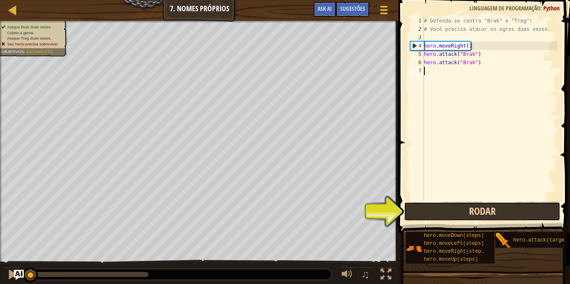
click at [460, 209] on button "Rodar" at bounding box center [482, 211] width 156 height 19
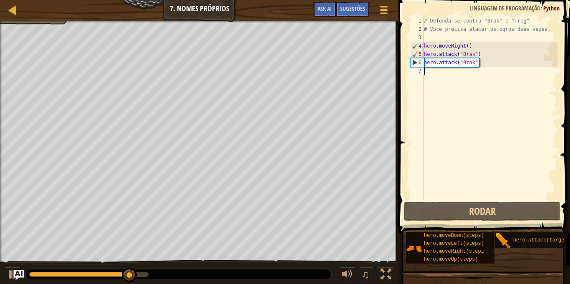
scroll to position [4, 0]
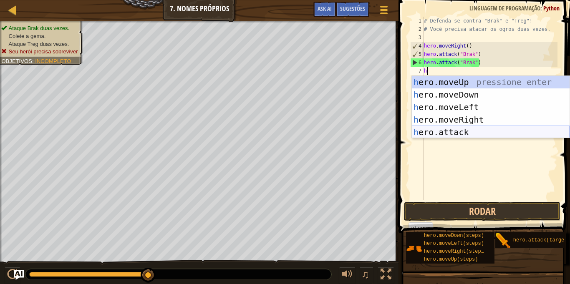
click at [479, 126] on div "h ero.moveUp pressione enter h ero.moveDown pressione enter h ero.moveLeft pres…" at bounding box center [491, 120] width 158 height 88
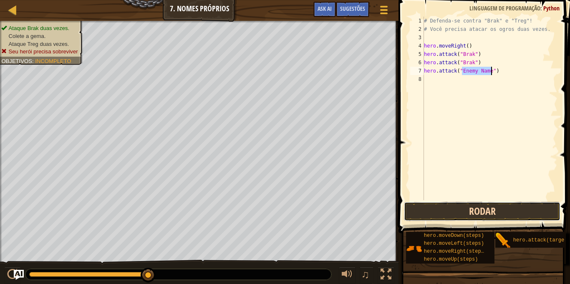
click at [446, 208] on button "Rodar" at bounding box center [482, 211] width 156 height 19
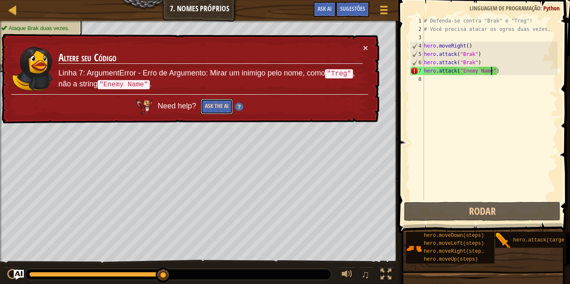
click at [217, 103] on button "Ask the AI" at bounding box center [217, 106] width 32 height 15
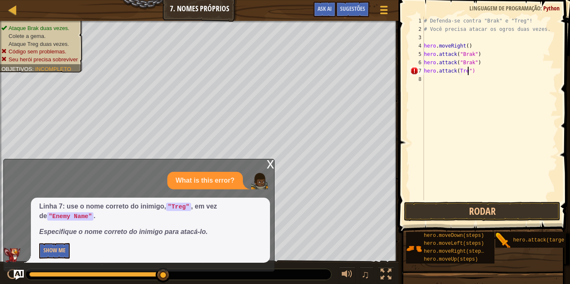
scroll to position [4, 7]
click at [458, 71] on div "# Defenda-se contra "Brak" e "Treg"! # Você precisa atacar os ogros duas vezes.…" at bounding box center [489, 117] width 135 height 200
type textarea "hero.attack("Treg")"
click at [470, 205] on button "Rodar" at bounding box center [482, 211] width 156 height 19
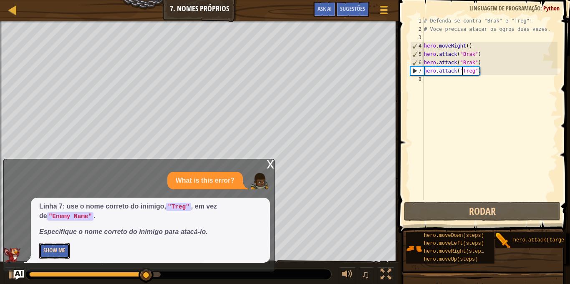
click at [58, 258] on button "Show Me" at bounding box center [54, 250] width 30 height 15
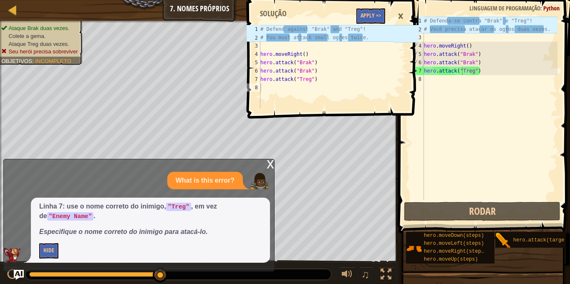
click at [402, 16] on div "×" at bounding box center [400, 16] width 14 height 19
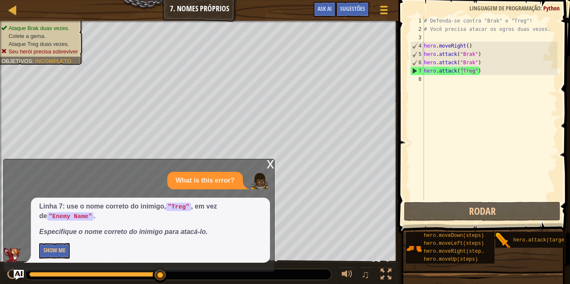
click at [436, 81] on div "# Defenda-se contra "Brak" e "Treg"! # Você precisa atacar os ogros duas vezes.…" at bounding box center [489, 117] width 135 height 200
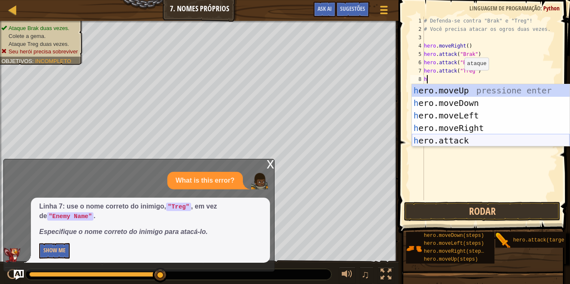
click at [463, 140] on div "h ero.moveUp pressione enter h ero.moveDown pressione enter h ero.moveLeft pres…" at bounding box center [491, 128] width 158 height 88
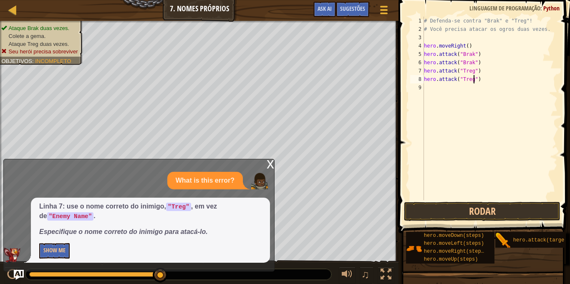
scroll to position [4, 8]
type textarea "hero.attack("Treg")"
click at [469, 212] on button "Rodar" at bounding box center [482, 211] width 156 height 19
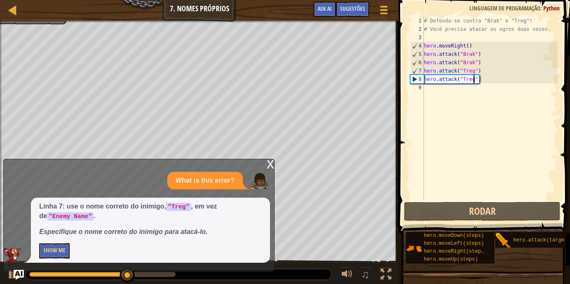
click at [269, 166] on div "x" at bounding box center [270, 163] width 8 height 8
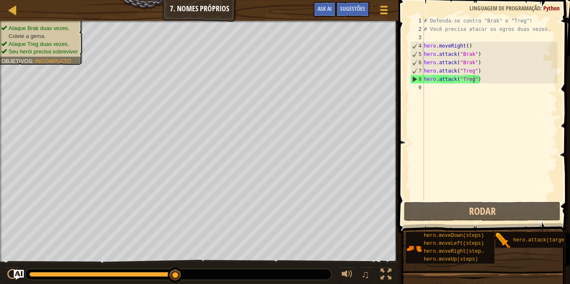
click at [427, 94] on div "# Defenda-se contra "Brak" e "Treg"! # Você precisa atacar os ogros duas vezes.…" at bounding box center [489, 117] width 135 height 200
type textarea "h"
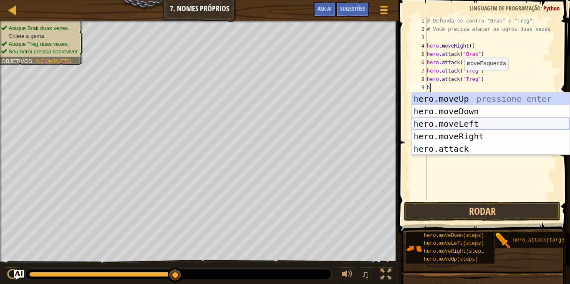
click at [480, 118] on div "h ero.moveUp pressione enter h ero.moveDown pressione enter h ero.moveLeft pres…" at bounding box center [491, 137] width 158 height 88
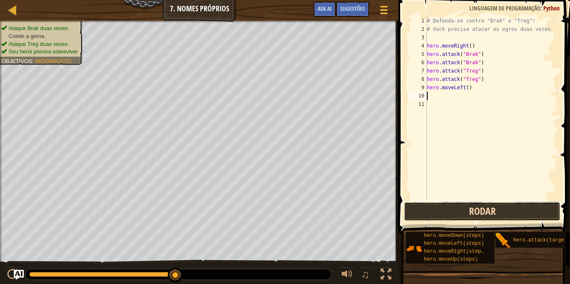
click at [474, 202] on button "Rodar" at bounding box center [482, 211] width 156 height 19
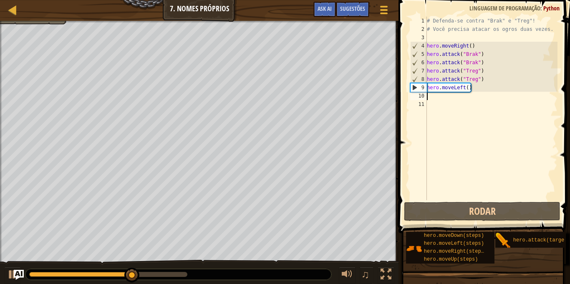
click at [471, 92] on div "# Defenda-se contra "Brak" e "Treg"! # Você precisa atacar os ogros duas vezes.…" at bounding box center [491, 117] width 132 height 200
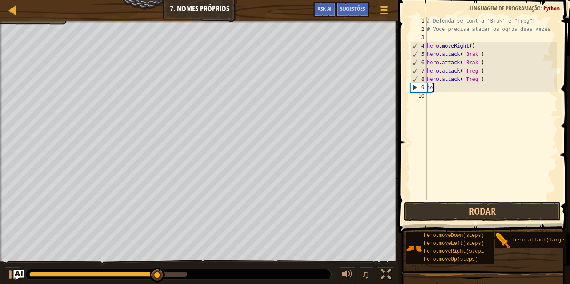
type textarea "h"
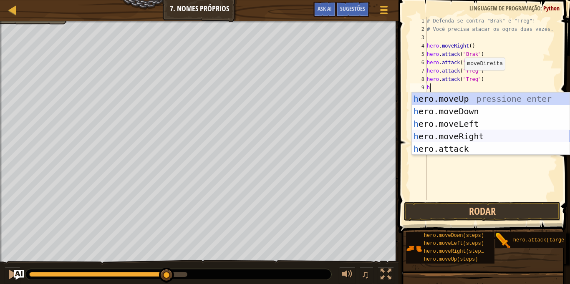
click at [483, 132] on div "h ero.moveUp pressione enter h ero.moveDown pressione enter h ero.moveLeft pres…" at bounding box center [491, 137] width 158 height 88
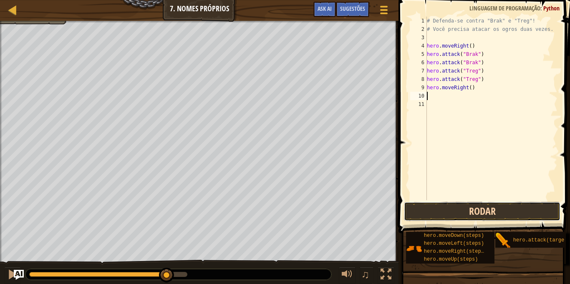
click at [488, 207] on button "Rodar" at bounding box center [482, 211] width 156 height 19
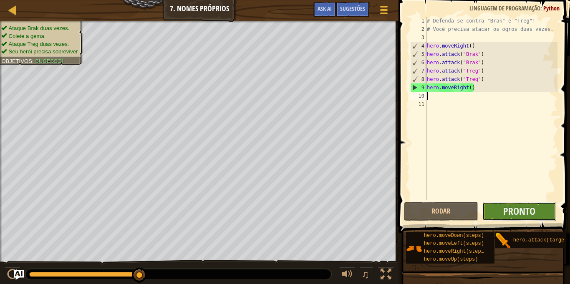
click at [502, 206] on button "Pronto" at bounding box center [519, 211] width 74 height 19
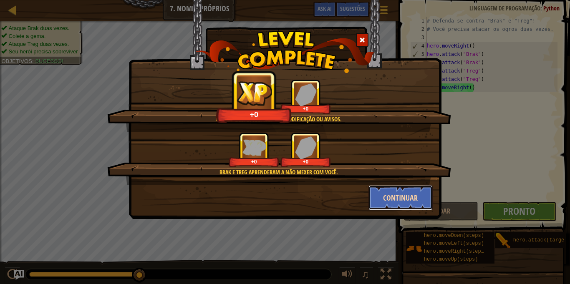
click at [412, 191] on button "Continuar" at bounding box center [400, 197] width 65 height 25
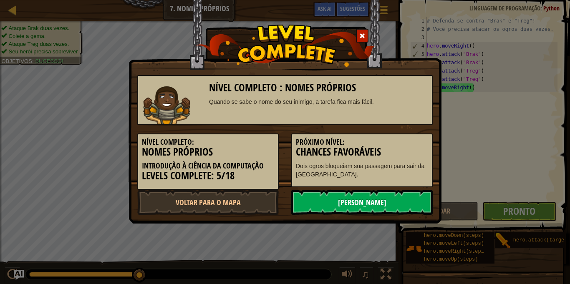
click at [400, 191] on link "[PERSON_NAME]" at bounding box center [361, 202] width 141 height 25
